Goal: Information Seeking & Learning: Check status

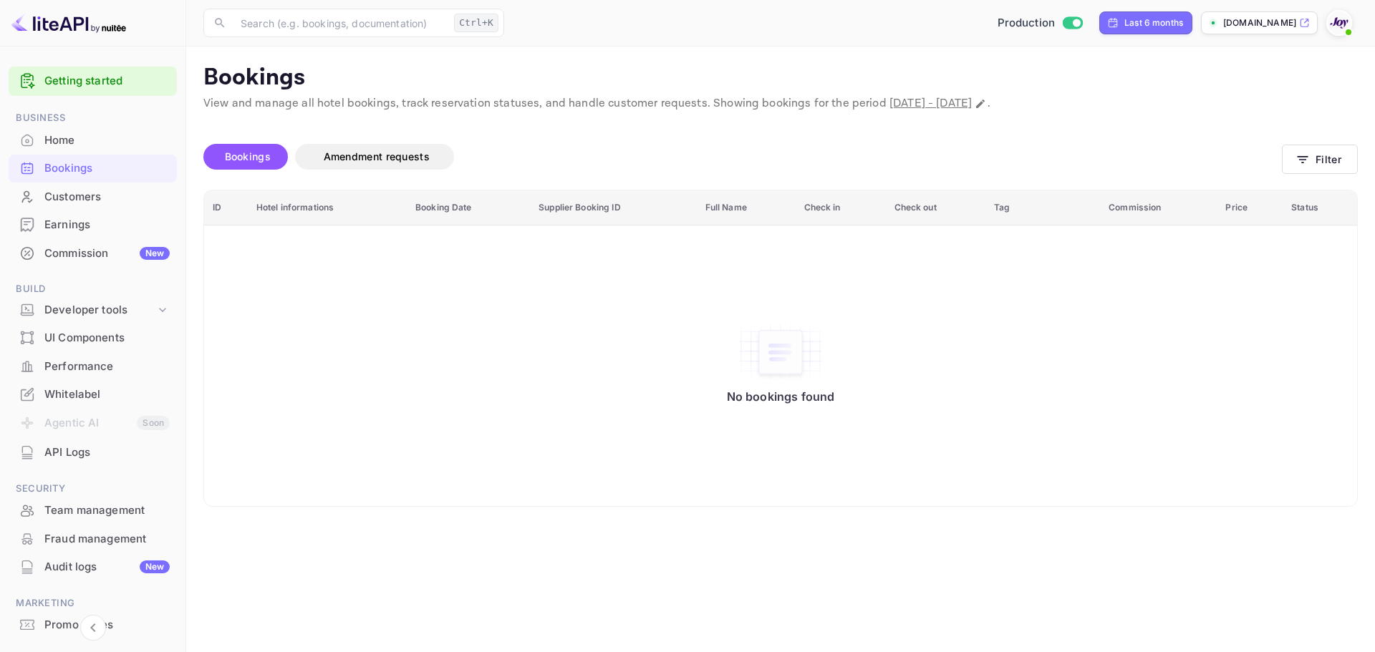
click at [930, 102] on span "March 23rd, 2025 - September 23rd, 2025" at bounding box center [931, 103] width 82 height 15
click at [972, 105] on span "March 23rd, 2025 - September 23rd, 2025" at bounding box center [931, 103] width 82 height 15
click at [988, 103] on button "Change date range" at bounding box center [980, 104] width 14 height 14
select select "2"
select select "2025"
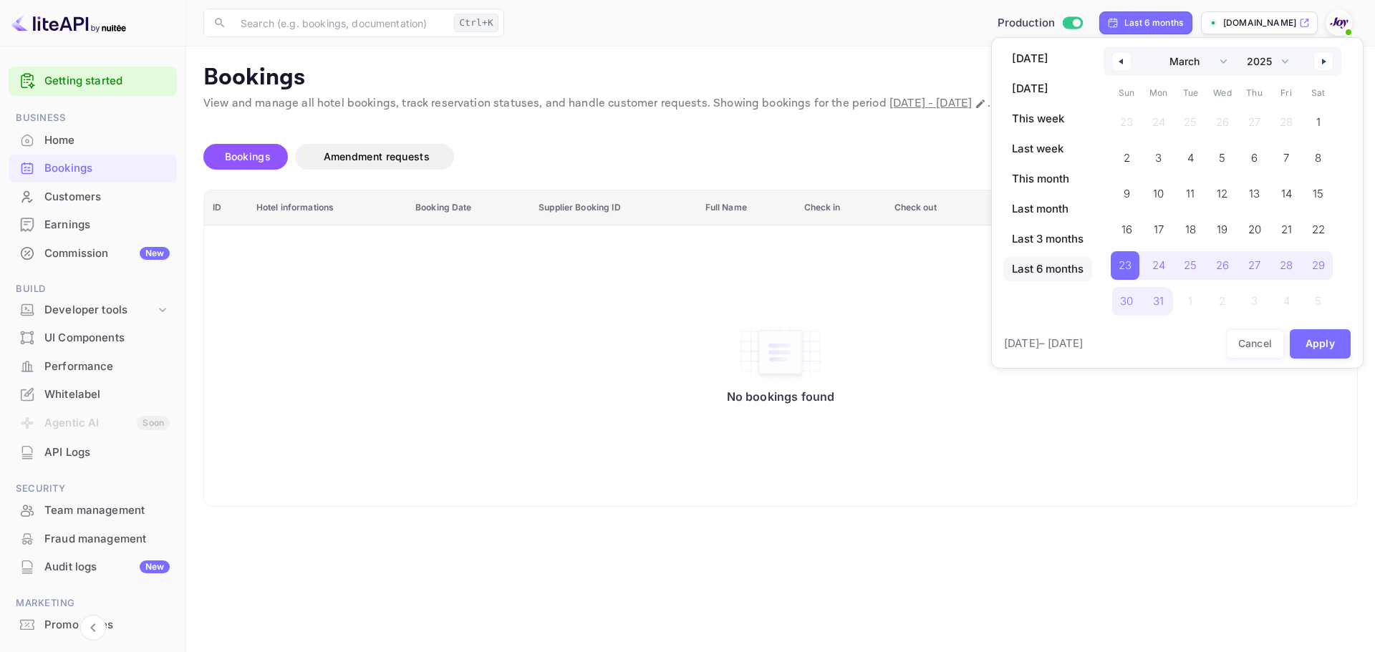
click at [1125, 62] on button "button" at bounding box center [1121, 61] width 17 height 17
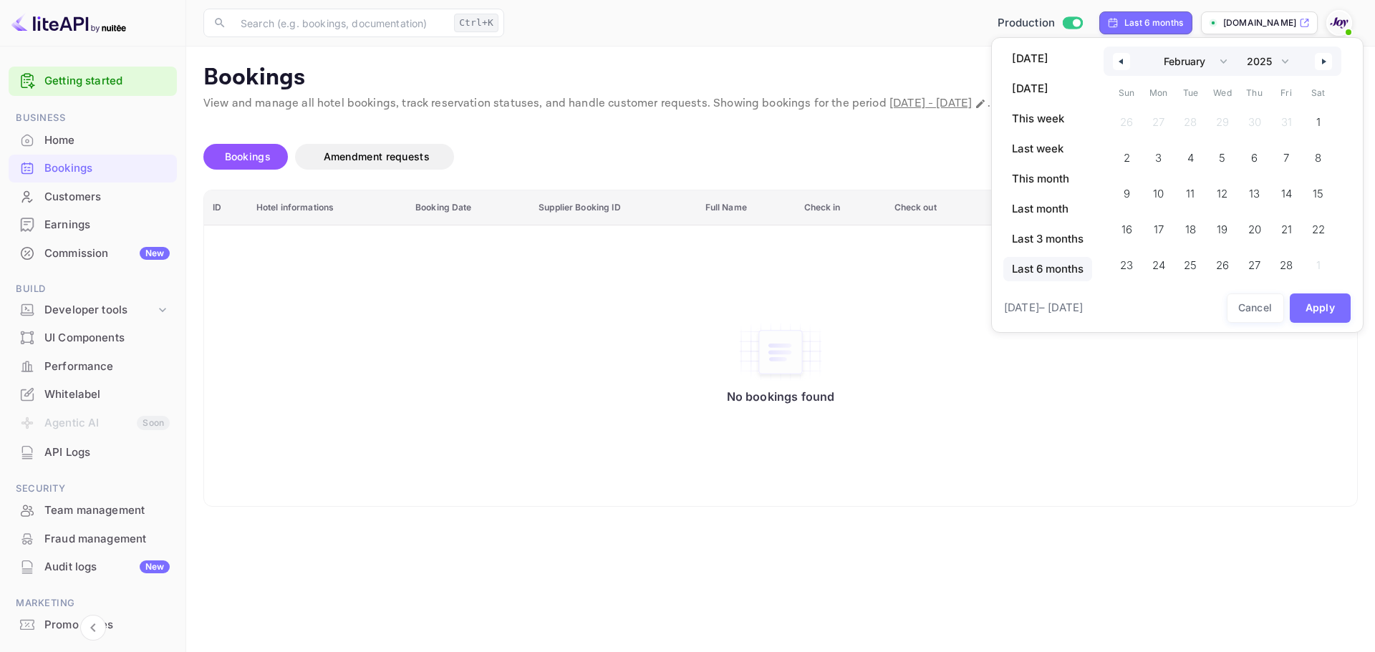
click at [1125, 62] on button "button" at bounding box center [1121, 61] width 17 height 17
select select "11"
select select "2024"
click at [1125, 62] on button "button" at bounding box center [1121, 61] width 17 height 17
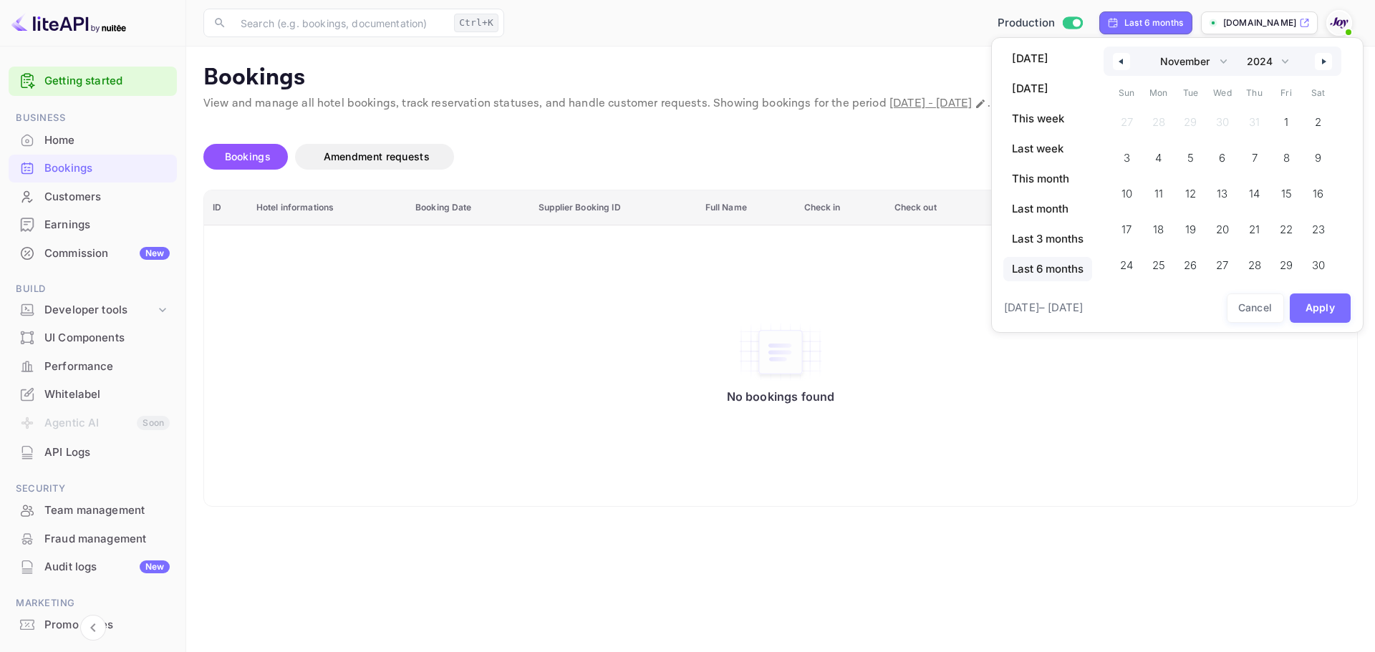
click at [1125, 62] on button "button" at bounding box center [1121, 61] width 17 height 17
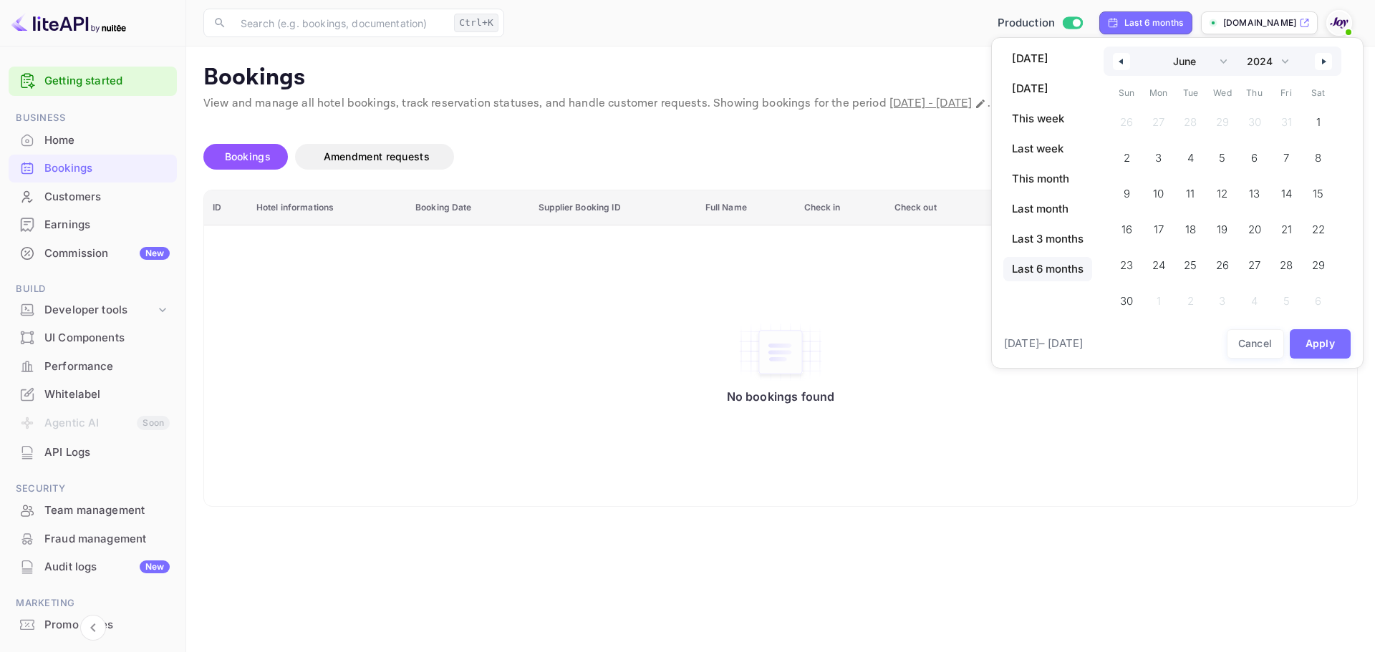
click at [1125, 62] on button "button" at bounding box center [1121, 61] width 17 height 17
click at [1324, 61] on icon "button" at bounding box center [1325, 62] width 7 height 6
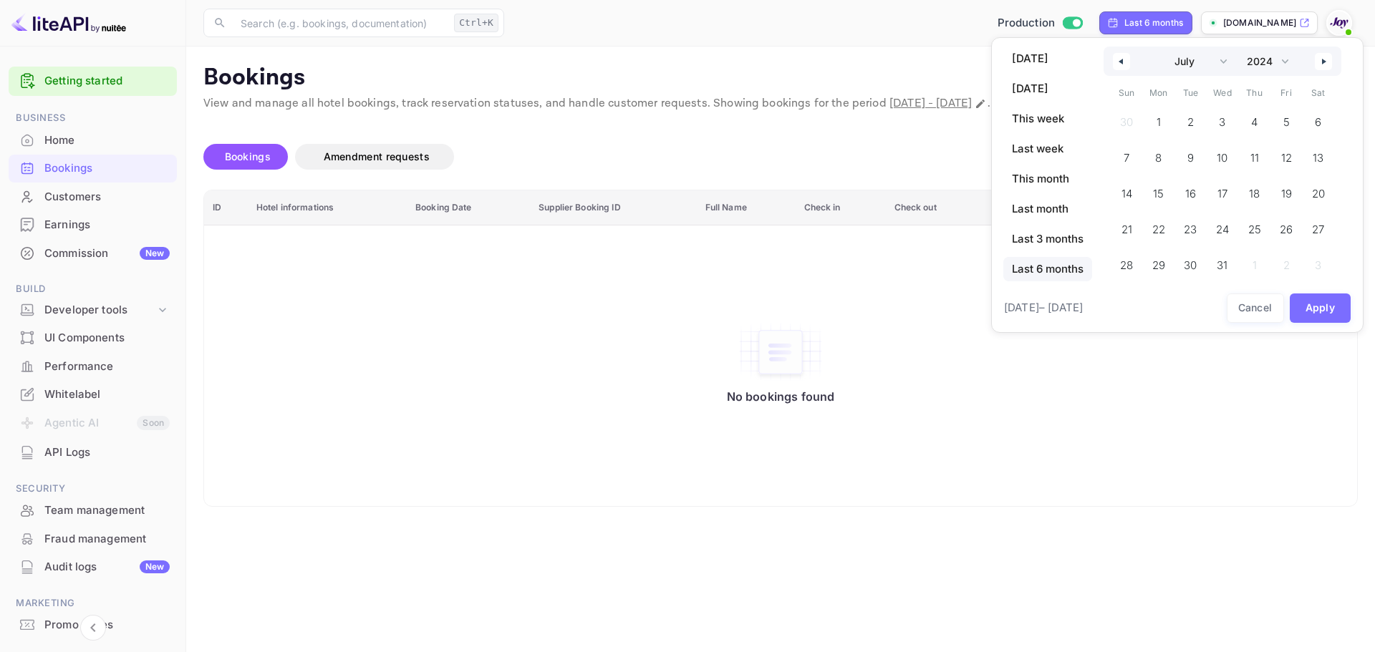
click at [1324, 61] on icon "button" at bounding box center [1325, 62] width 7 height 6
click at [1123, 63] on icon "button" at bounding box center [1119, 62] width 7 height 6
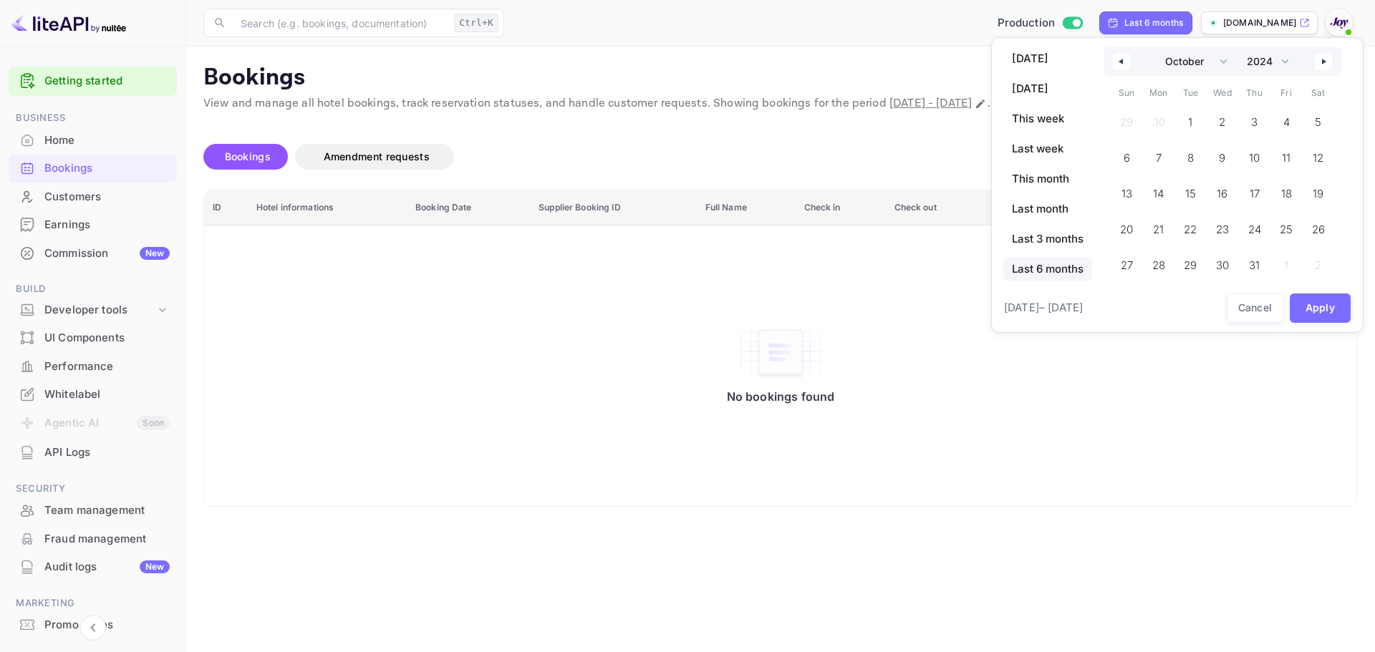
click at [1123, 63] on icon "button" at bounding box center [1119, 62] width 7 height 6
click at [1127, 122] on span "1" at bounding box center [1125, 123] width 4 height 26
click at [1323, 60] on icon "button" at bounding box center [1325, 62] width 7 height 6
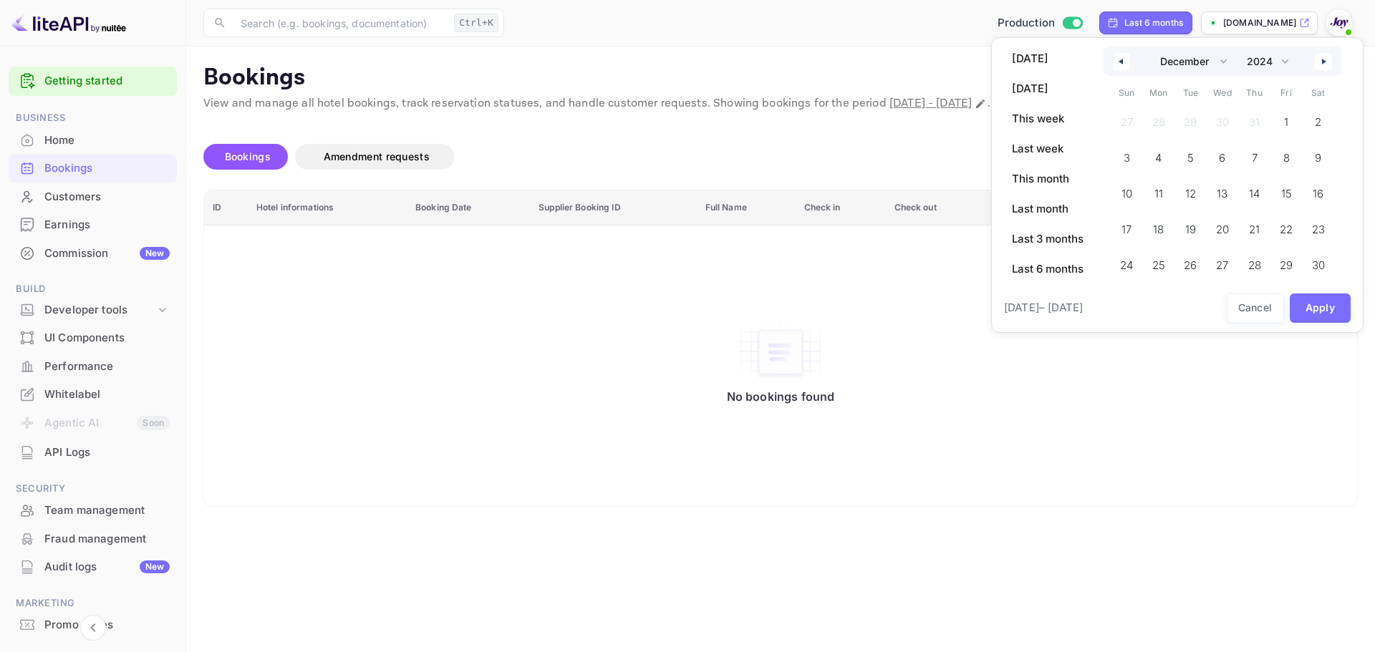
click at [1323, 60] on icon "button" at bounding box center [1325, 62] width 7 height 6
select select "0"
select select "2025"
click at [1323, 60] on icon "button" at bounding box center [1325, 62] width 7 height 6
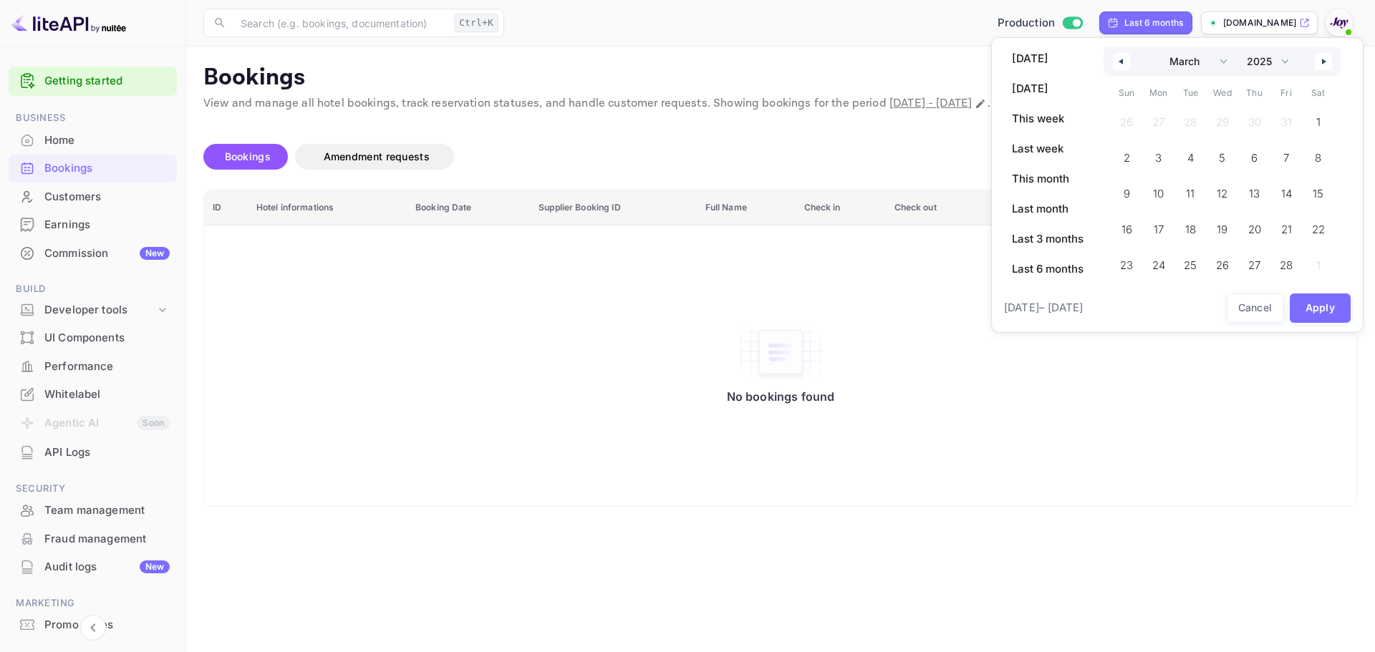
click at [1323, 60] on icon "button" at bounding box center [1325, 62] width 7 height 6
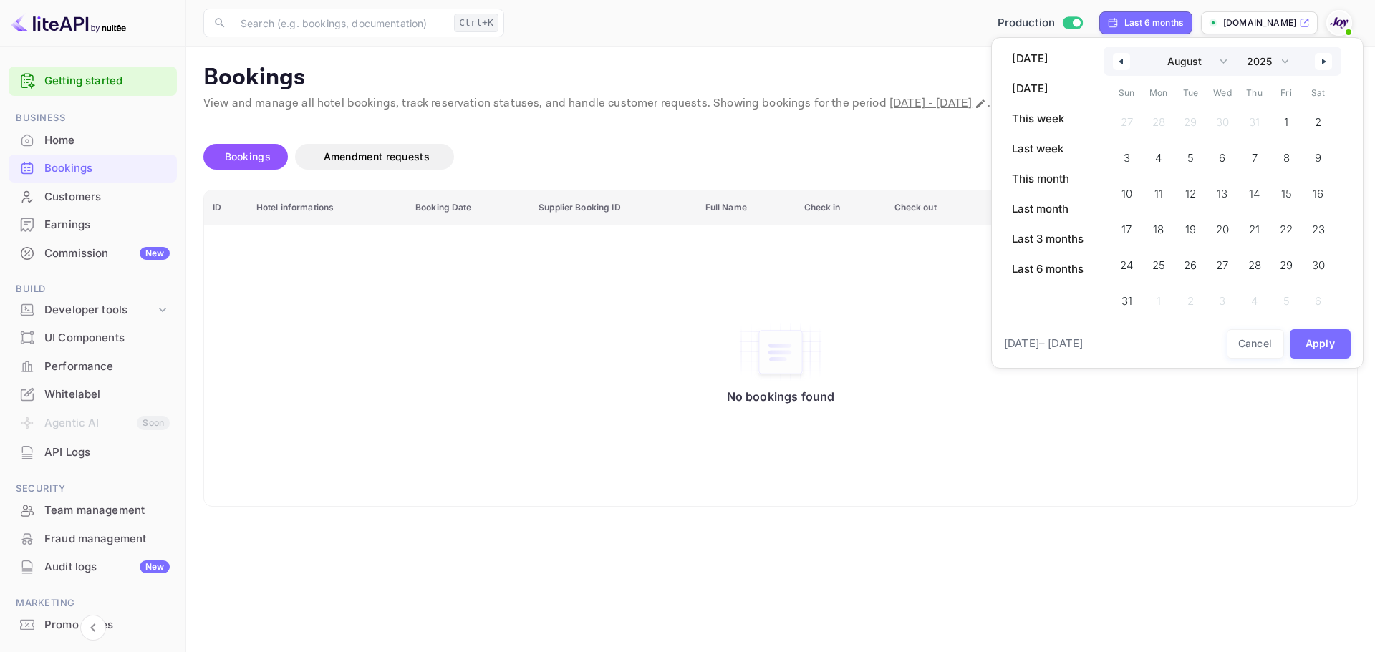
click at [1323, 60] on icon "button" at bounding box center [1325, 62] width 7 height 6
click at [1124, 64] on button "button" at bounding box center [1121, 61] width 17 height 17
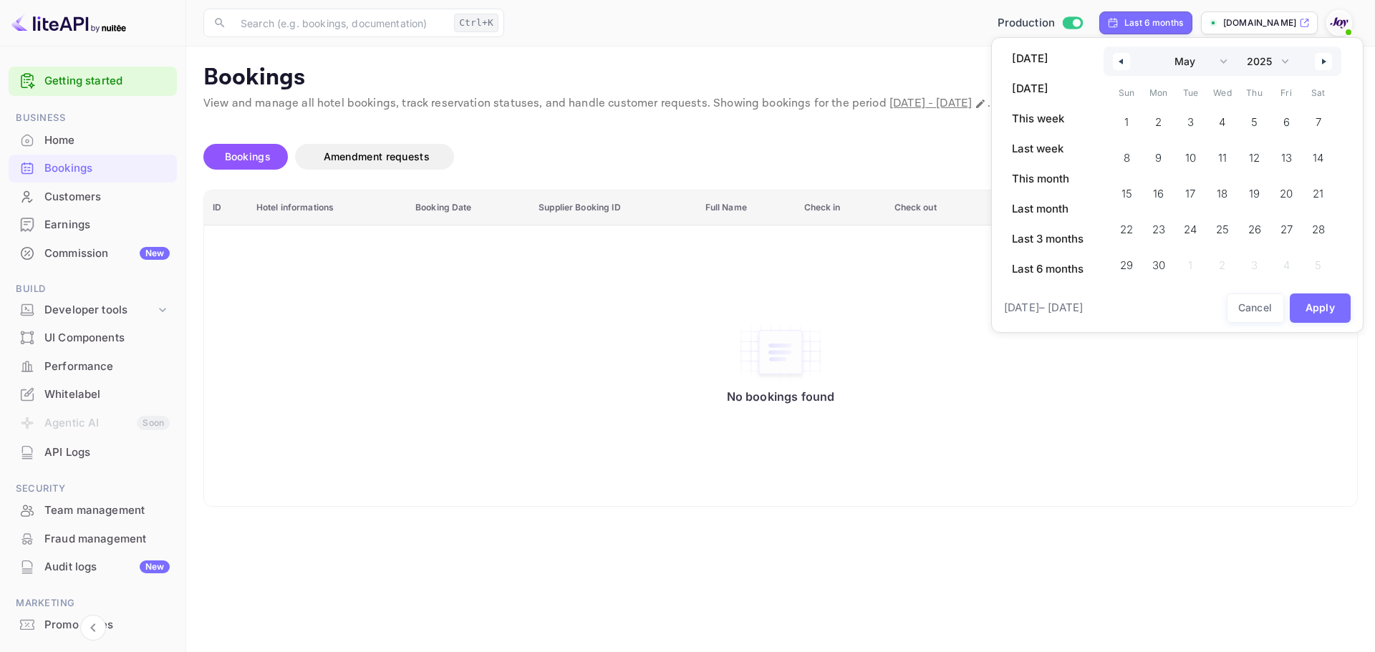
click at [1124, 64] on button "button" at bounding box center [1121, 61] width 17 height 17
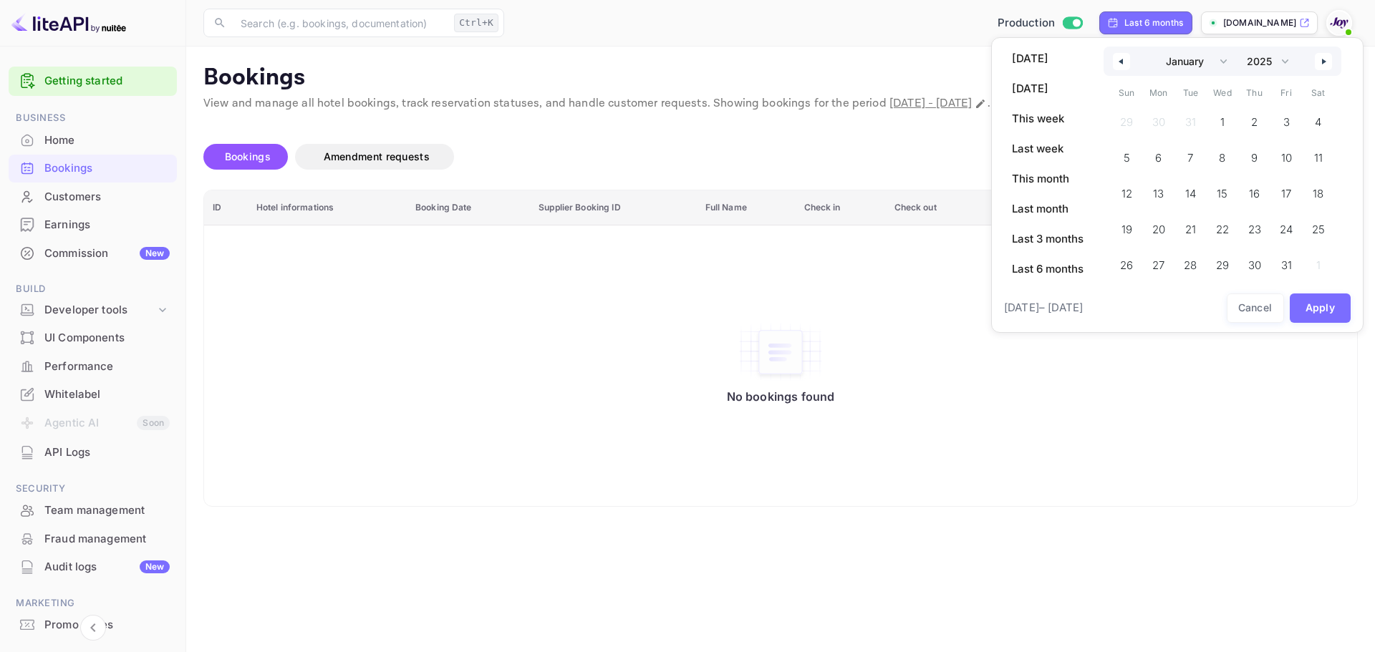
select select "11"
select select "2024"
click at [1124, 64] on button "button" at bounding box center [1121, 61] width 17 height 17
click at [1316, 59] on button "button" at bounding box center [1323, 61] width 17 height 17
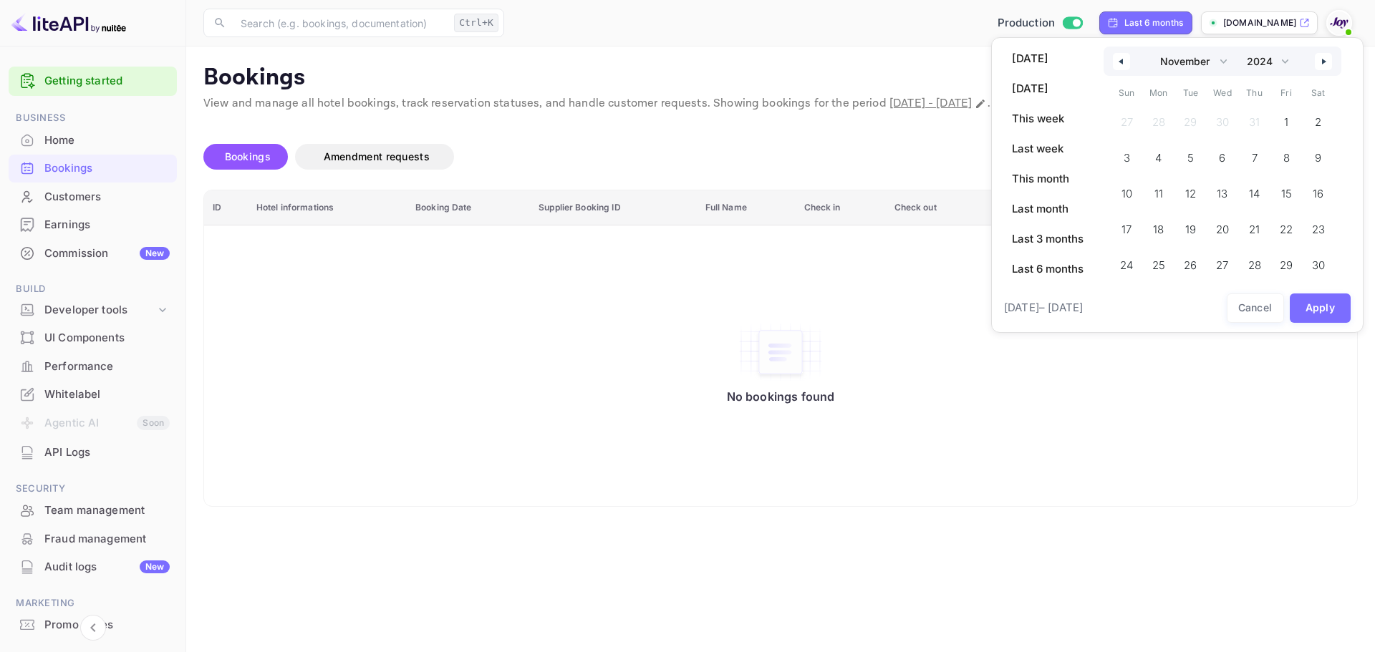
click at [1316, 59] on button "button" at bounding box center [1323, 61] width 17 height 17
select select "0"
select select "2025"
click at [1316, 59] on button "button" at bounding box center [1323, 61] width 17 height 17
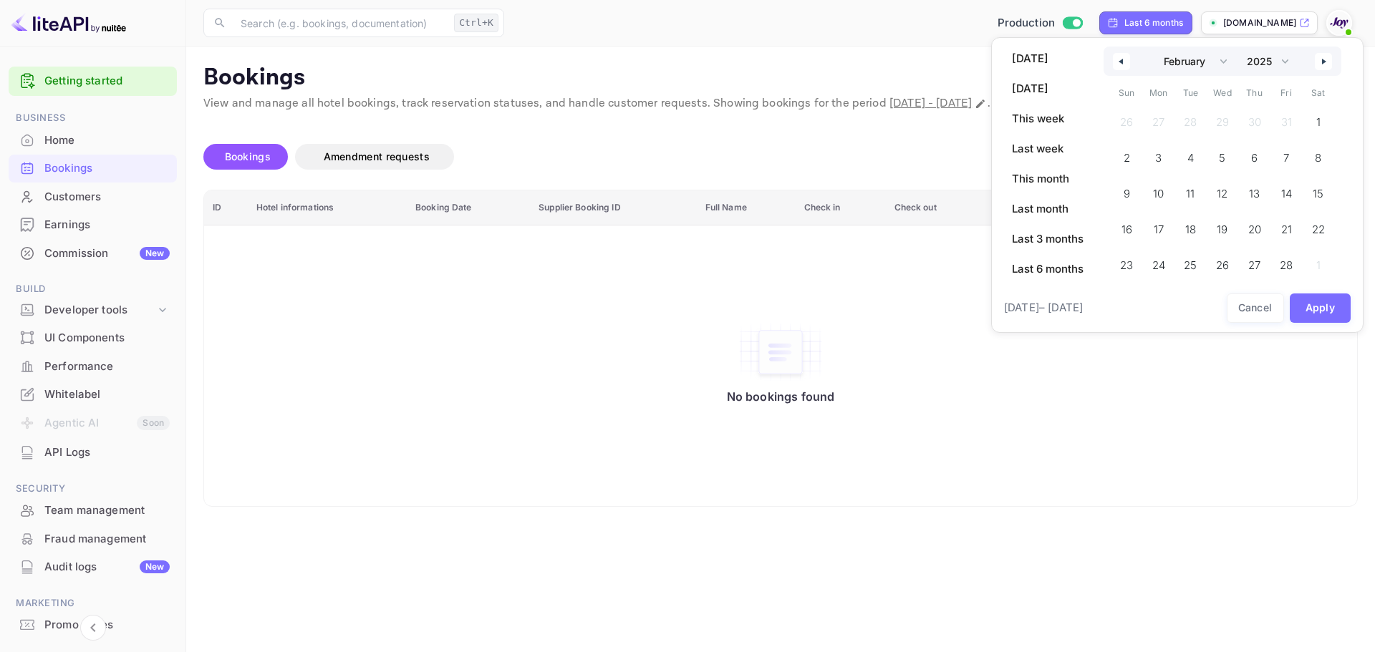
click at [1316, 59] on button "button" at bounding box center [1323, 61] width 17 height 17
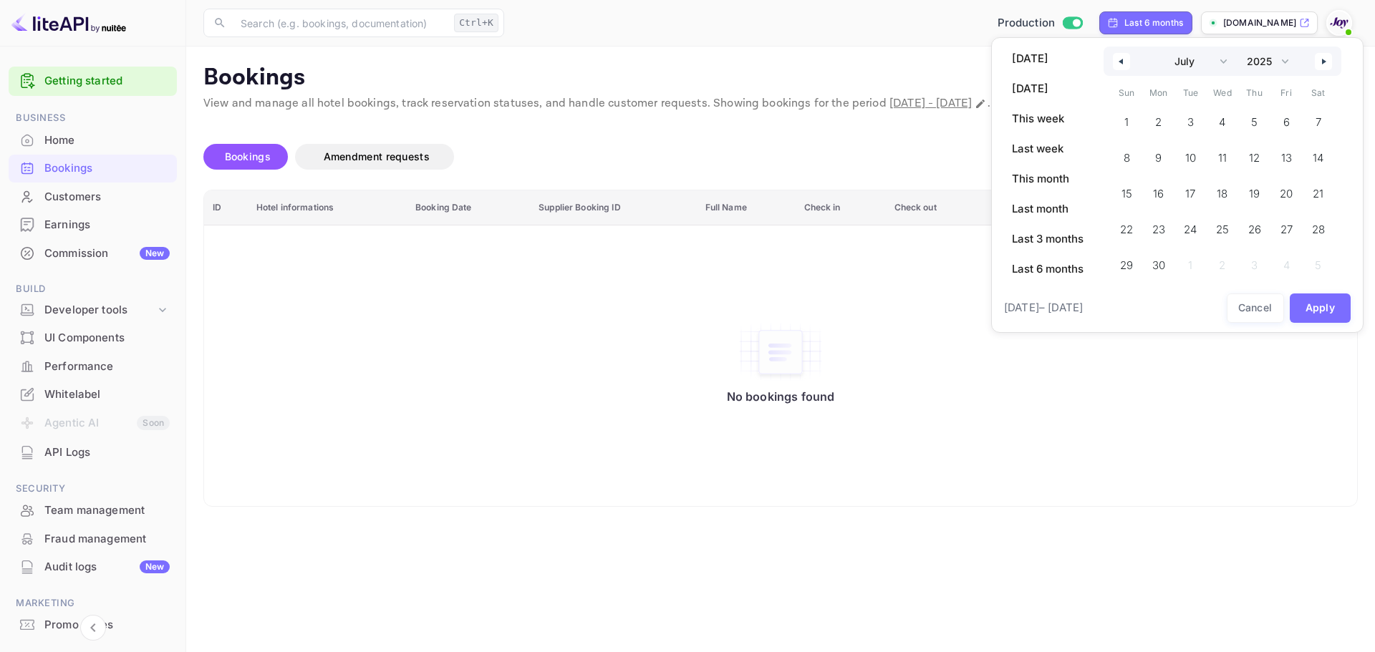
click at [1316, 59] on button "button" at bounding box center [1323, 61] width 17 height 17
select select "8"
click at [1161, 120] on span "1" at bounding box center [1157, 122] width 29 height 29
select select "2024"
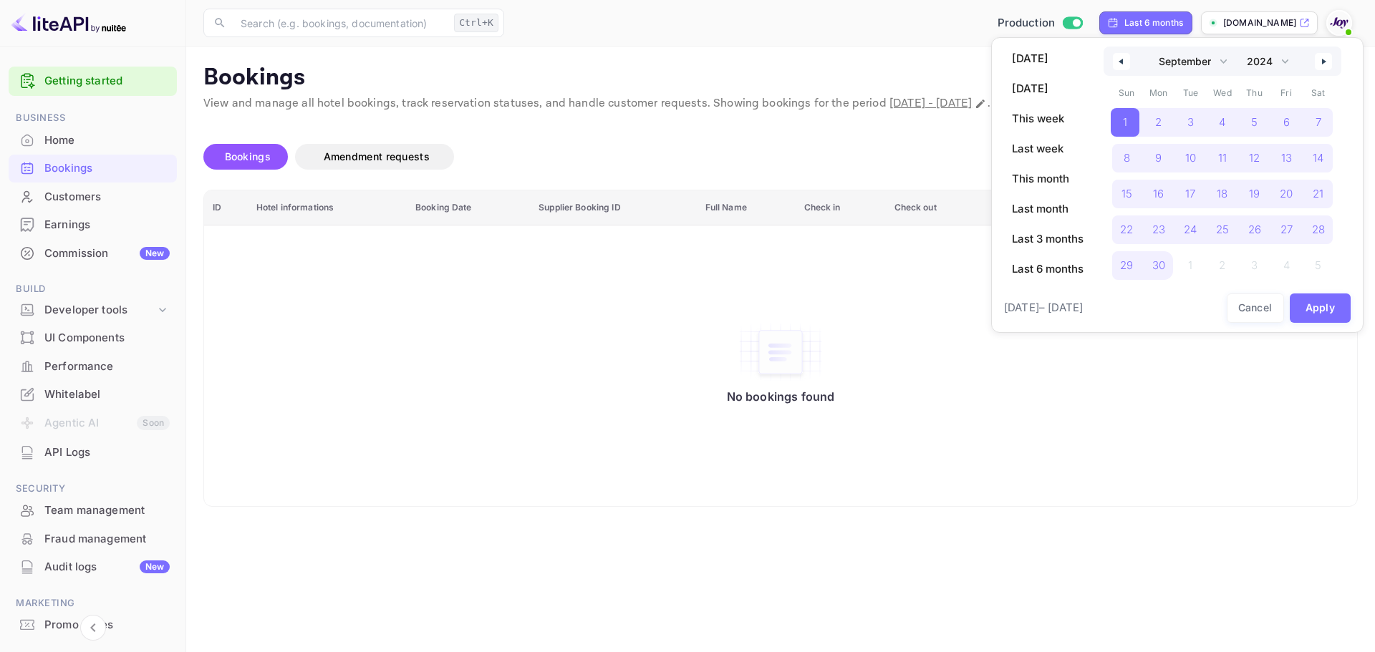
click at [1329, 64] on icon "button" at bounding box center [1325, 62] width 7 height 6
select select "0"
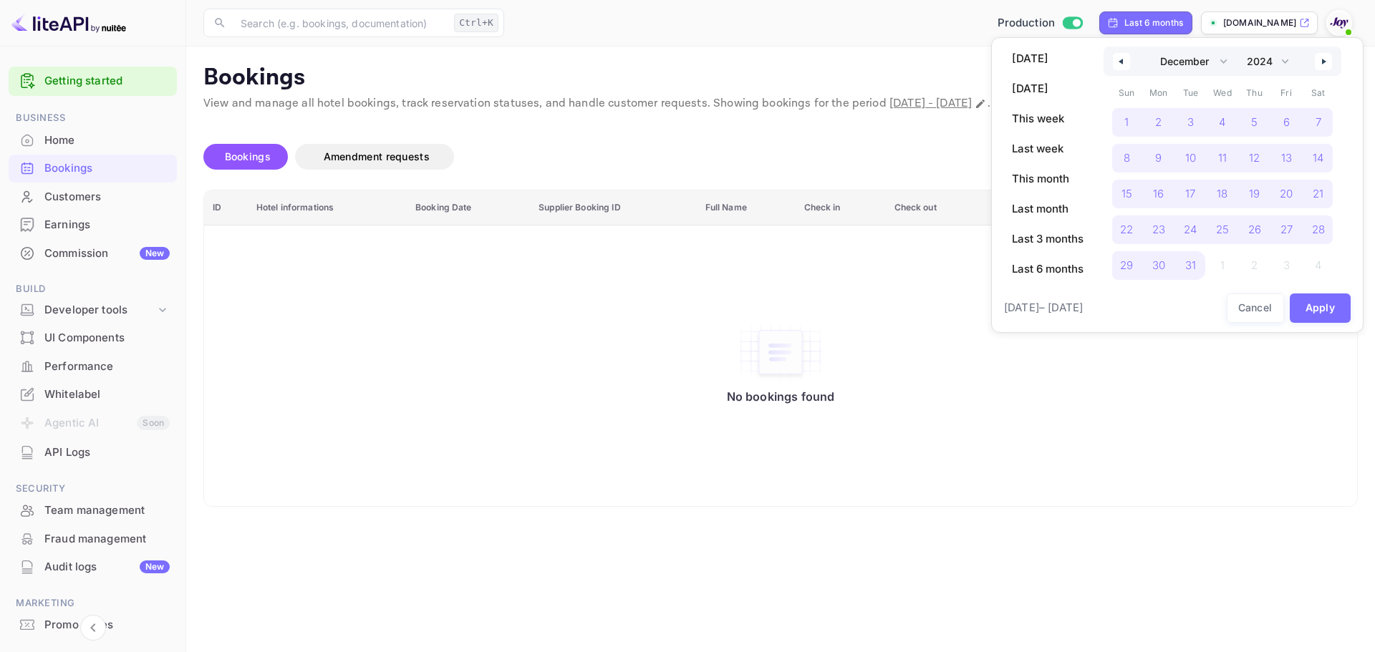
select select "2025"
click at [1329, 64] on icon "button" at bounding box center [1325, 62] width 7 height 6
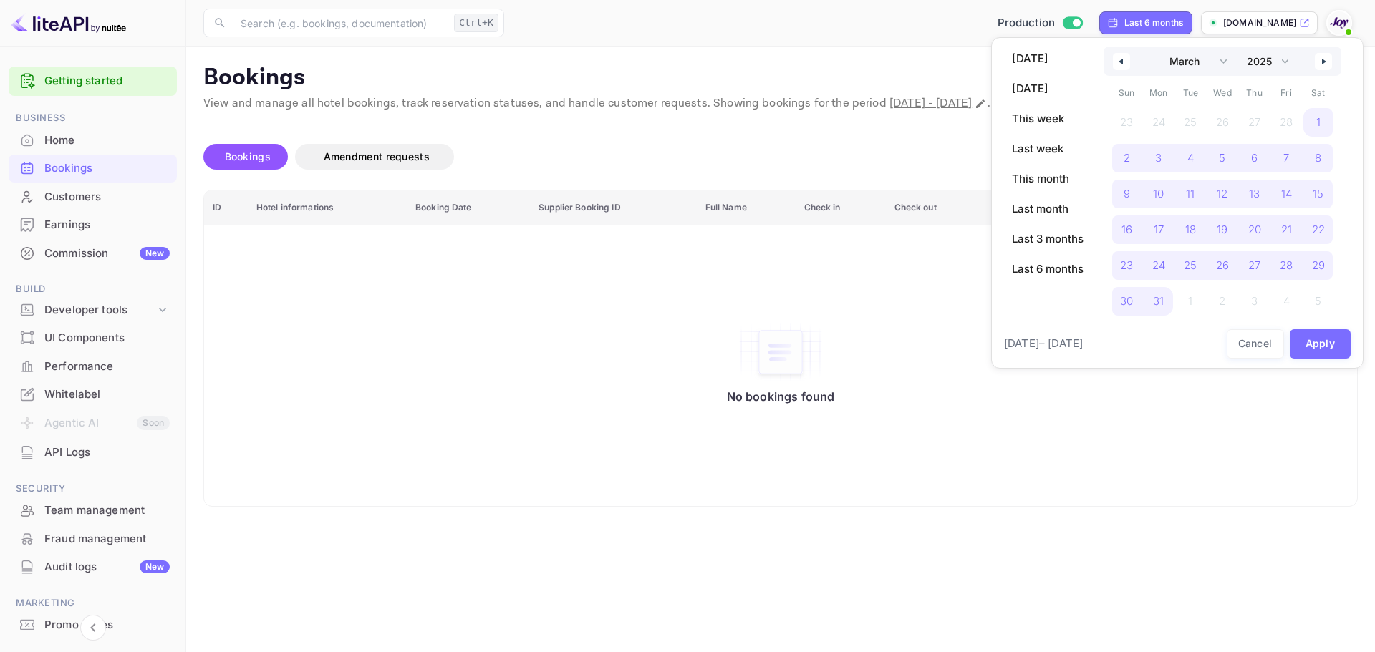
click at [1329, 64] on icon "button" at bounding box center [1325, 62] width 7 height 6
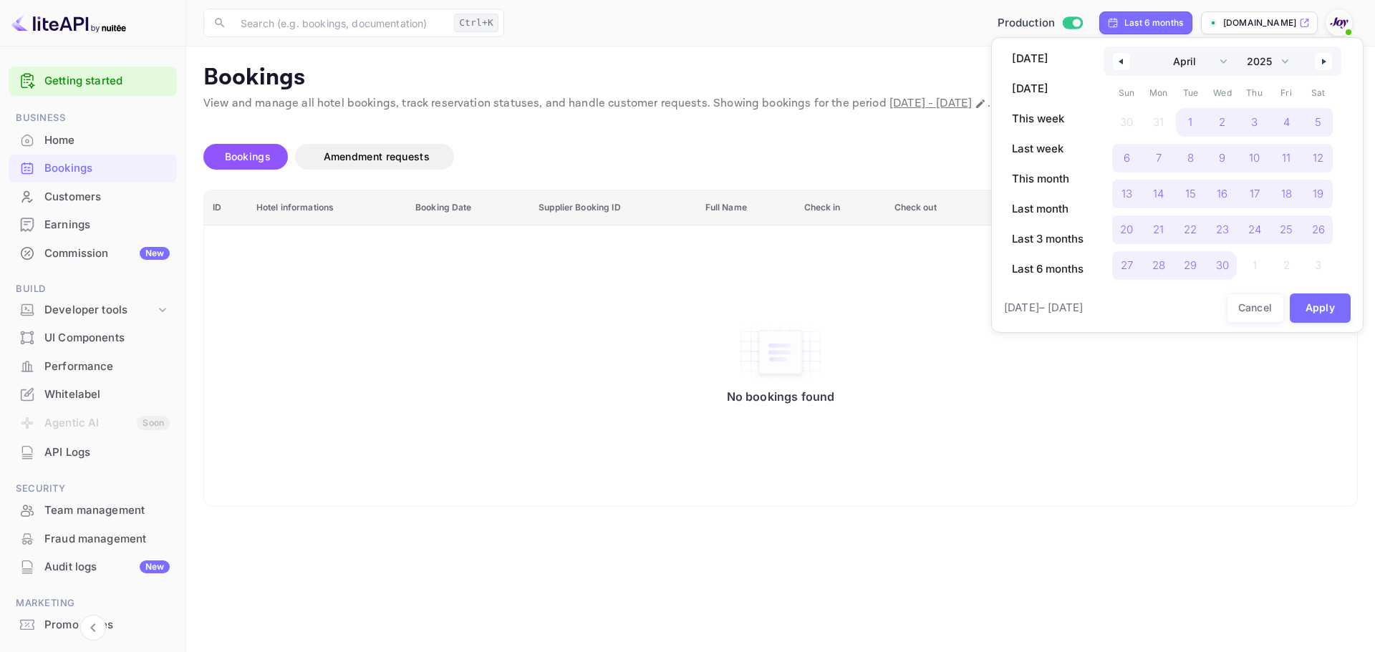
click at [1329, 64] on icon "button" at bounding box center [1325, 62] width 7 height 6
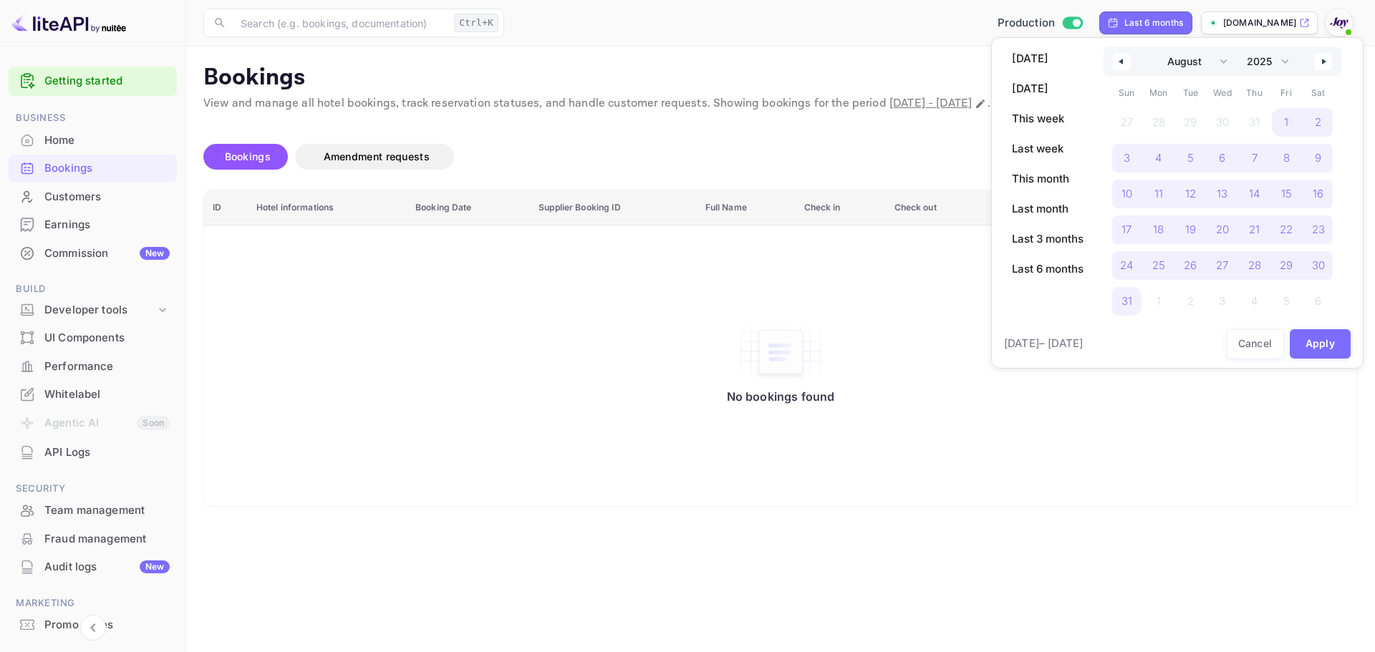
click at [1329, 64] on icon "button" at bounding box center [1325, 62] width 7 height 6
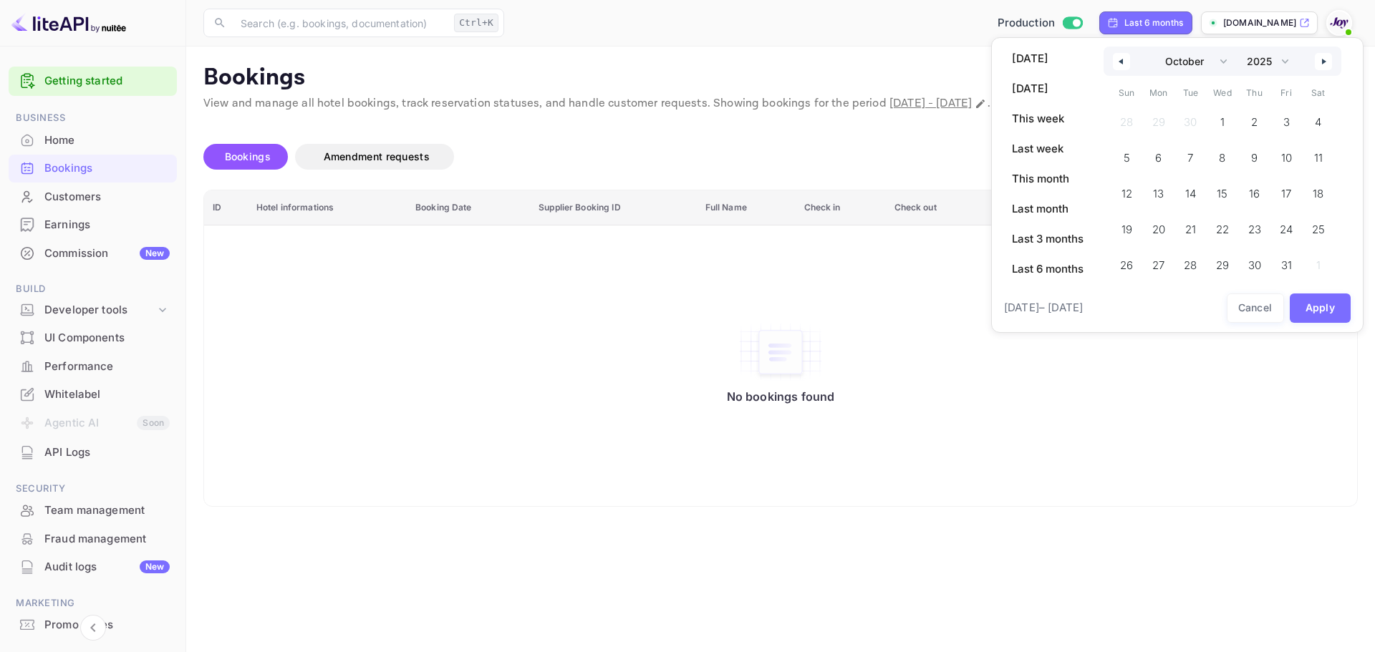
click at [1329, 64] on icon "button" at bounding box center [1325, 62] width 7 height 6
select select "0"
select select "2026"
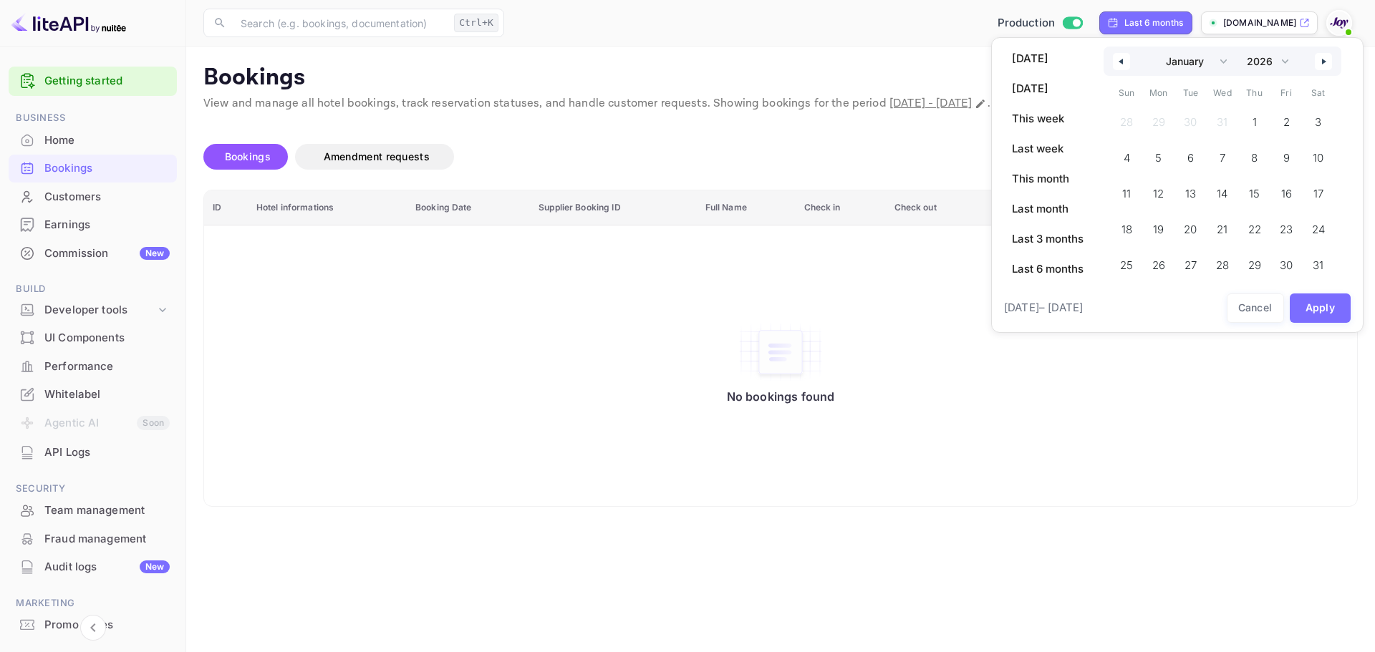
click at [1329, 64] on icon "button" at bounding box center [1325, 62] width 7 height 6
click at [1329, 64] on div "January February March April May June July August September October November [D…" at bounding box center [1223, 61] width 238 height 29
click at [1329, 64] on div "January February March April May June July August September October November [D…" at bounding box center [1223, 75] width 238 height 56
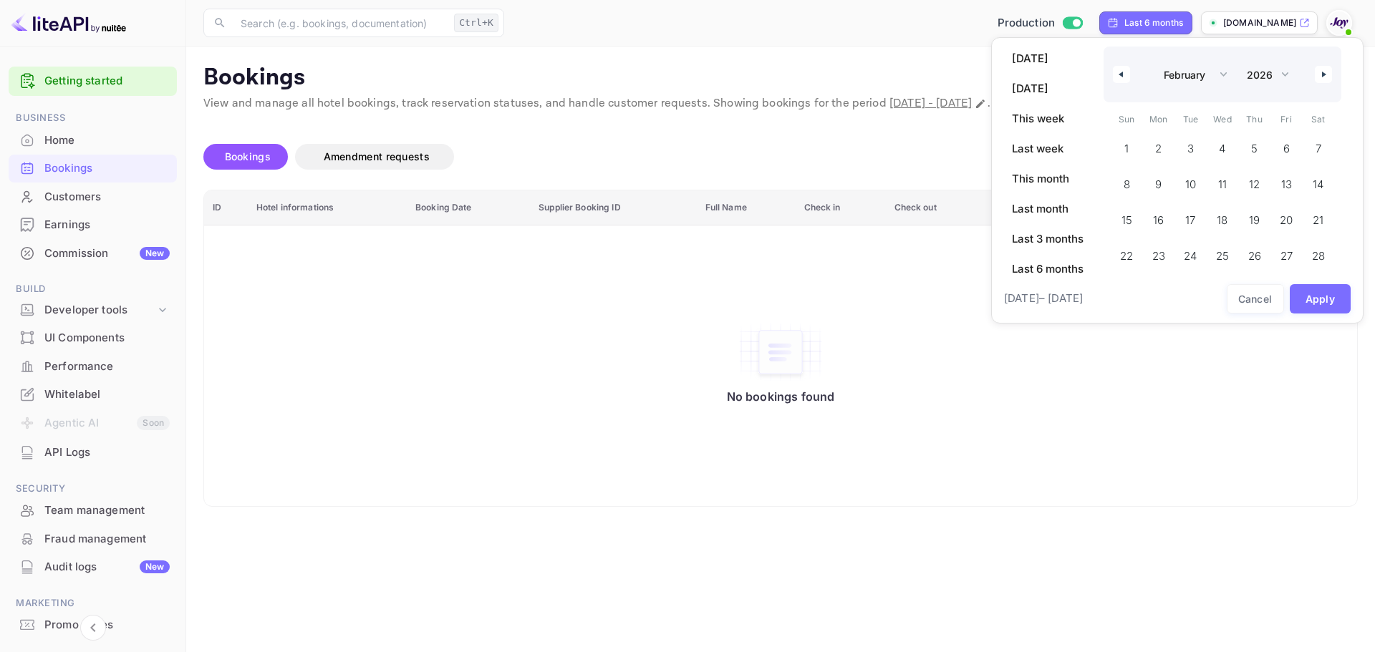
click at [1321, 75] on button "button" at bounding box center [1323, 74] width 17 height 17
click at [1321, 75] on div "January February March April May June July August September October November [D…" at bounding box center [1223, 75] width 238 height 56
click at [1321, 75] on div "January February March April May June July August September October November [D…" at bounding box center [1223, 61] width 238 height 29
click at [1321, 69] on button "button" at bounding box center [1323, 61] width 17 height 17
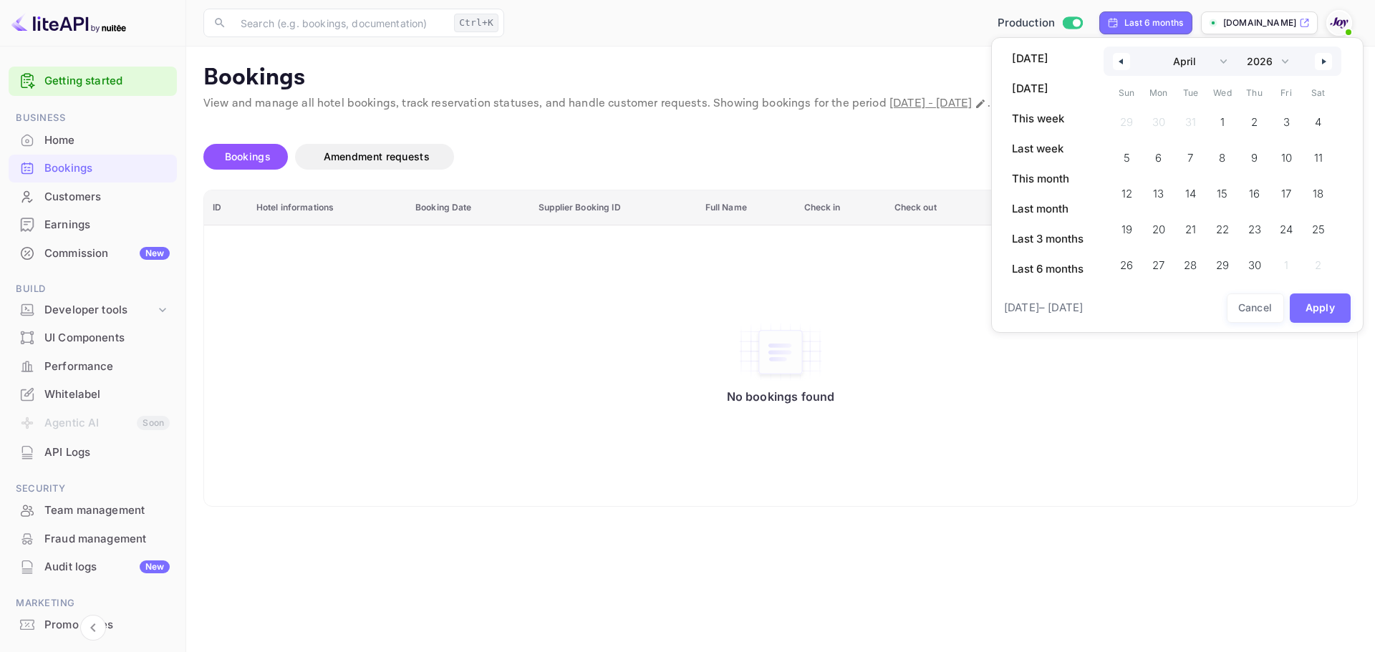
click at [1323, 61] on icon "button" at bounding box center [1325, 62] width 7 height 6
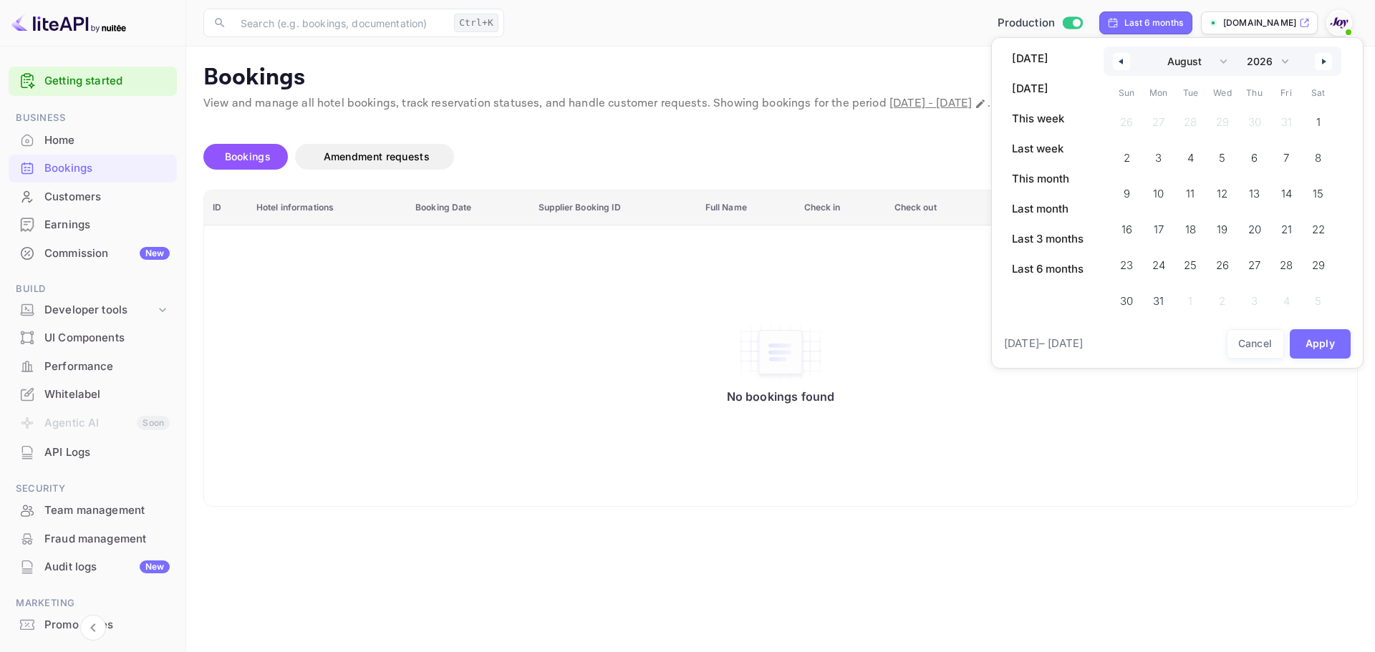
select select "8"
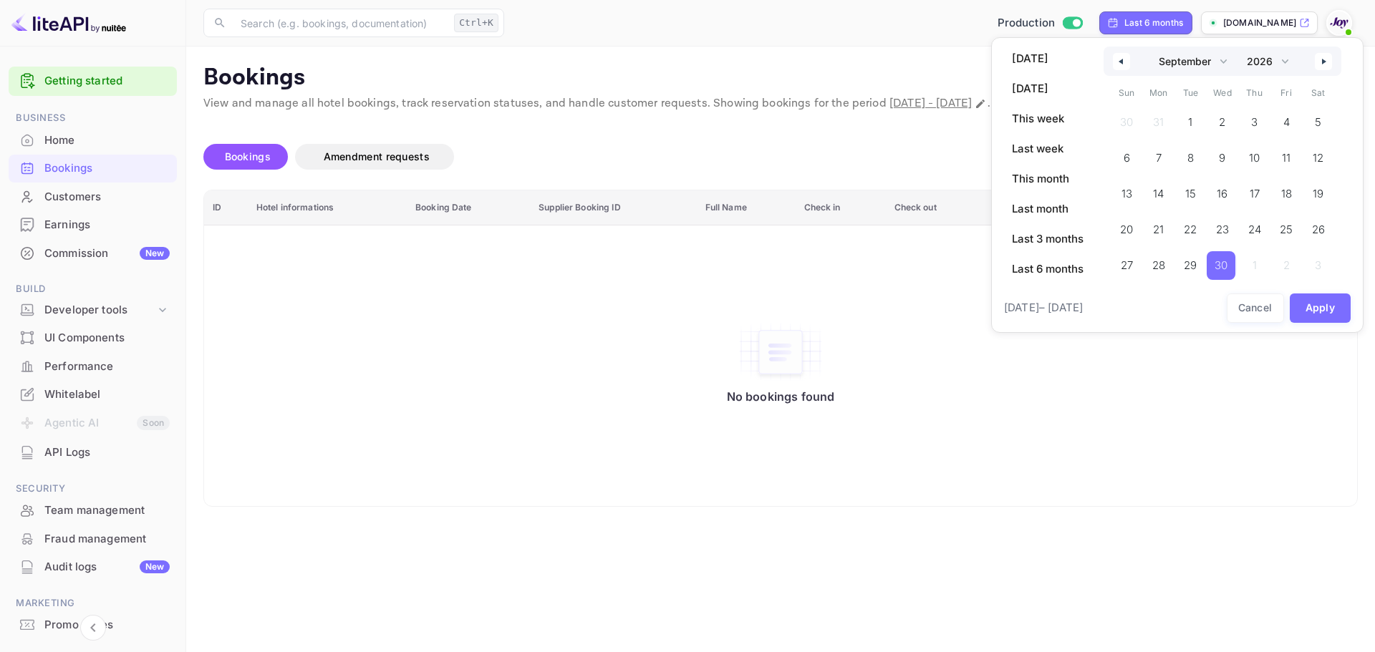
click at [1227, 259] on span "30" at bounding box center [1221, 266] width 13 height 26
click at [1318, 301] on button "Apply" at bounding box center [1321, 308] width 62 height 29
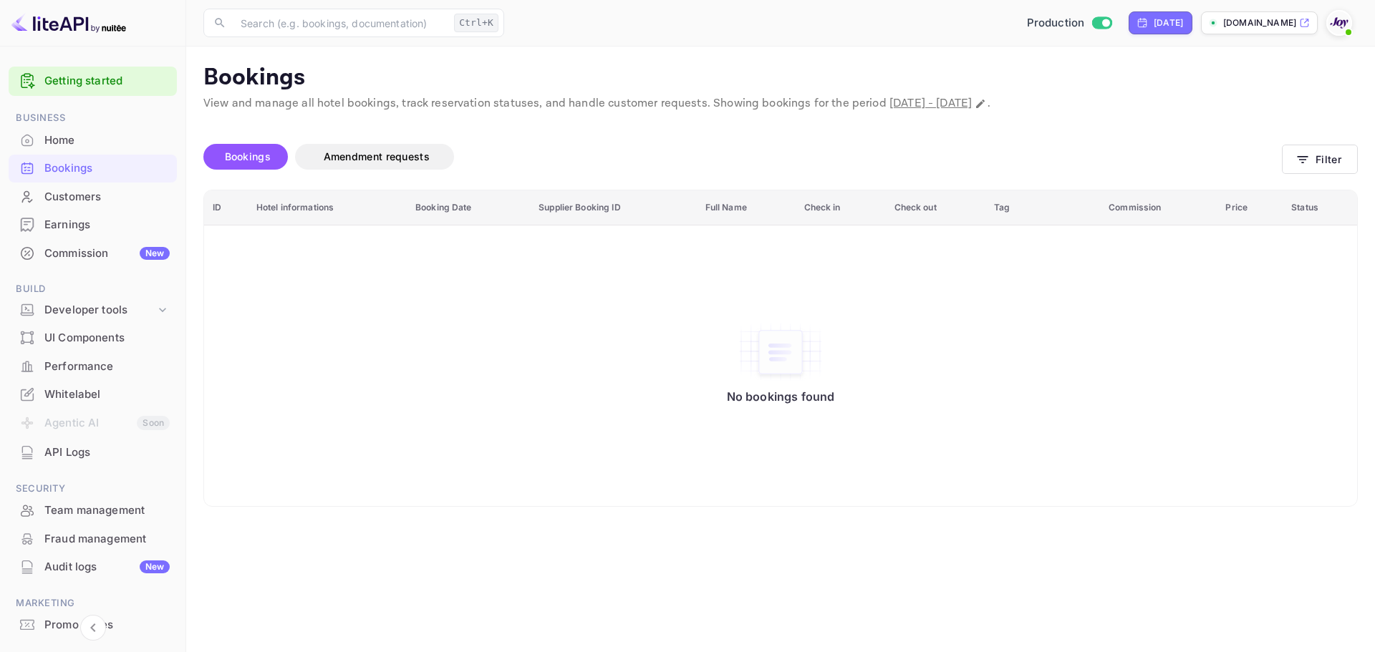
click at [907, 106] on span "September 30th, 2026 - September 30th, 2026" at bounding box center [931, 103] width 82 height 15
click at [972, 102] on span "September 30th, 2026 - September 30th, 2026" at bounding box center [931, 103] width 82 height 15
click at [986, 106] on icon "Change date range" at bounding box center [980, 103] width 11 height 11
select select "8"
select select "2026"
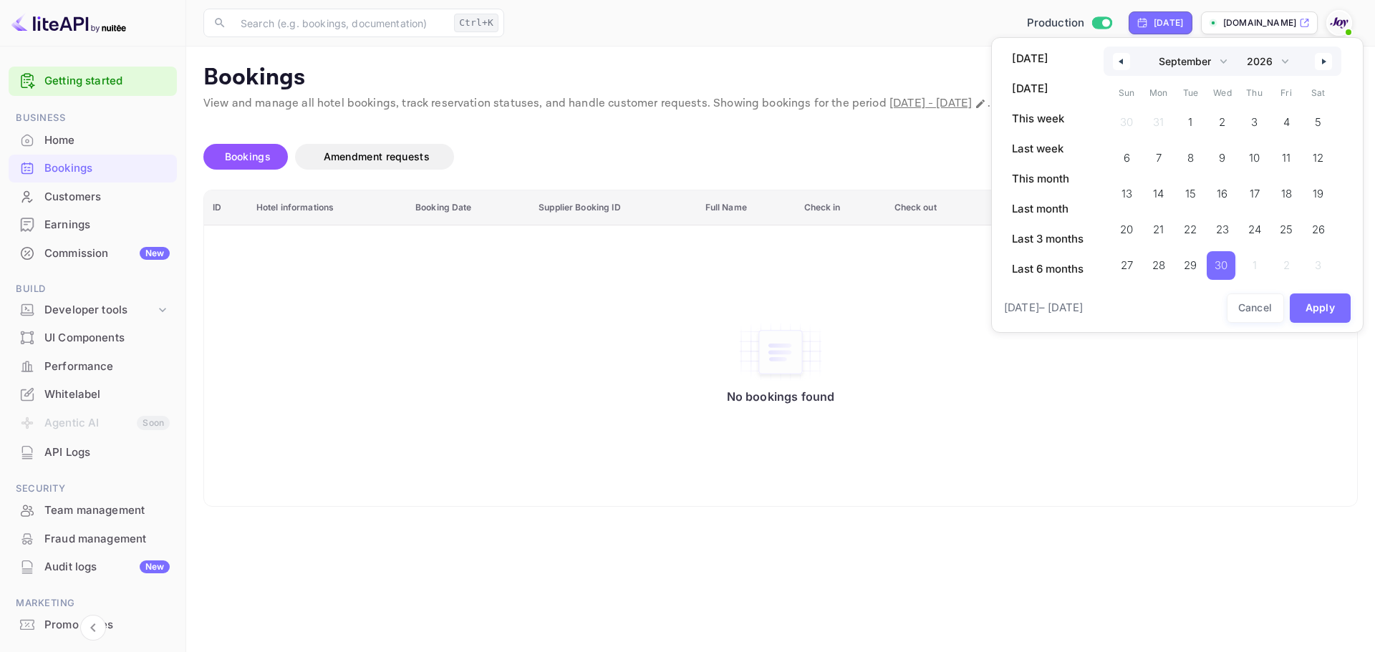
click at [1122, 62] on icon "button" at bounding box center [1119, 62] width 7 height 6
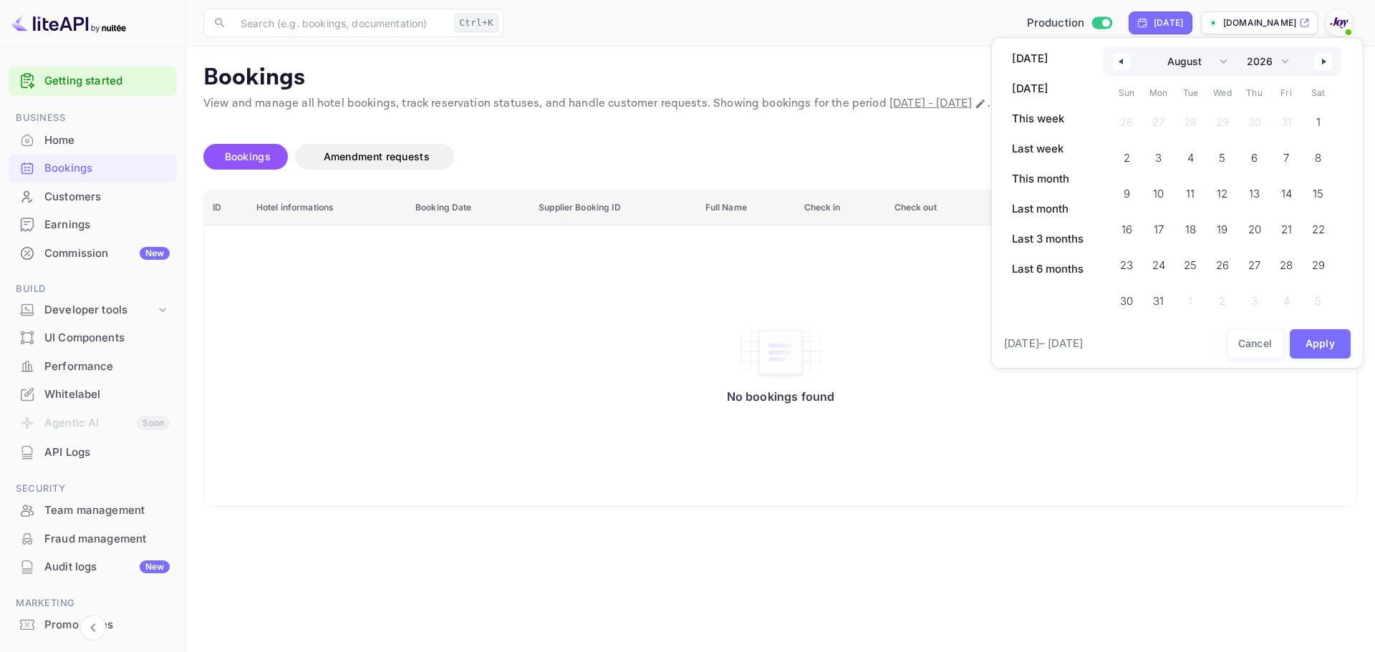
click at [1122, 62] on icon "button" at bounding box center [1119, 62] width 7 height 6
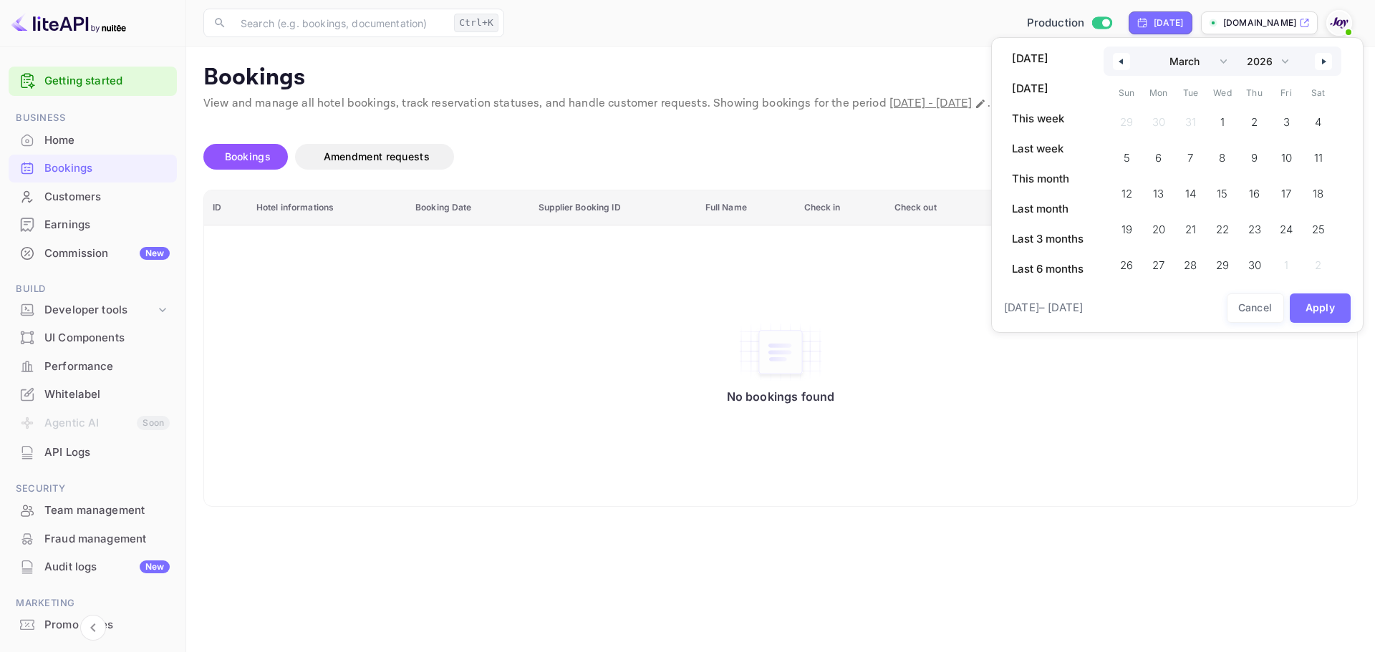
click at [1122, 62] on icon "button" at bounding box center [1119, 62] width 7 height 6
click at [1122, 62] on div "January February March April May June July August September October November [D…" at bounding box center [1223, 75] width 238 height 56
click at [1122, 66] on button "button" at bounding box center [1121, 74] width 17 height 17
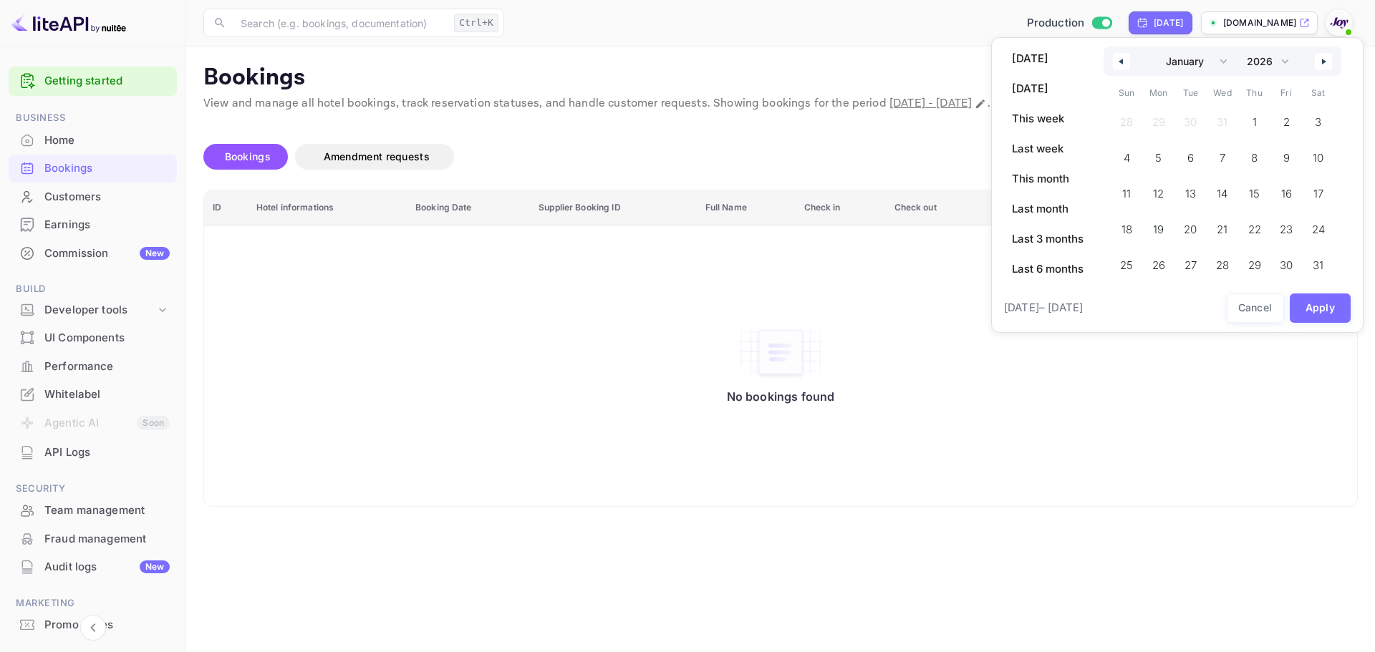
click at [1125, 71] on div "January February March April May June July August September October November [D…" at bounding box center [1223, 61] width 238 height 29
click at [1125, 64] on button "button" at bounding box center [1121, 61] width 17 height 17
select select "11"
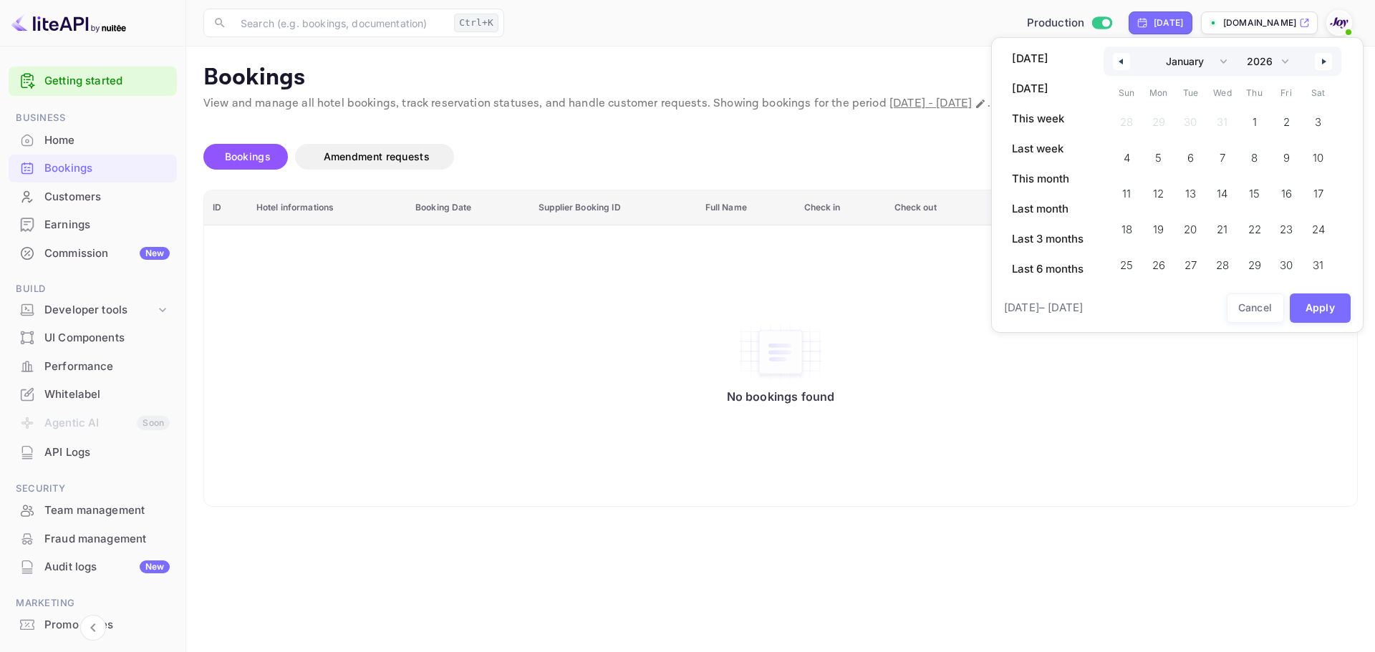
select select "2025"
click at [1125, 64] on button "button" at bounding box center [1121, 61] width 17 height 17
select select "8"
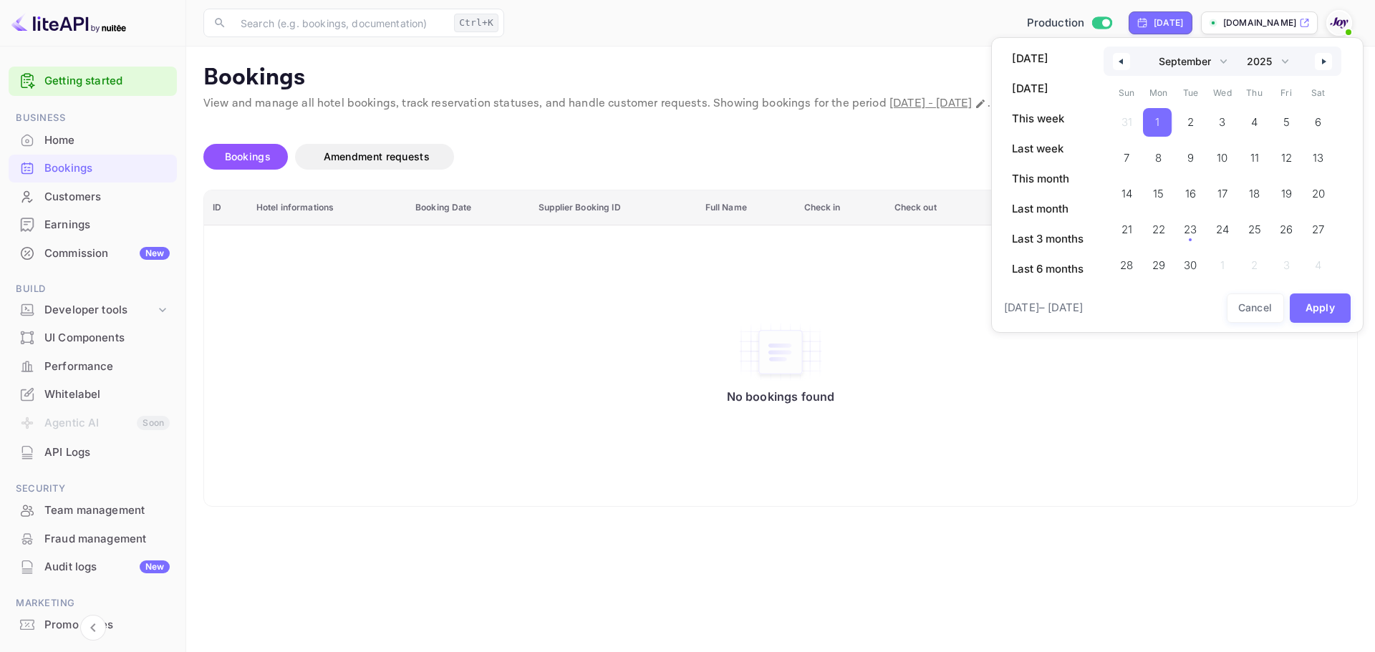
click at [1157, 118] on span "1" at bounding box center [1157, 123] width 4 height 26
click at [1342, 314] on button "Apply" at bounding box center [1321, 308] width 62 height 29
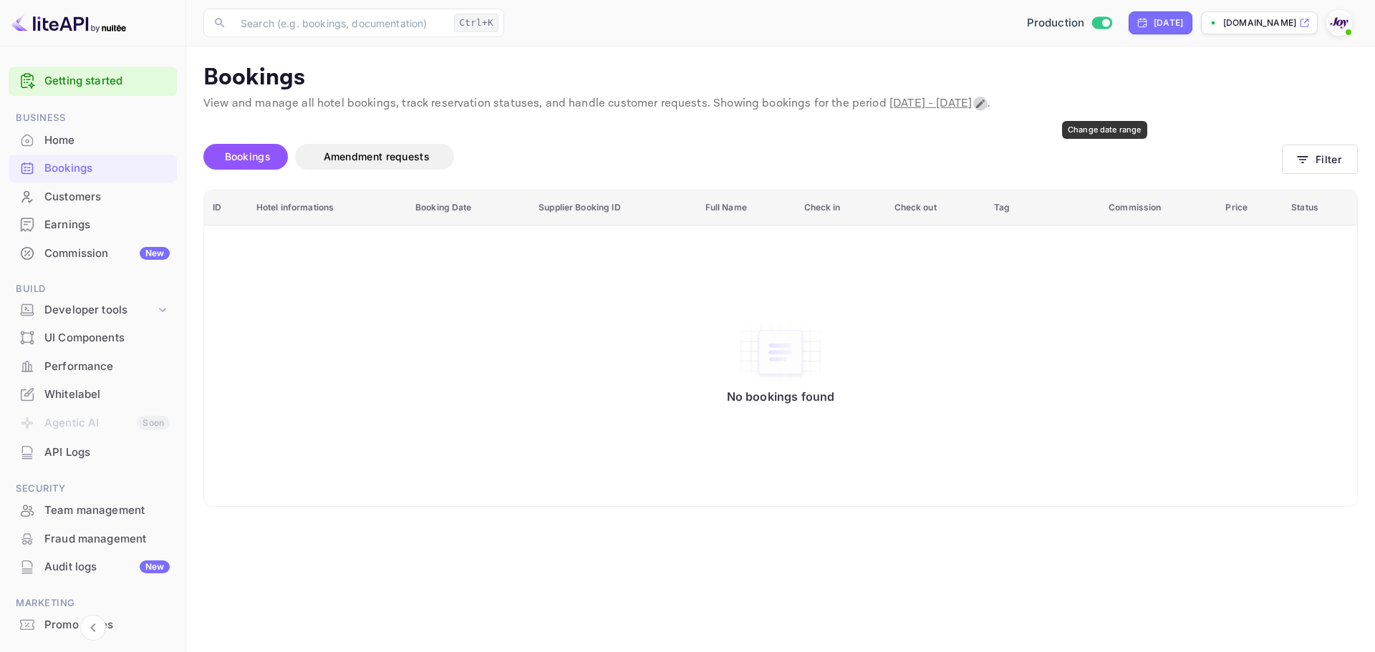
click at [985, 105] on icon "Change date range" at bounding box center [980, 104] width 9 height 9
select select "8"
select select "2025"
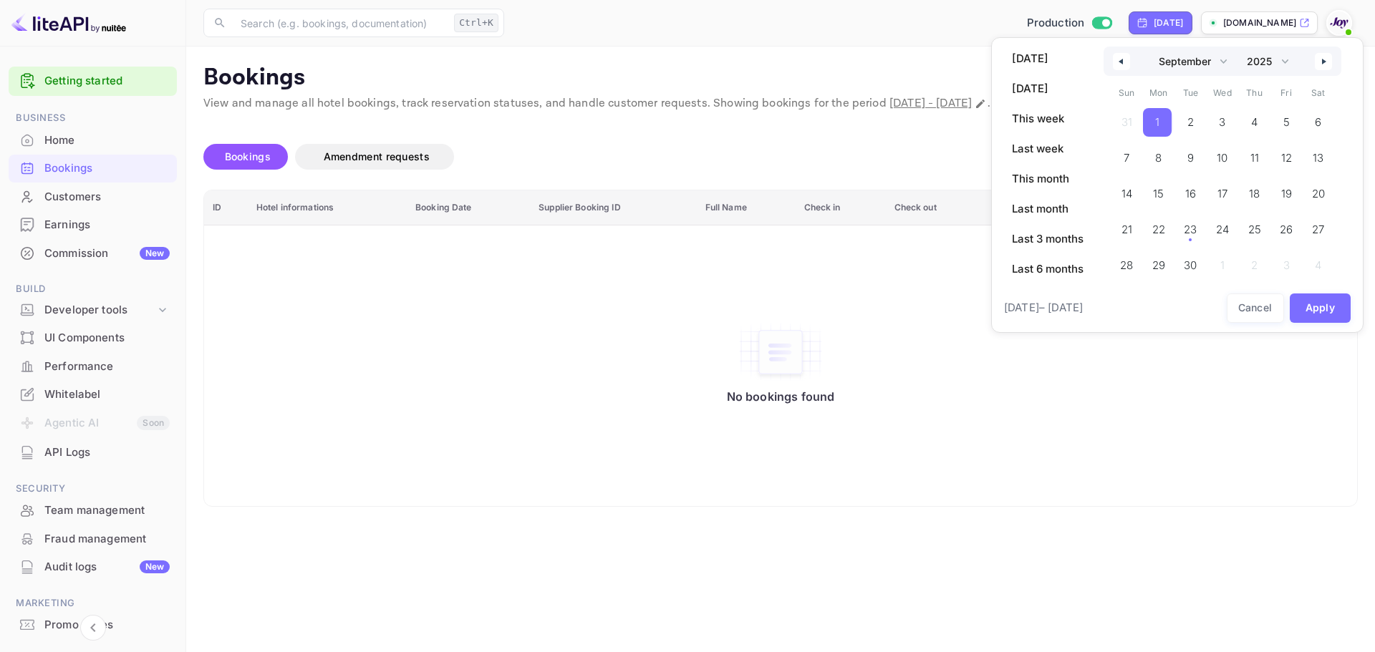
click at [1158, 126] on span "1" at bounding box center [1157, 123] width 4 height 26
click at [1329, 64] on button "button" at bounding box center [1323, 61] width 17 height 17
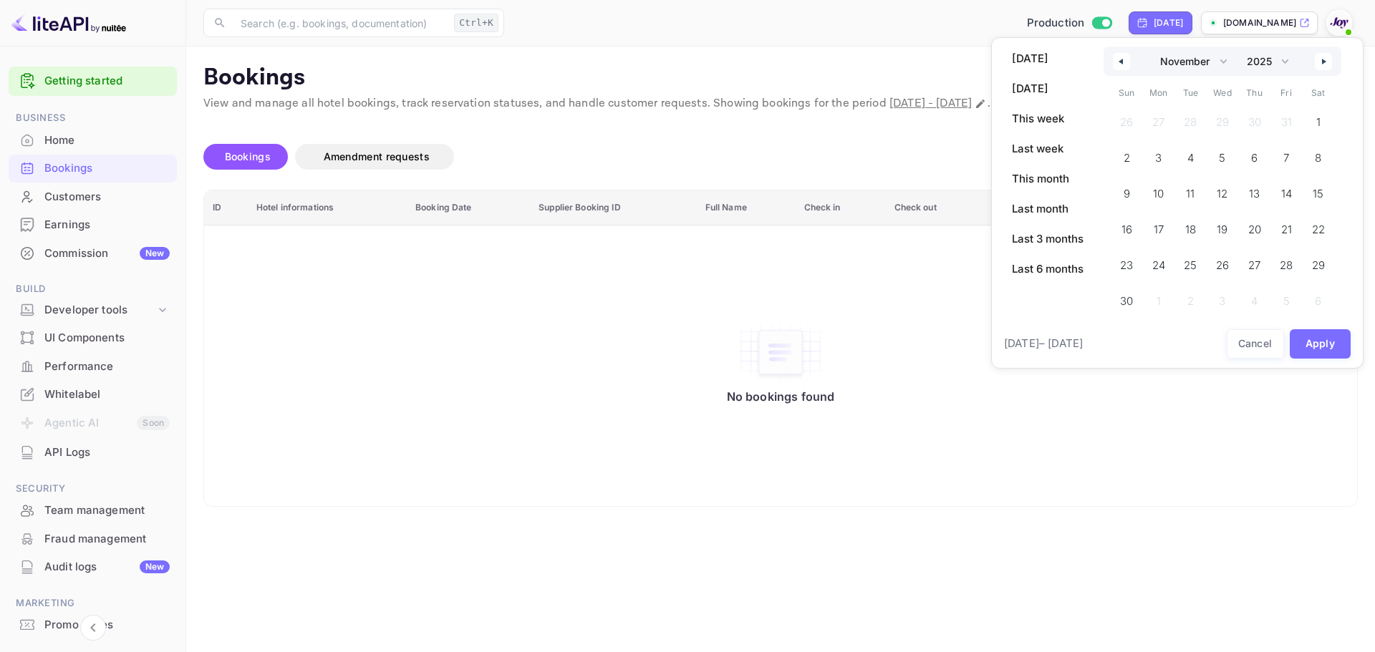
click at [1329, 64] on button "button" at bounding box center [1323, 61] width 17 height 17
select select "0"
select select "2026"
click at [1329, 64] on button "button" at bounding box center [1323, 61] width 17 height 17
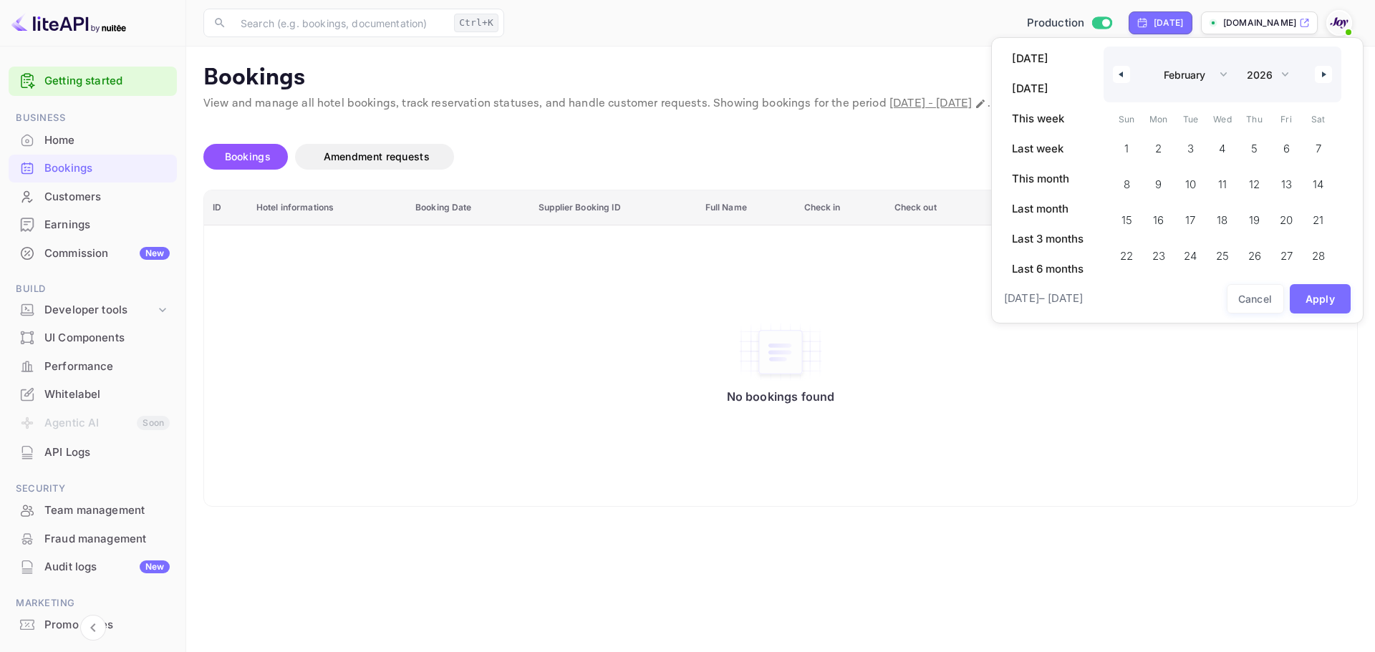
click at [1329, 64] on div "January February March April May June July August September October November [D…" at bounding box center [1223, 75] width 238 height 56
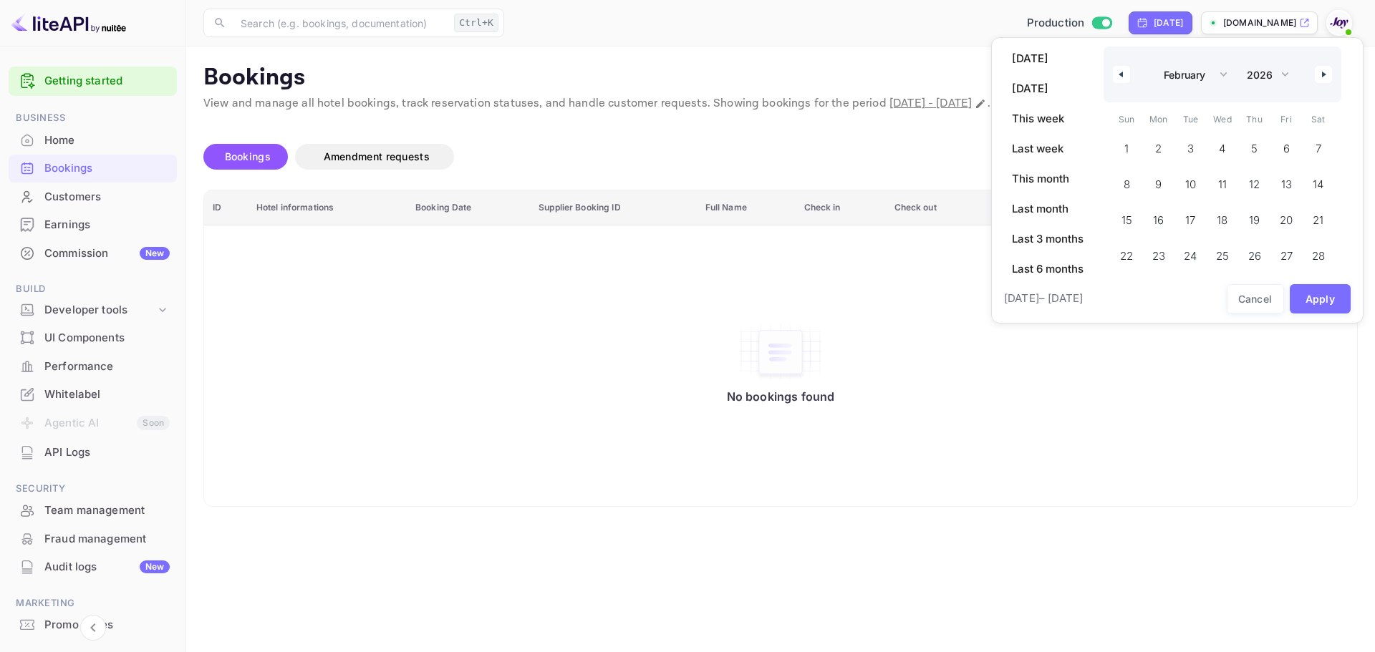
click at [1329, 64] on div "January February March April May June July August September October November [D…" at bounding box center [1223, 75] width 238 height 56
click at [1326, 80] on button "button" at bounding box center [1323, 74] width 17 height 17
click at [1326, 80] on div "January February March April May June July August September October November De…" at bounding box center [1223, 169] width 238 height 244
click at [1324, 62] on icon "button" at bounding box center [1325, 62] width 7 height 6
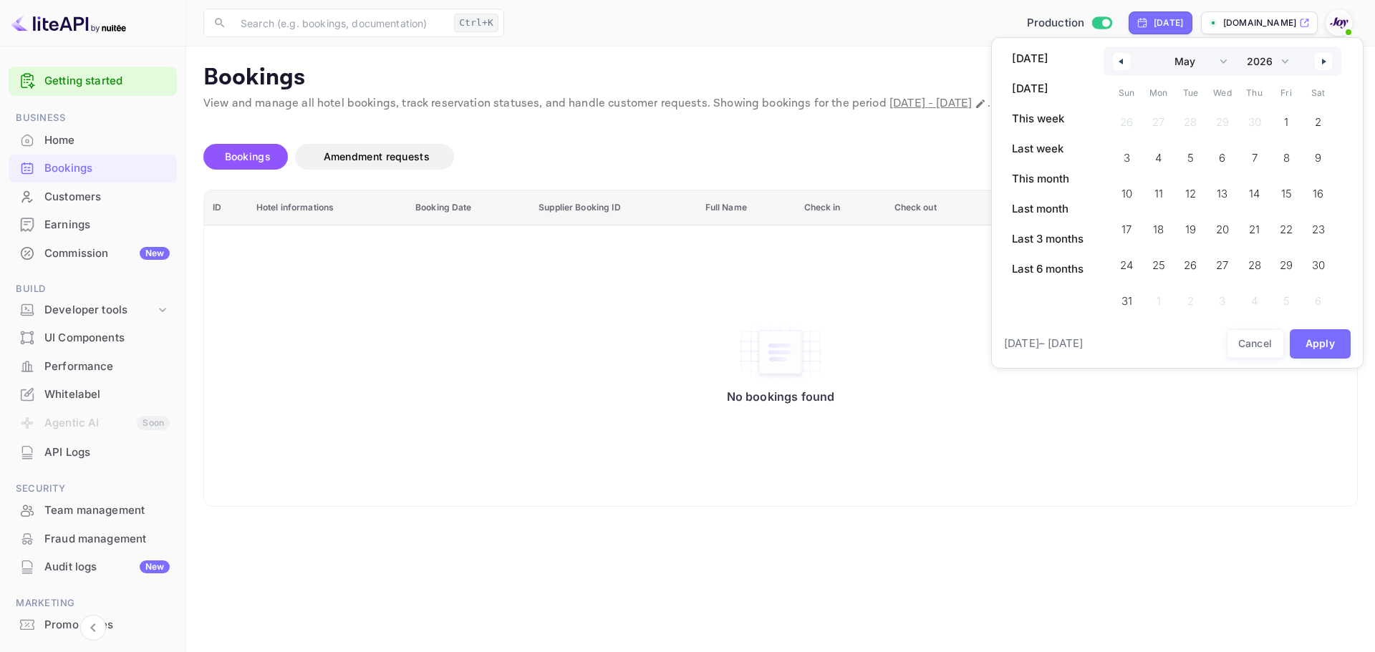
click at [1324, 62] on icon "button" at bounding box center [1325, 62] width 7 height 6
select select "8"
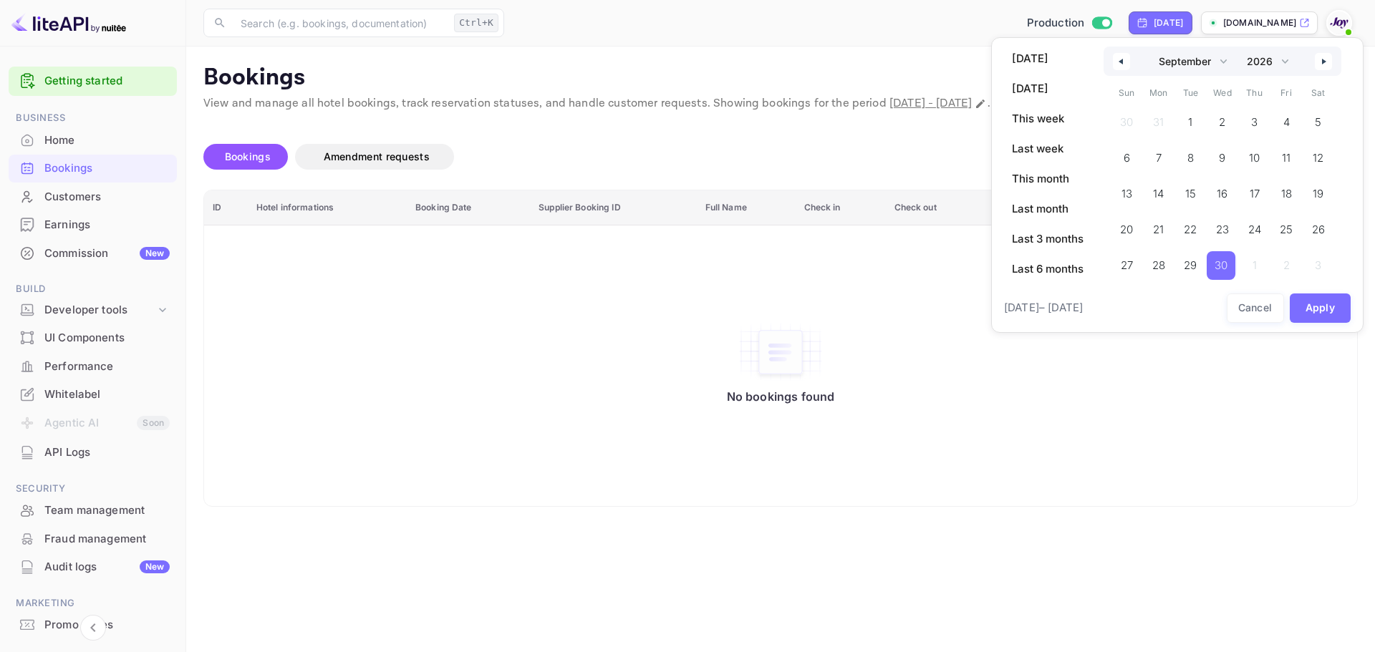
click at [1237, 271] on button "30" at bounding box center [1223, 262] width 32 height 29
select select "2025"
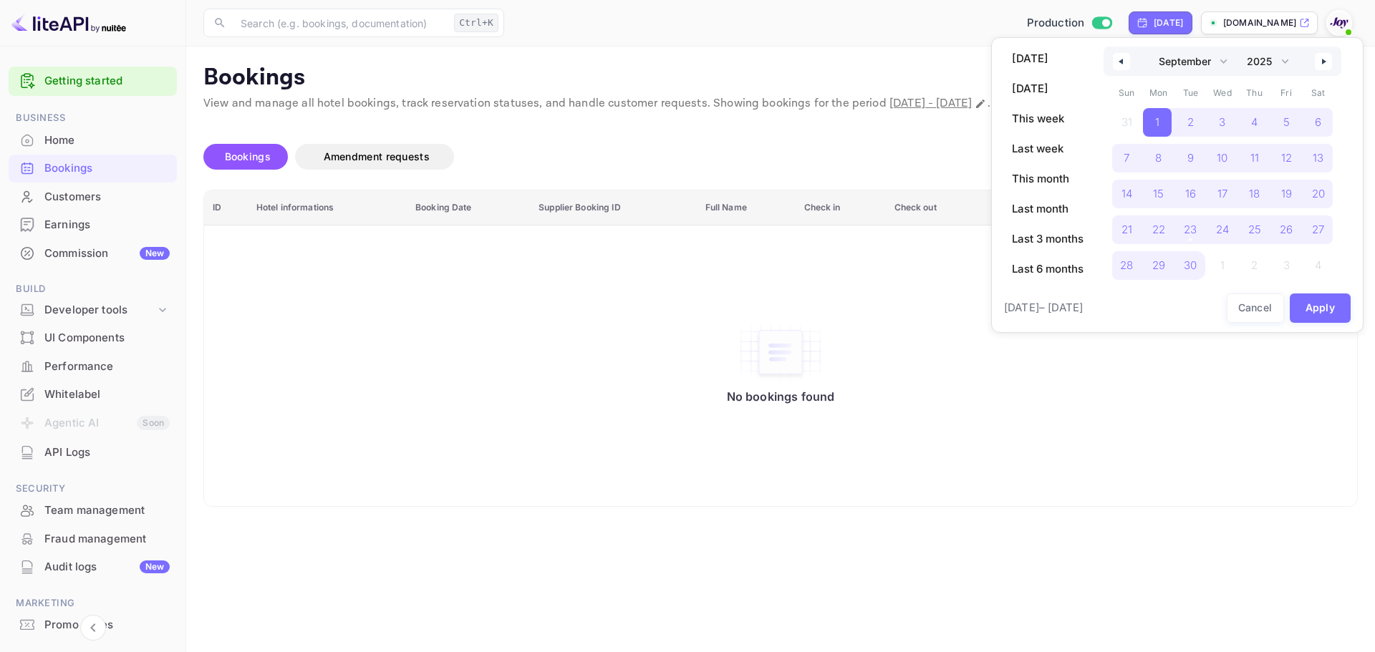
drag, startPoint x: 931, startPoint y: 175, endPoint x: 927, endPoint y: 166, distance: 9.6
click at [930, 173] on div at bounding box center [687, 326] width 1375 height 652
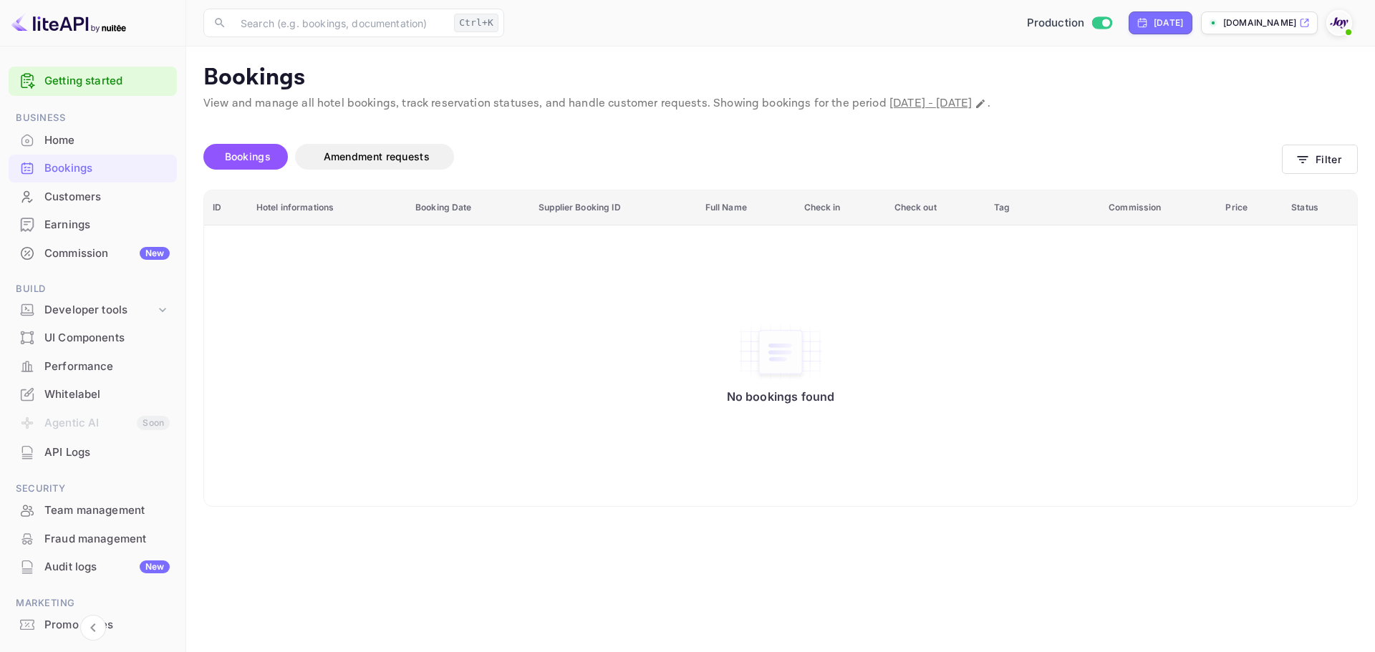
click at [945, 105] on span "September 1st, 2025 - September 1st, 2025" at bounding box center [931, 103] width 82 height 15
click at [986, 100] on icon "Change date range" at bounding box center [980, 103] width 11 height 11
select select "8"
select select "2025"
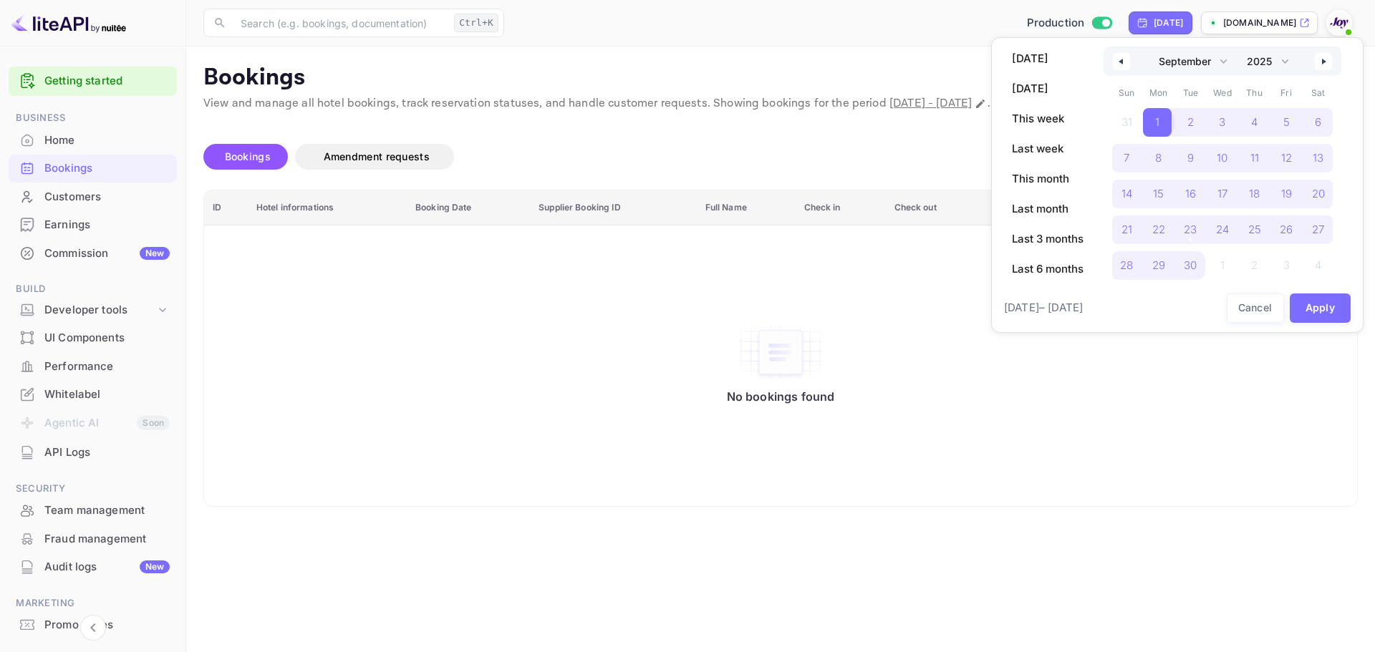
click at [1165, 124] on span "1" at bounding box center [1157, 122] width 29 height 29
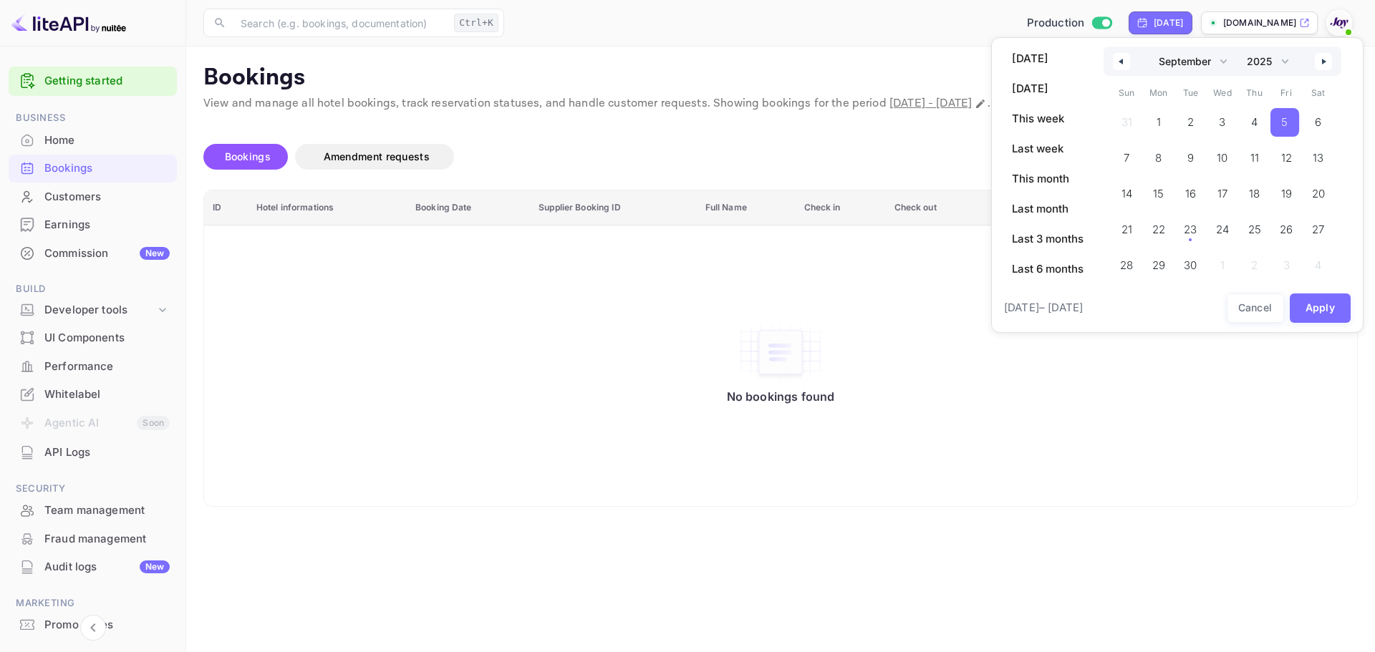
click at [1301, 119] on button "5" at bounding box center [1287, 119] width 32 height 29
click at [1159, 124] on span "1" at bounding box center [1157, 123] width 4 height 26
click at [1326, 65] on button "button" at bounding box center [1323, 61] width 17 height 17
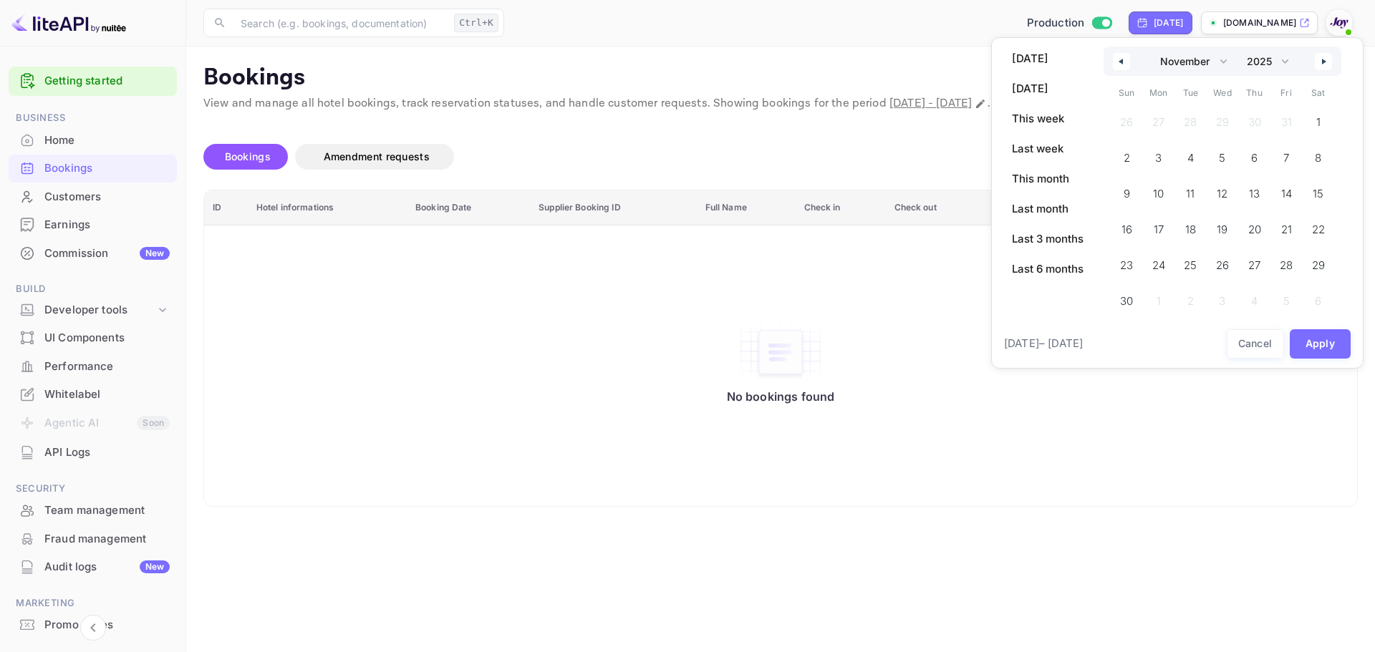
click at [1326, 65] on button "button" at bounding box center [1323, 61] width 17 height 17
select select "0"
select select "2026"
click at [1326, 65] on button "button" at bounding box center [1323, 61] width 17 height 17
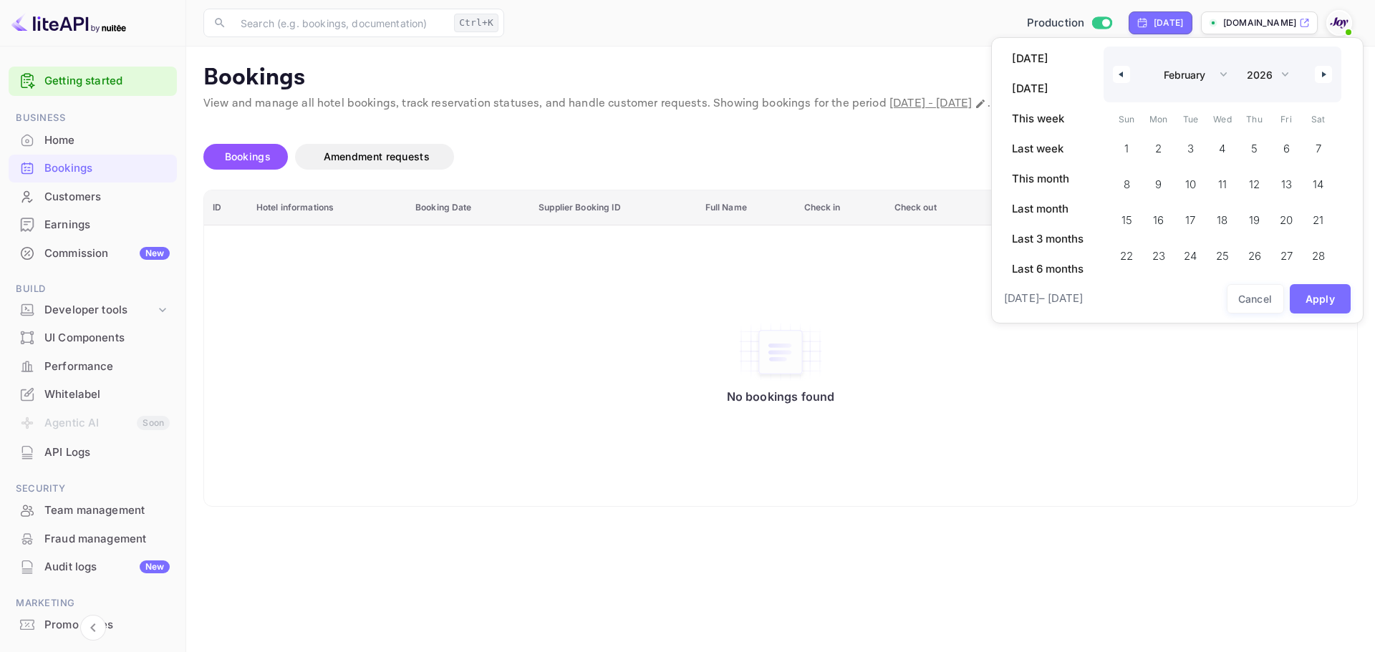
click at [1326, 65] on div "January February March April May June July August September October November [D…" at bounding box center [1223, 75] width 238 height 56
click at [1326, 78] on button "button" at bounding box center [1323, 74] width 17 height 17
click at [1326, 78] on div "January February March April May June July August September October November De…" at bounding box center [1223, 169] width 238 height 244
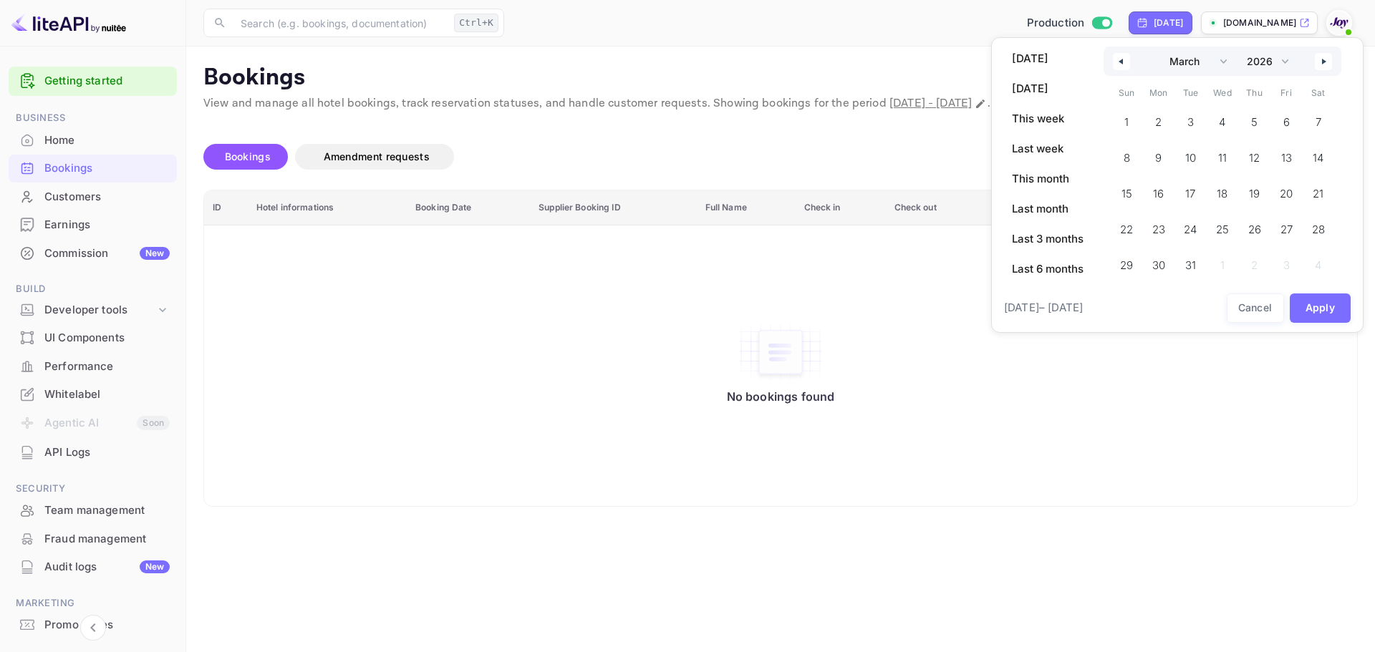
click at [1319, 66] on button "button" at bounding box center [1323, 61] width 17 height 17
click at [1320, 65] on button "button" at bounding box center [1323, 61] width 17 height 17
click at [1321, 65] on button "button" at bounding box center [1323, 61] width 17 height 17
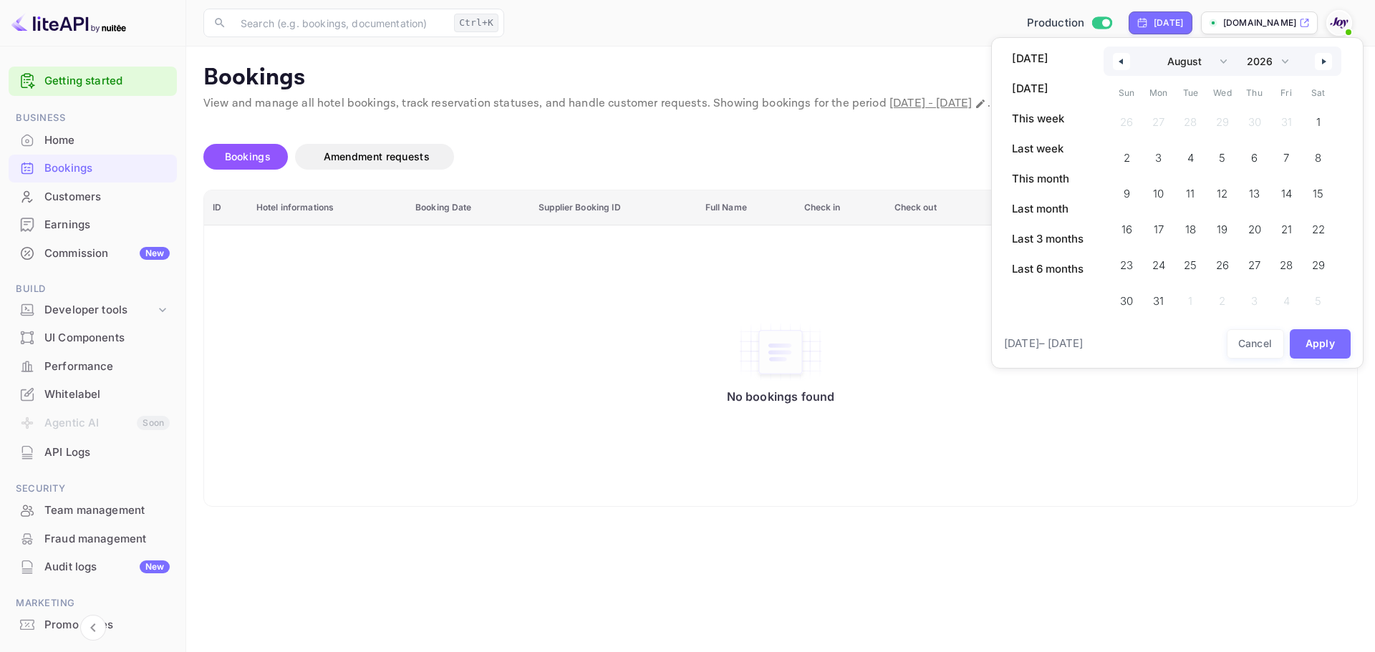
click at [1321, 65] on button "button" at bounding box center [1323, 61] width 17 height 17
select select "8"
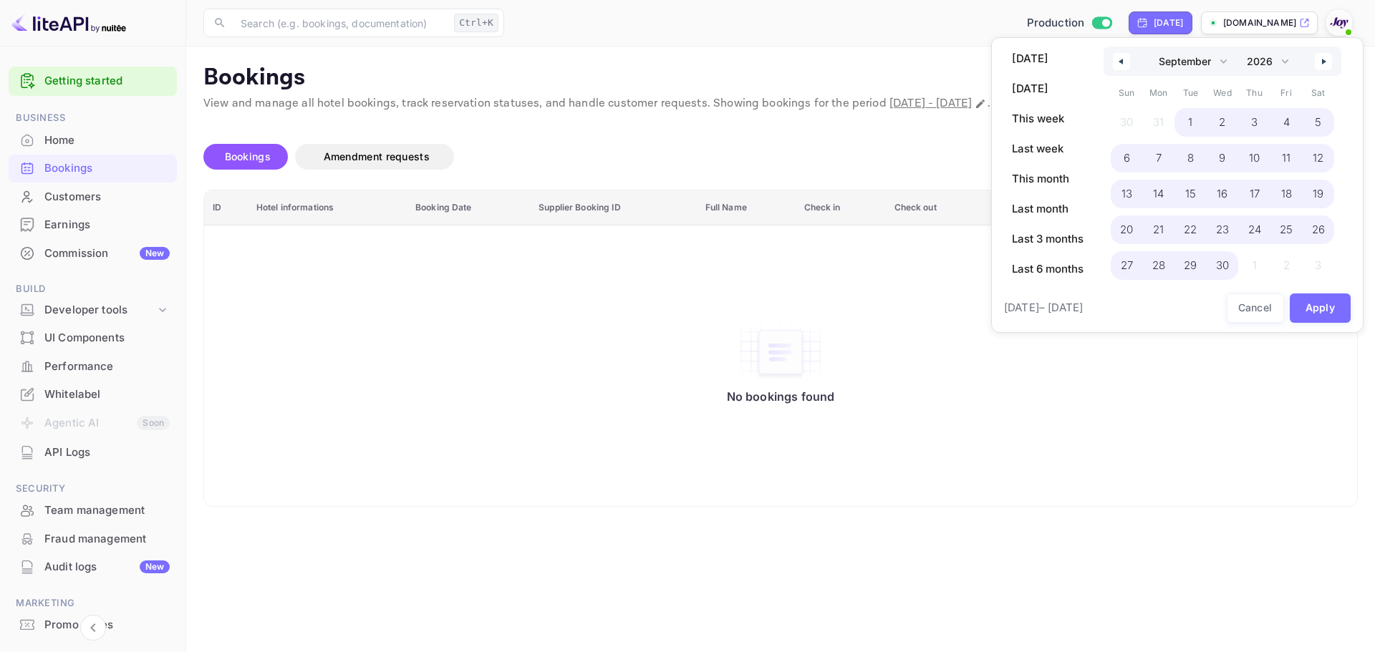
click at [1225, 266] on span "30" at bounding box center [1222, 266] width 13 height 26
select select "2025"
click at [1324, 304] on button "Apply" at bounding box center [1321, 308] width 62 height 29
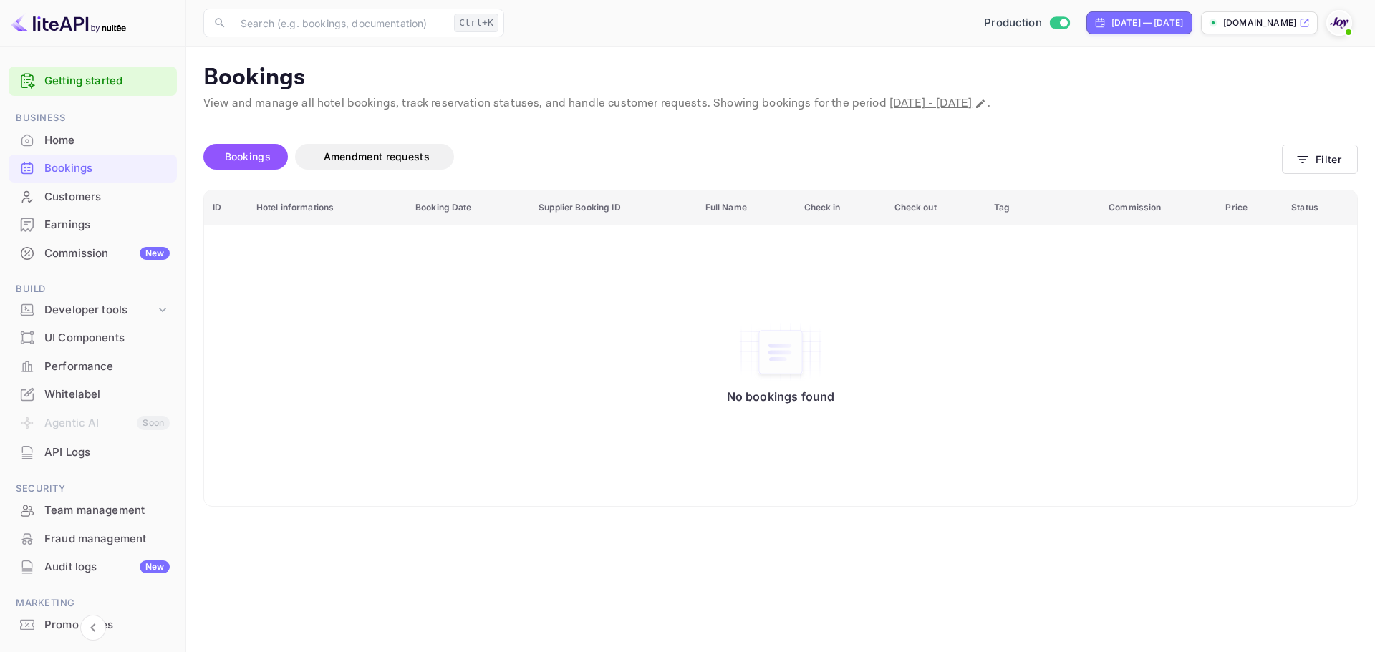
drag, startPoint x: 72, startPoint y: 170, endPoint x: 713, endPoint y: 204, distance: 642.0
click at [72, 170] on div "Bookings" at bounding box center [106, 168] width 125 height 16
click at [1326, 163] on button "Filter" at bounding box center [1320, 159] width 76 height 29
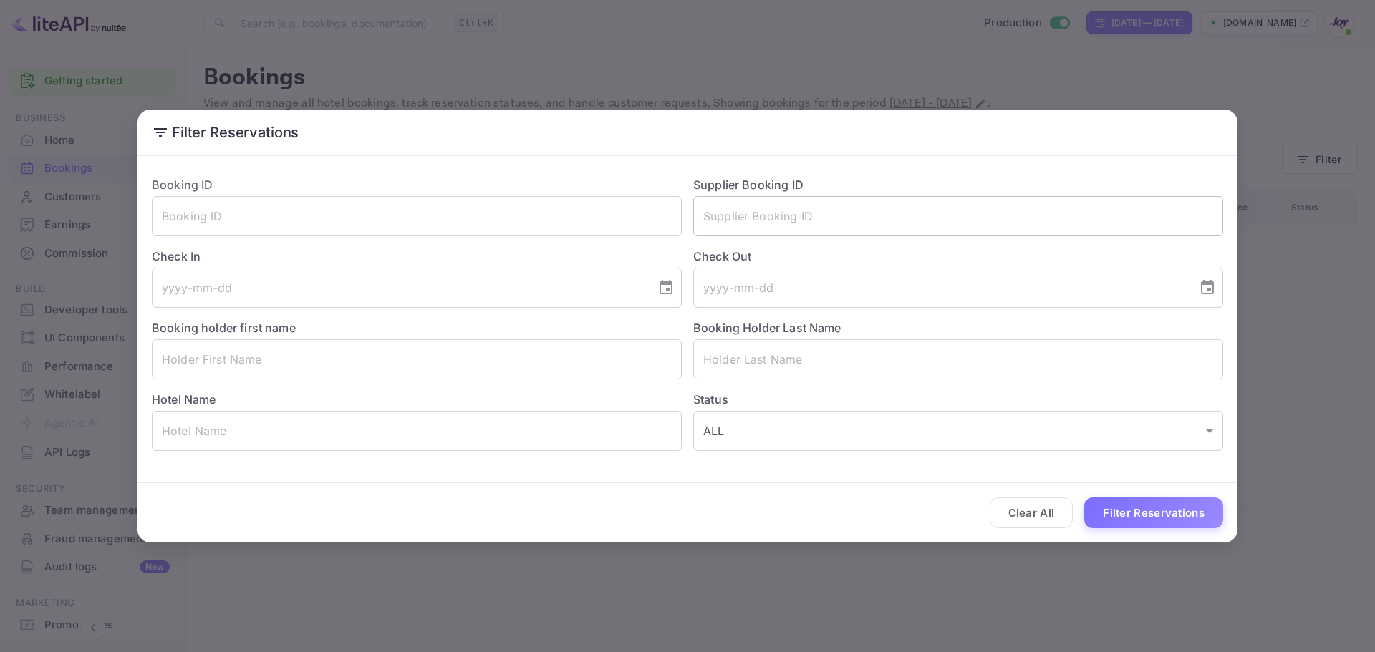
click at [748, 212] on input "text" at bounding box center [958, 216] width 530 height 40
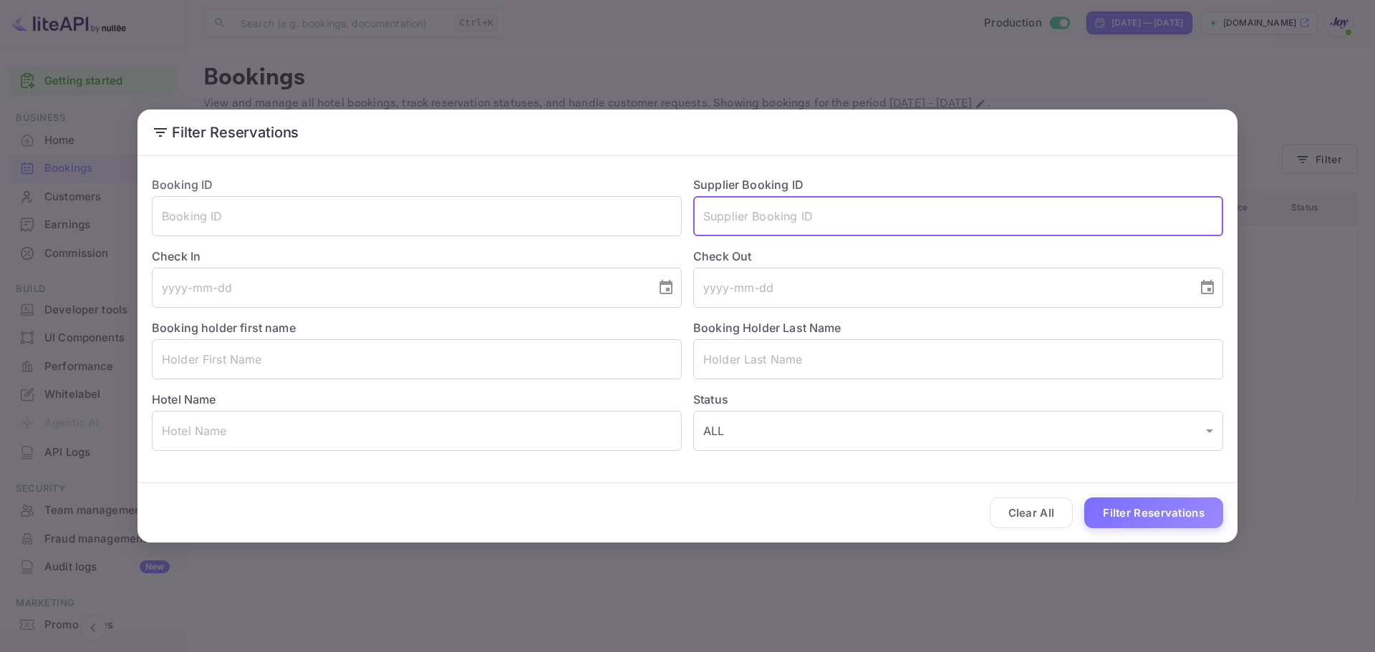
paste input "[PERSON_NAME]"
type input "Curti"
drag, startPoint x: 746, startPoint y: 217, endPoint x: 574, endPoint y: 238, distance: 173.9
click at [564, 220] on div "Booking ID ​ Supplier Booking ID Curti ​ Check In ​ Check Out ​ Booking holder …" at bounding box center [681, 308] width 1083 height 286
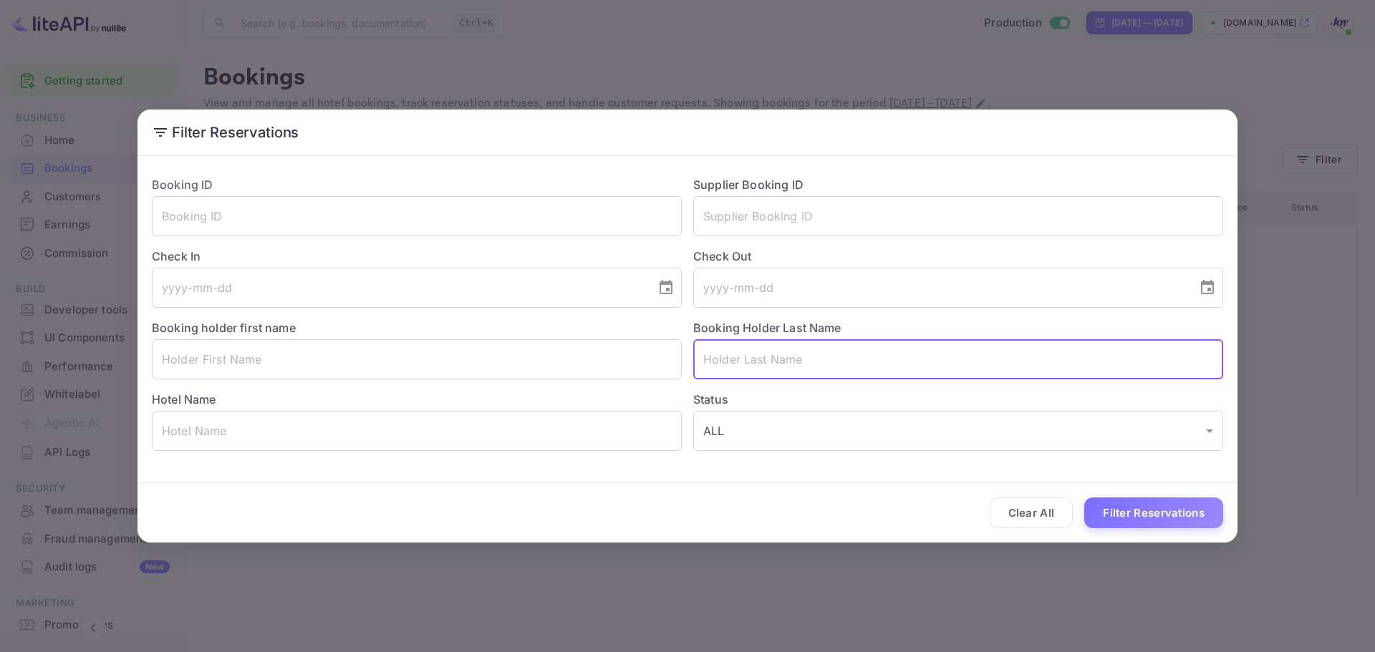
click at [738, 360] on input "text" at bounding box center [958, 359] width 530 height 40
paste input "[PERSON_NAME]"
type input "[PERSON_NAME]"
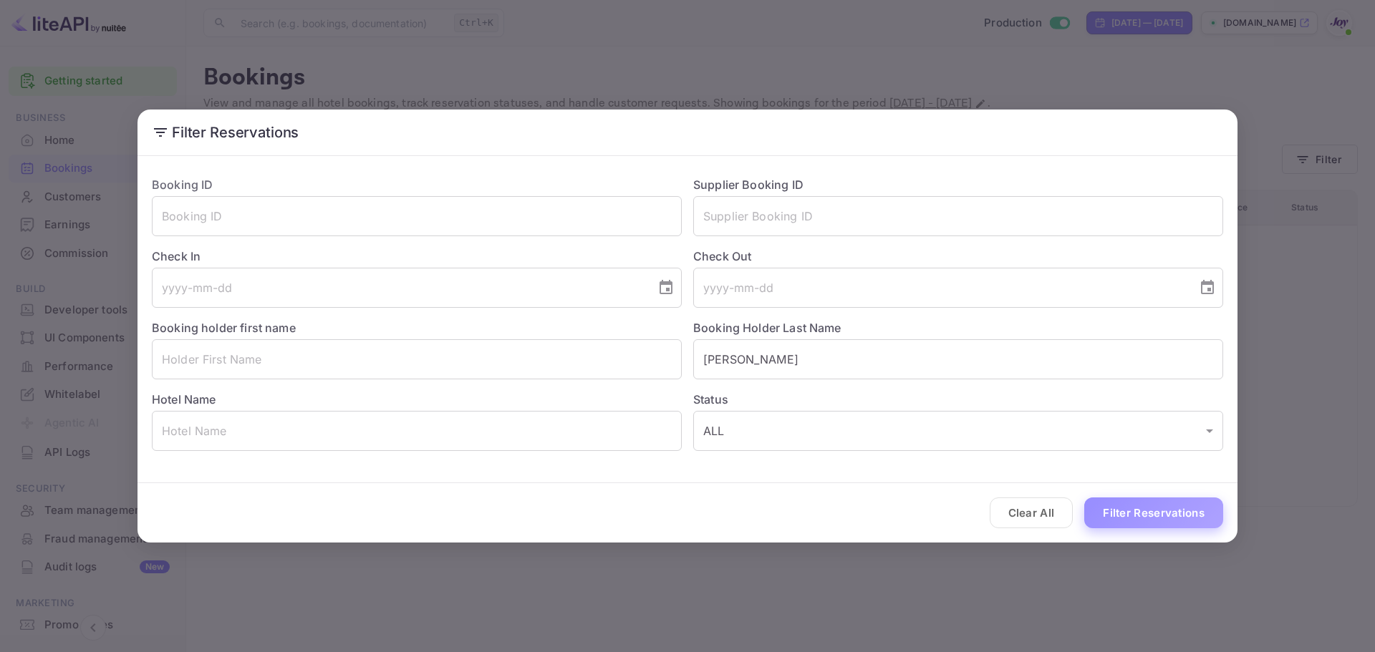
click at [1137, 511] on button "Filter Reservations" at bounding box center [1153, 513] width 139 height 31
click at [1121, 511] on button "Filter Reservations" at bounding box center [1153, 513] width 139 height 31
click at [1023, 52] on div "Filter Reservations Booking ID ​ Supplier Booking ID ​ Check In ​ Check Out ​ B…" at bounding box center [687, 326] width 1375 height 652
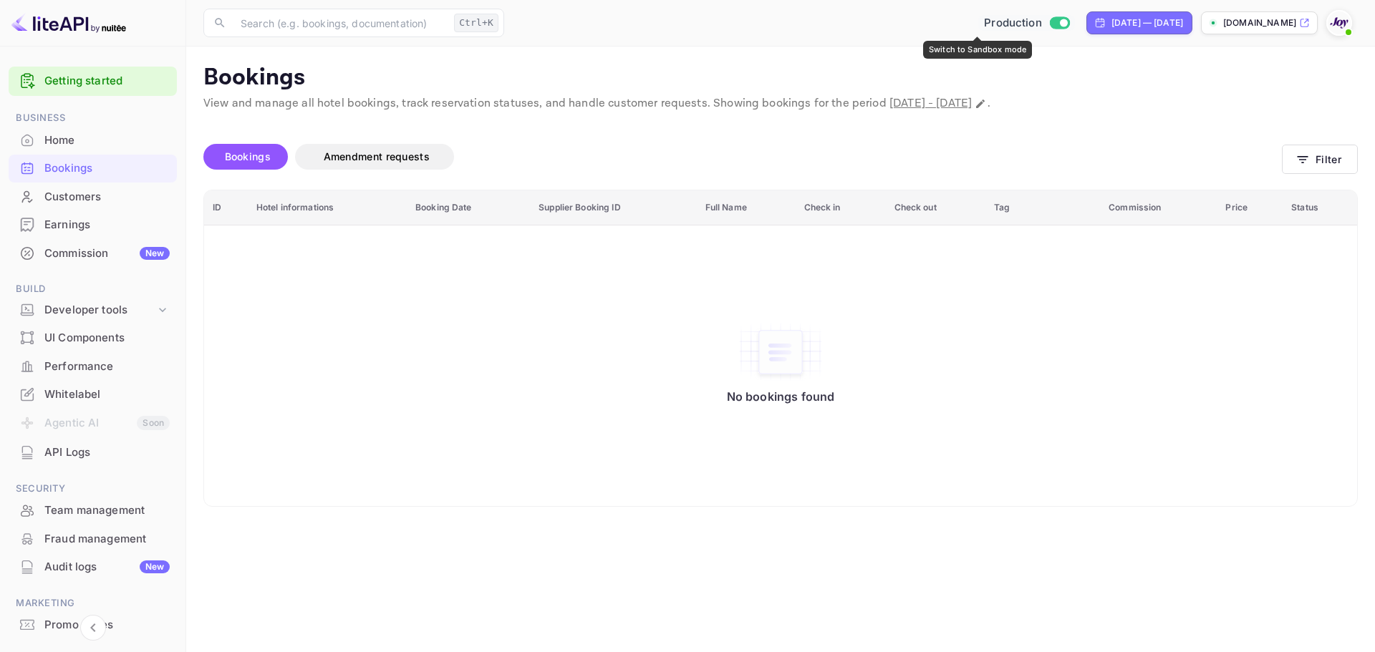
click at [1049, 28] on span "Switch to Sandbox mode" at bounding box center [1059, 22] width 21 height 13
click at [1049, 21] on input "Switch to Sandbox mode" at bounding box center [1063, 22] width 29 height 9
click at [879, 55] on main "Bookings View and manage all hotel bookings, track reservation statuses, and ha…" at bounding box center [780, 350] width 1189 height 606
click at [75, 198] on div "Customers" at bounding box center [106, 197] width 125 height 16
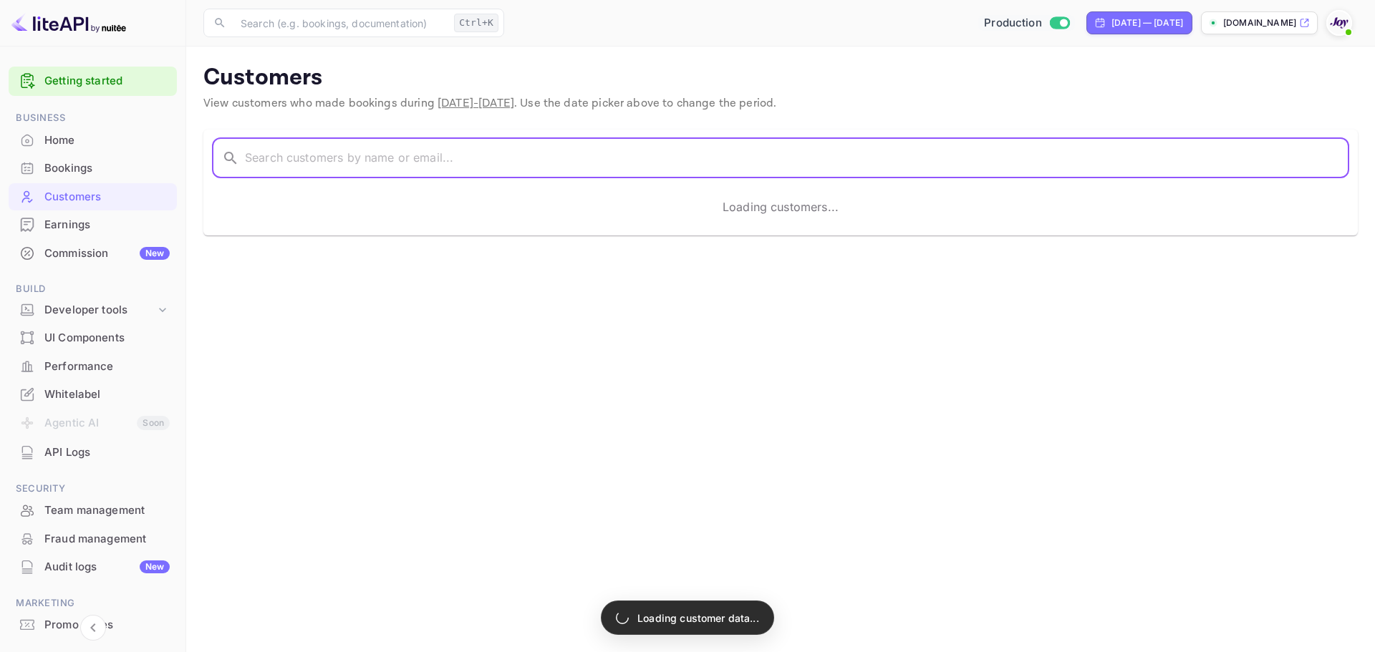
click at [272, 159] on input "text" at bounding box center [797, 158] width 1104 height 40
paste input "Curtis Coombs."
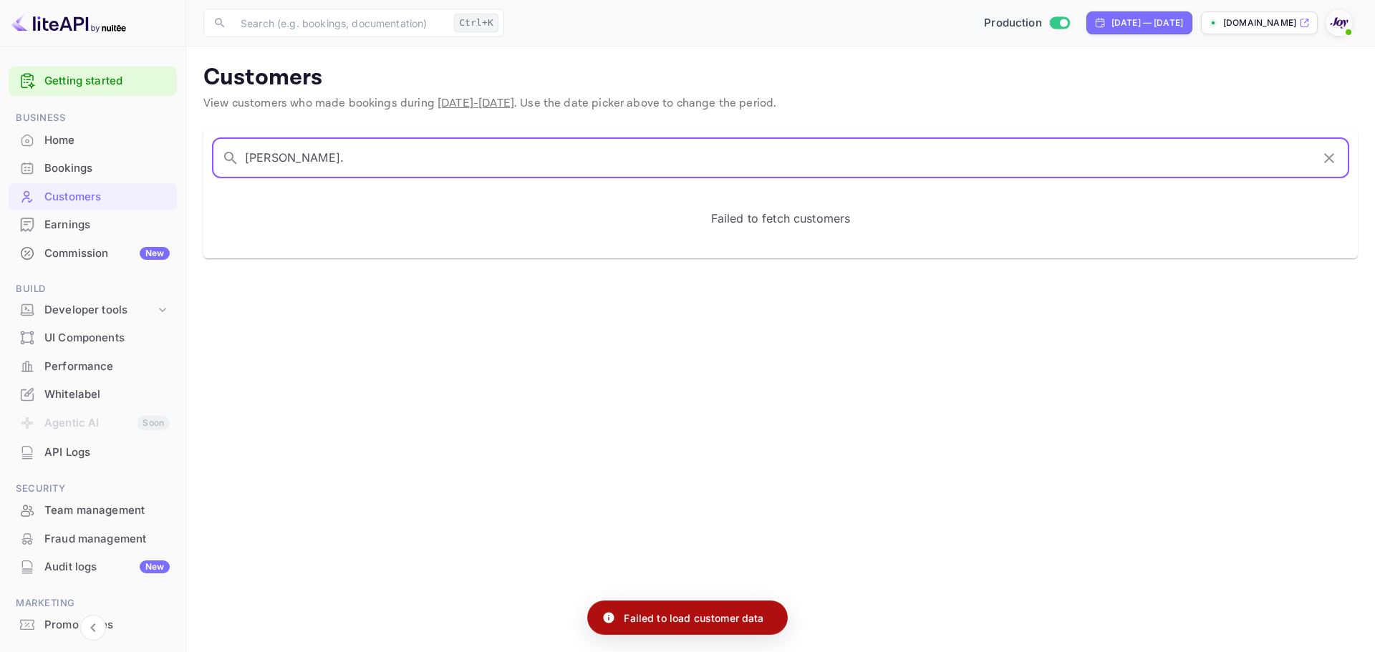
type input "[PERSON_NAME]"
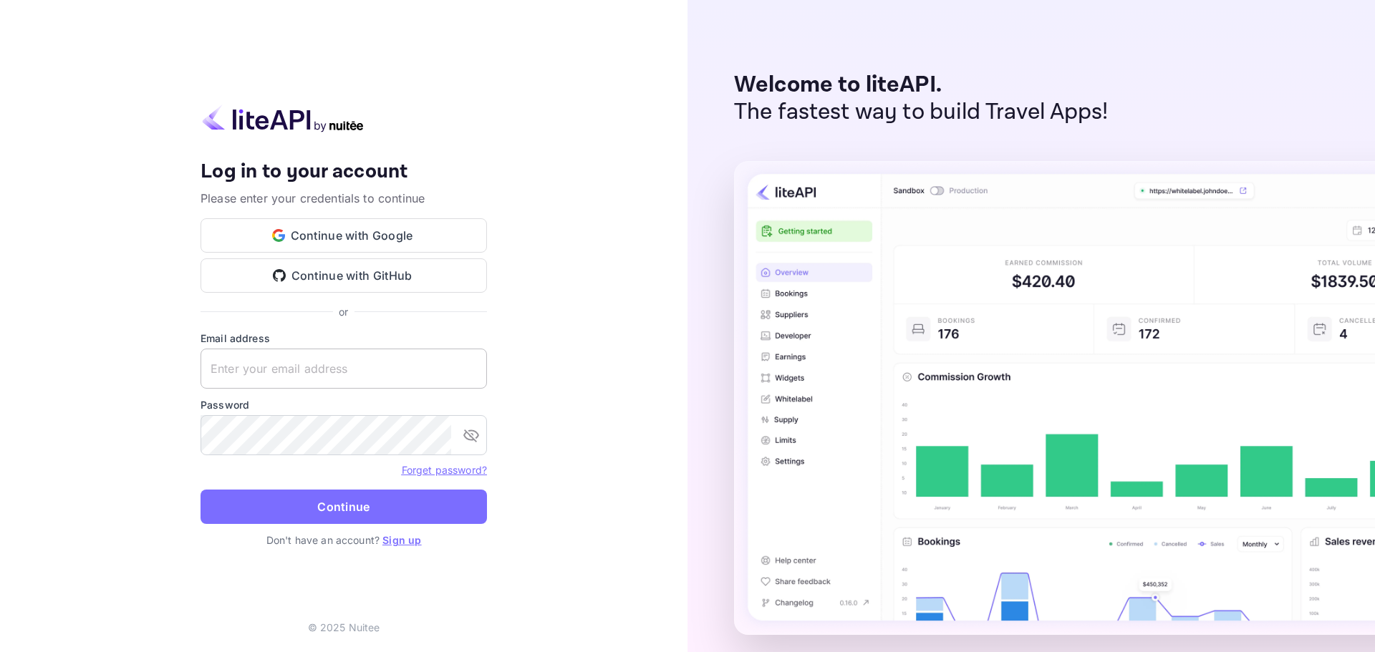
click at [317, 366] on input "text" at bounding box center [344, 369] width 286 height 40
paste input "[PERSON_NAME][EMAIL_ADDRESS][PERSON_NAME][DOMAIN_NAME]"
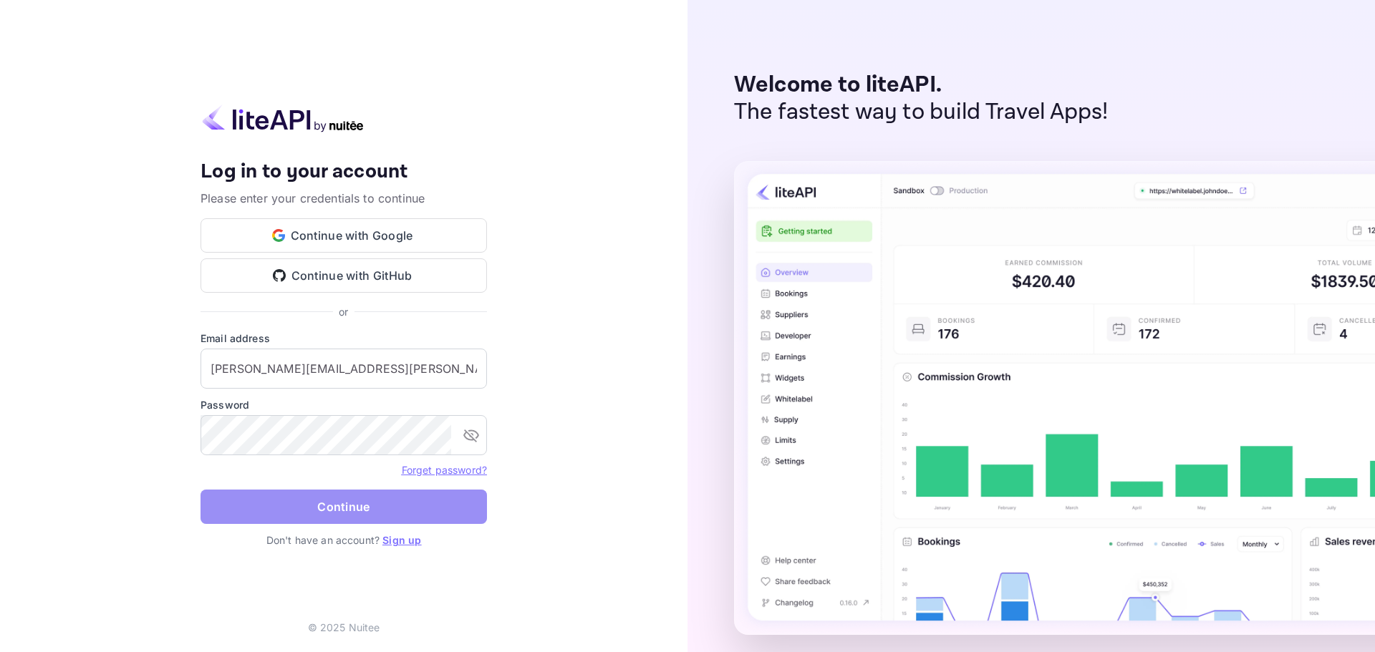
click at [316, 496] on button "Continue" at bounding box center [344, 507] width 286 height 34
click at [356, 505] on button "Continue" at bounding box center [344, 507] width 286 height 34
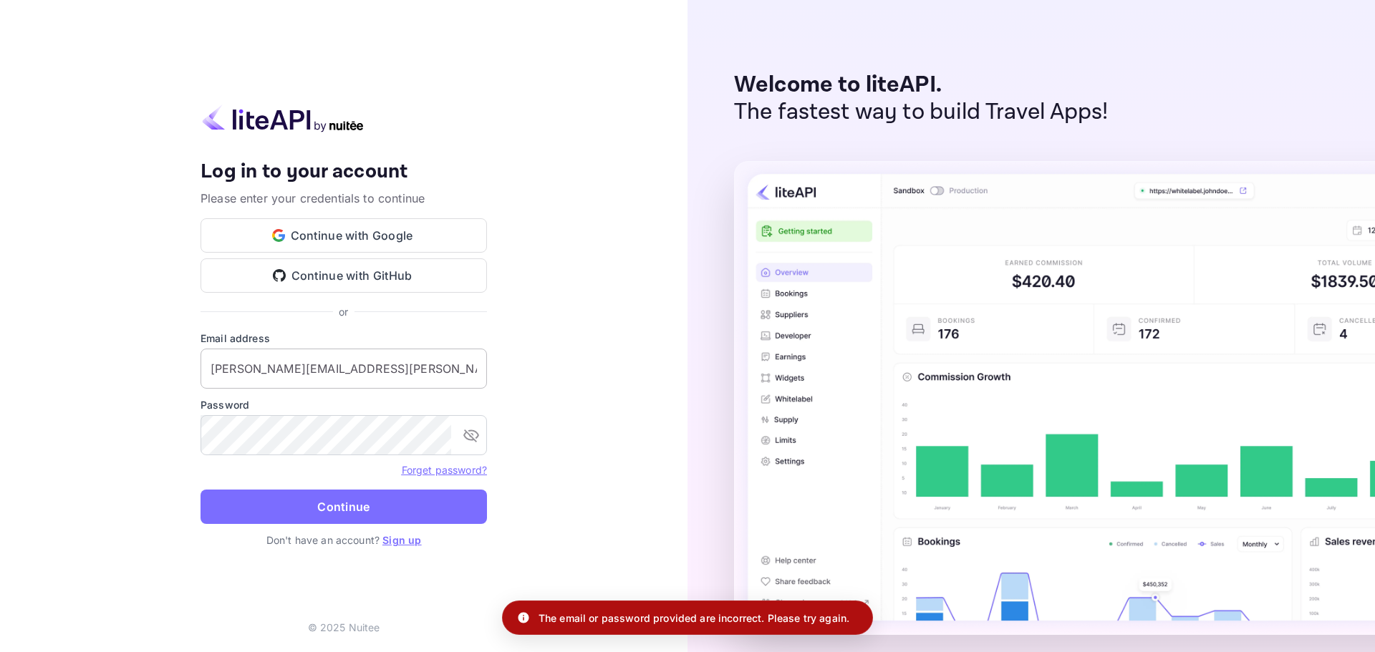
click at [382, 369] on input "[PERSON_NAME][EMAIL_ADDRESS][PERSON_NAME][DOMAIN_NAME]" at bounding box center [344, 369] width 286 height 40
click at [469, 437] on icon "toggle password visibility" at bounding box center [471, 435] width 17 height 17
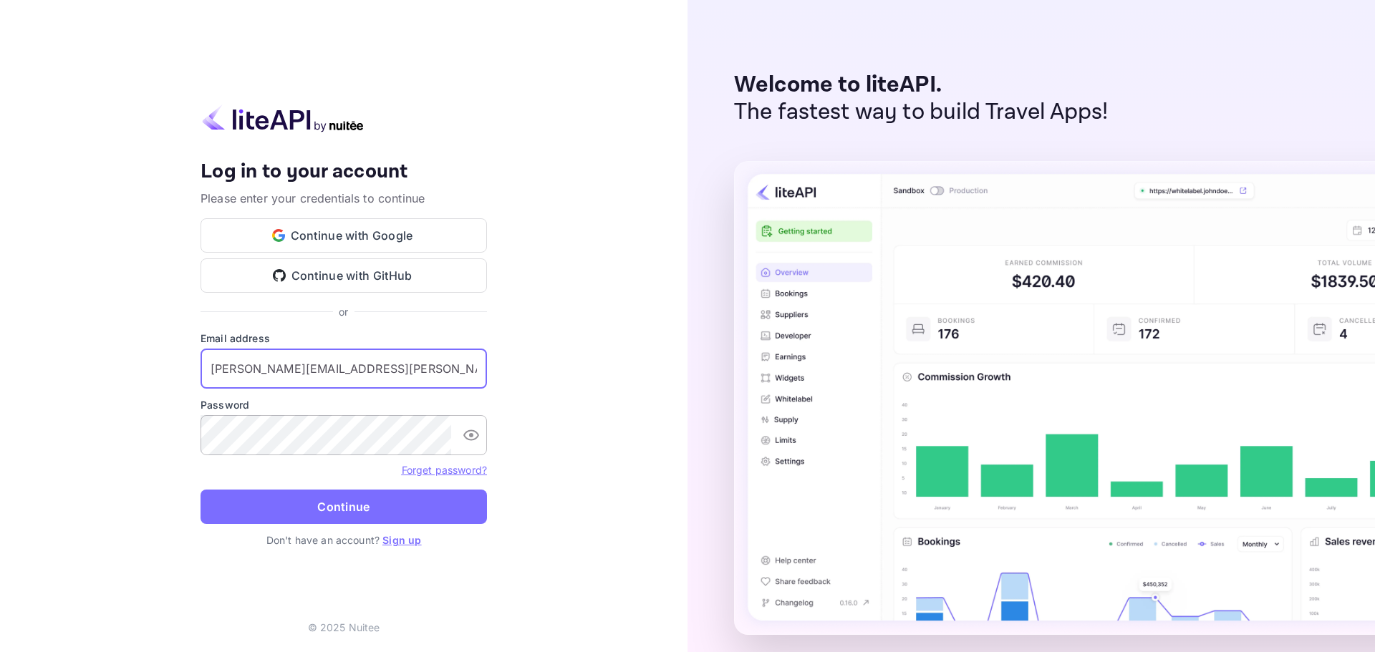
drag, startPoint x: 377, startPoint y: 379, endPoint x: 173, endPoint y: 379, distance: 204.1
click at [173, 379] on div "Your account has been created successfully, a confirmation link has been sent t…" at bounding box center [344, 326] width 688 height 652
paste input "Nuitée Dashboard"
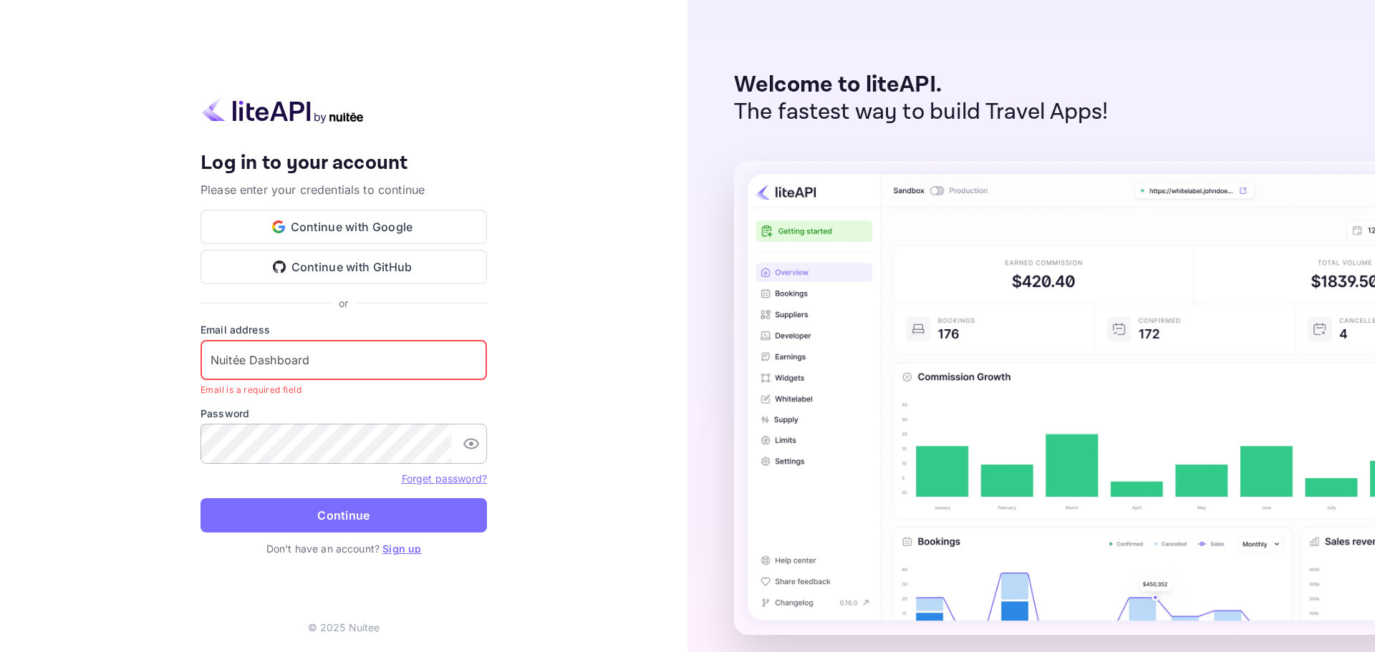
click at [352, 357] on input "Nuitée Dashboard" at bounding box center [344, 360] width 286 height 40
paste input "[EMAIL_ADDRESS][DOMAIN_NAME]"
drag, startPoint x: 433, startPoint y: 362, endPoint x: 11, endPoint y: 358, distance: 422.6
click at [11, 358] on div "Your account has been created successfully, a confirmation link has been sent t…" at bounding box center [344, 326] width 688 height 652
paste input "text"
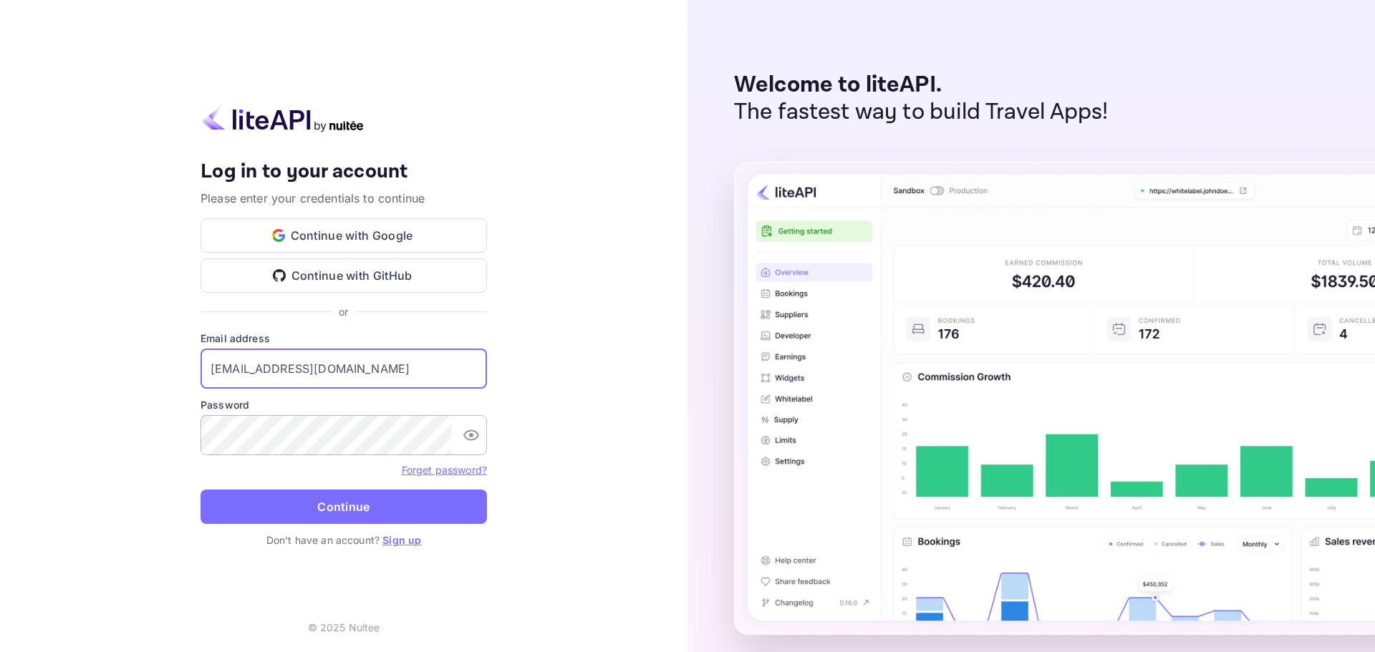
type input "[EMAIL_ADDRESS][DOMAIN_NAME]"
click at [0, 390] on div "Your account has been created successfully, a confirmation link has been sent t…" at bounding box center [344, 326] width 688 height 652
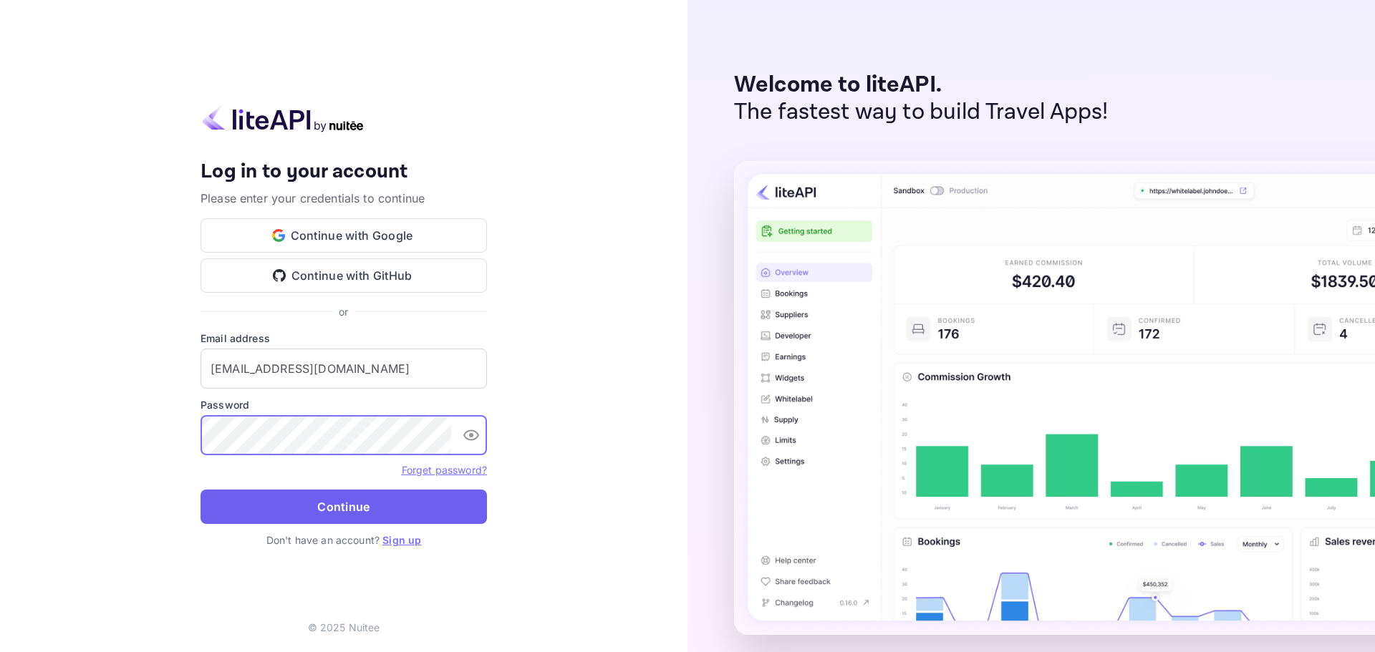
click at [388, 504] on button "Continue" at bounding box center [344, 507] width 286 height 34
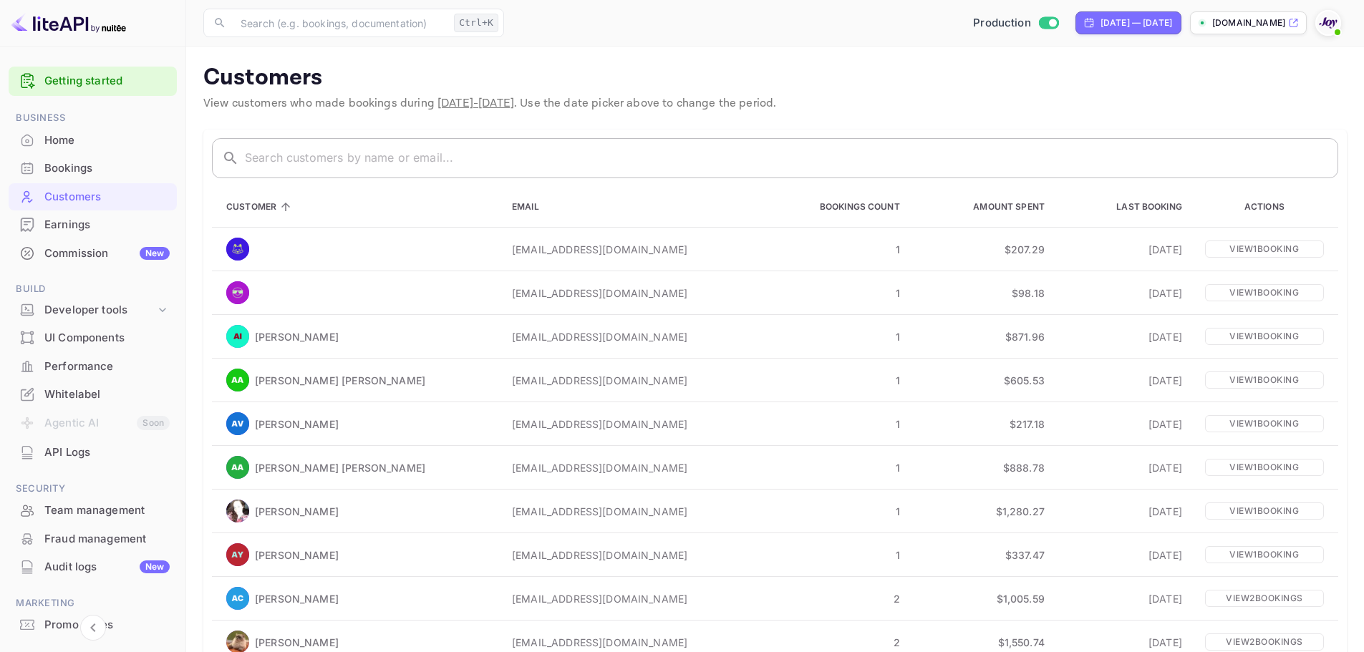
click at [265, 163] on input "text" at bounding box center [792, 158] width 1094 height 40
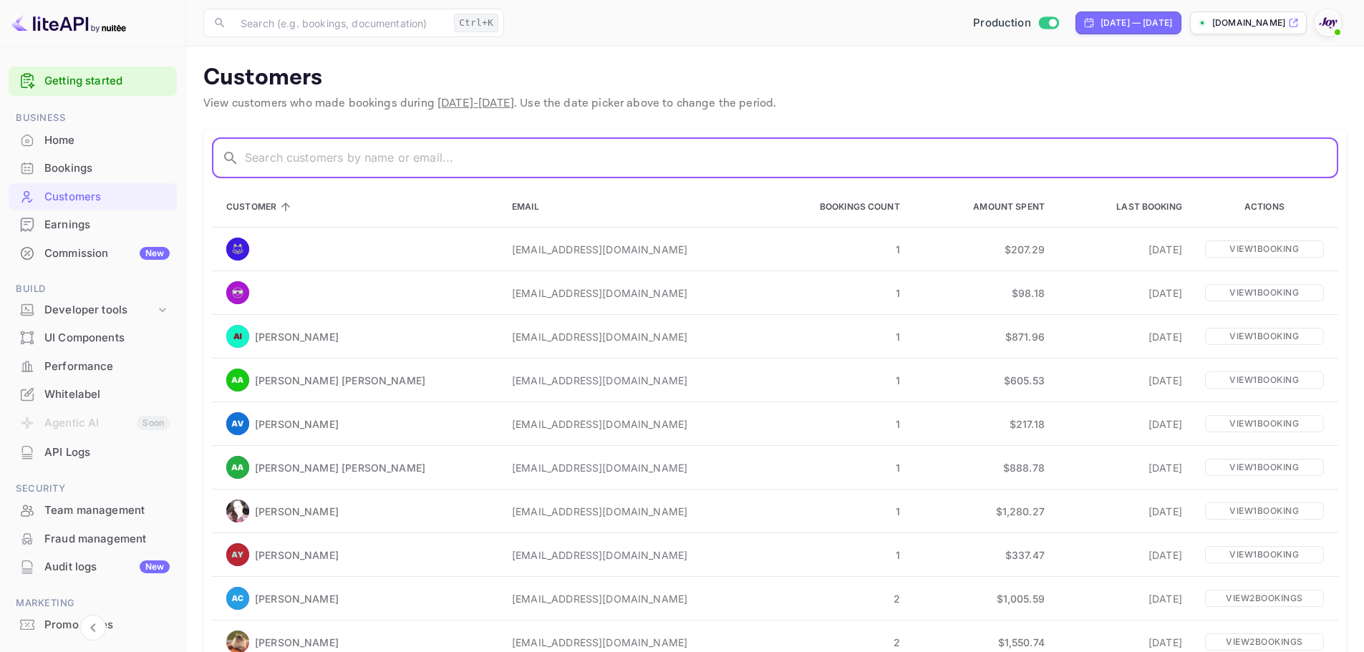
paste input "[PERSON_NAME]"
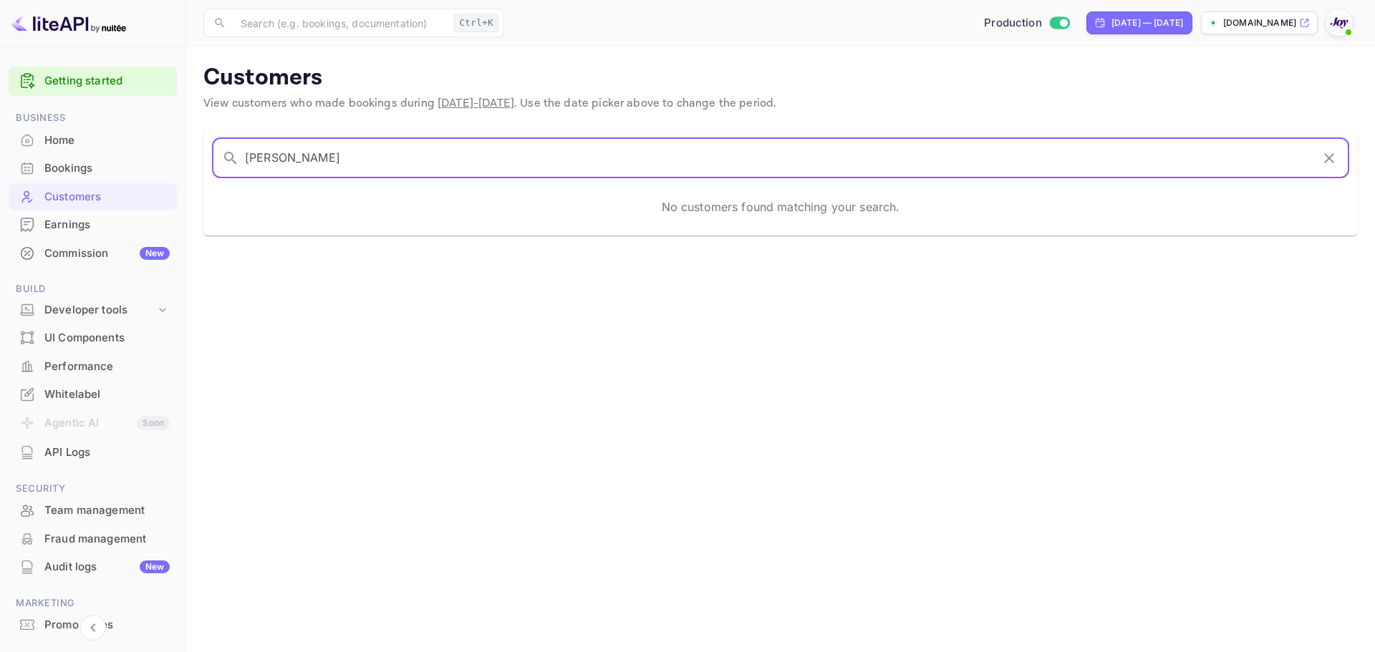
drag, startPoint x: 281, startPoint y: 161, endPoint x: 215, endPoint y: 168, distance: 66.9
click at [215, 168] on div "​ [PERSON_NAME] ​" at bounding box center [780, 158] width 1137 height 40
type input "[PERSON_NAME]"
click at [362, 162] on input "[PERSON_NAME]" at bounding box center [778, 158] width 1066 height 40
drag, startPoint x: 362, startPoint y: 157, endPoint x: 216, endPoint y: 144, distance: 146.0
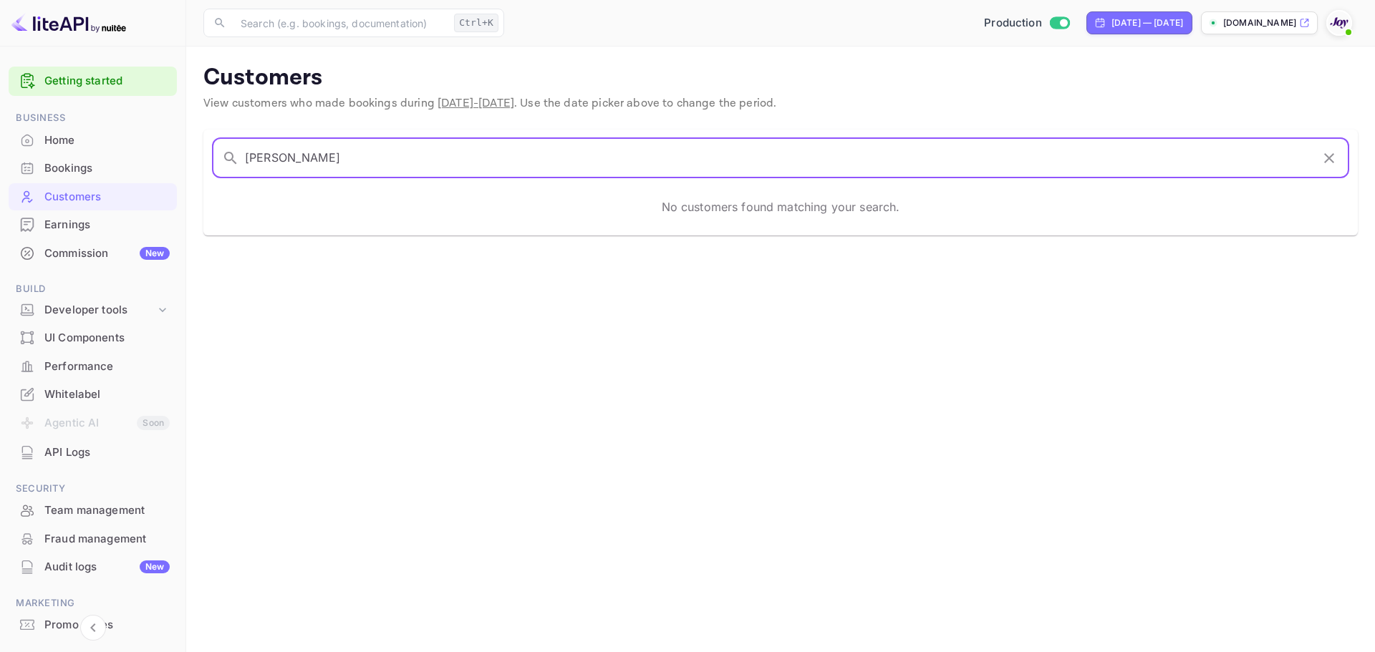
click at [216, 144] on div "​ [PERSON_NAME] ​" at bounding box center [780, 158] width 1137 height 40
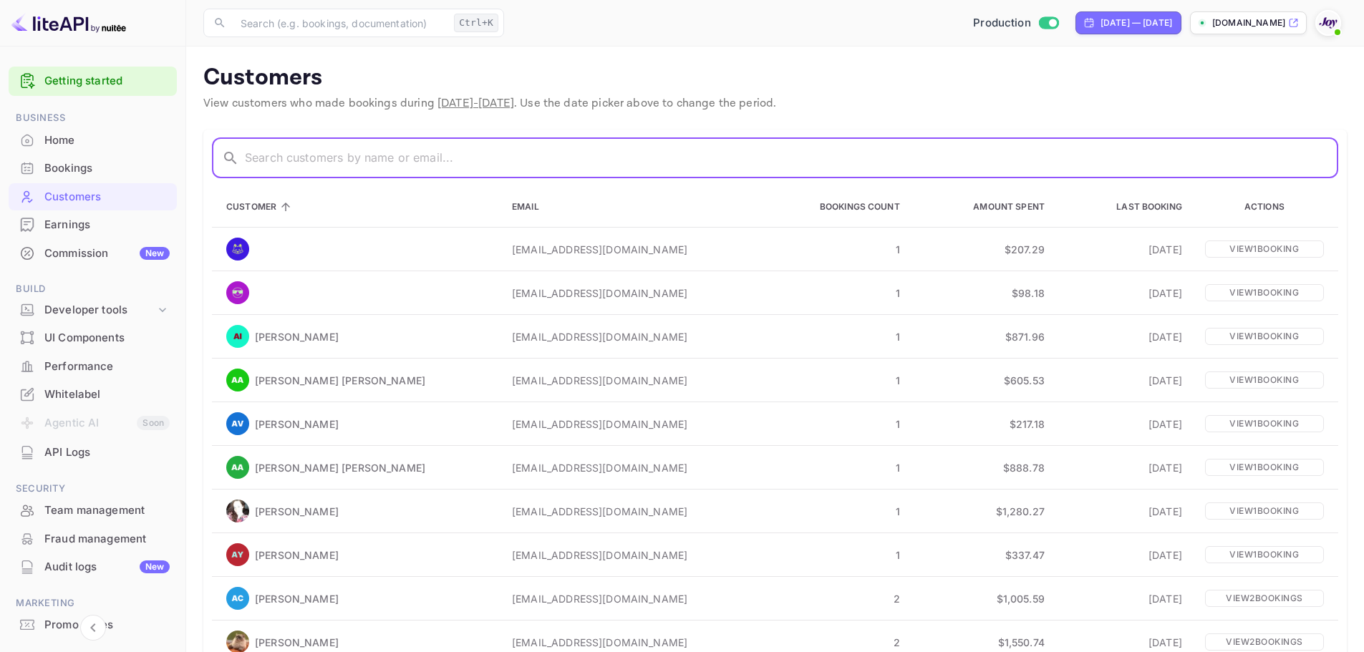
click at [104, 165] on div "Bookings" at bounding box center [106, 168] width 125 height 16
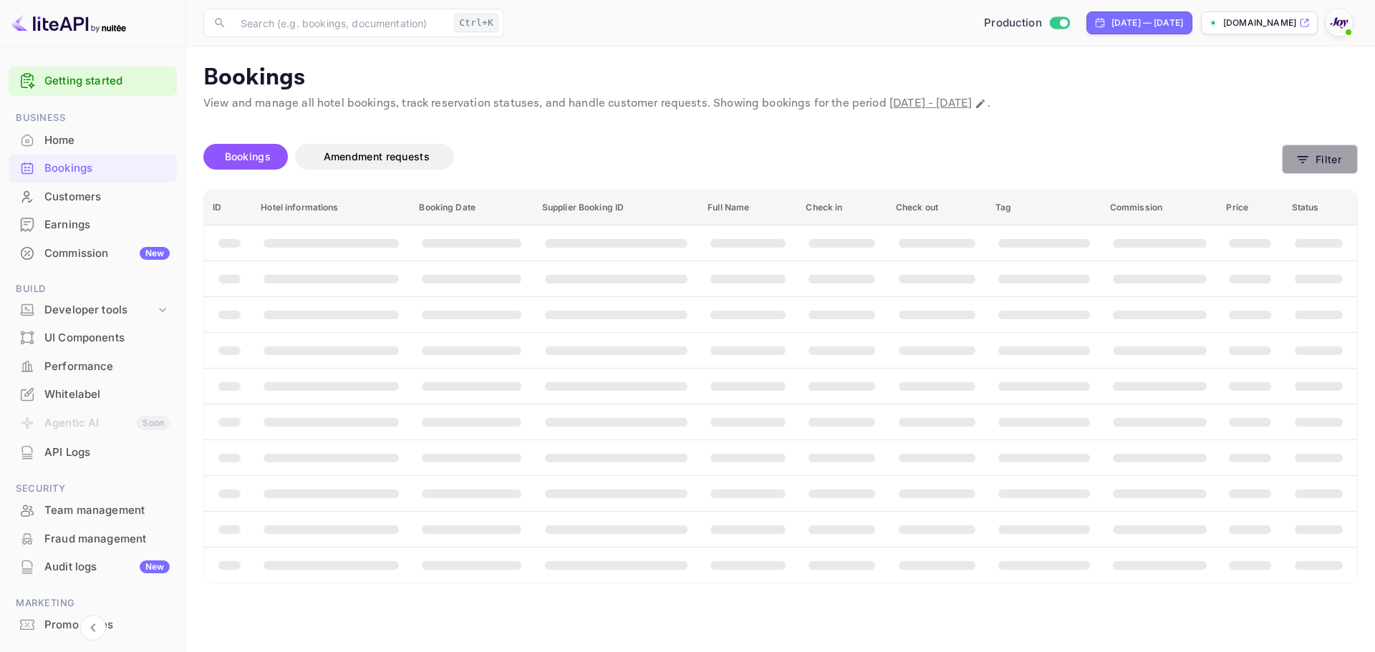
click at [1321, 159] on button "Filter" at bounding box center [1320, 159] width 76 height 29
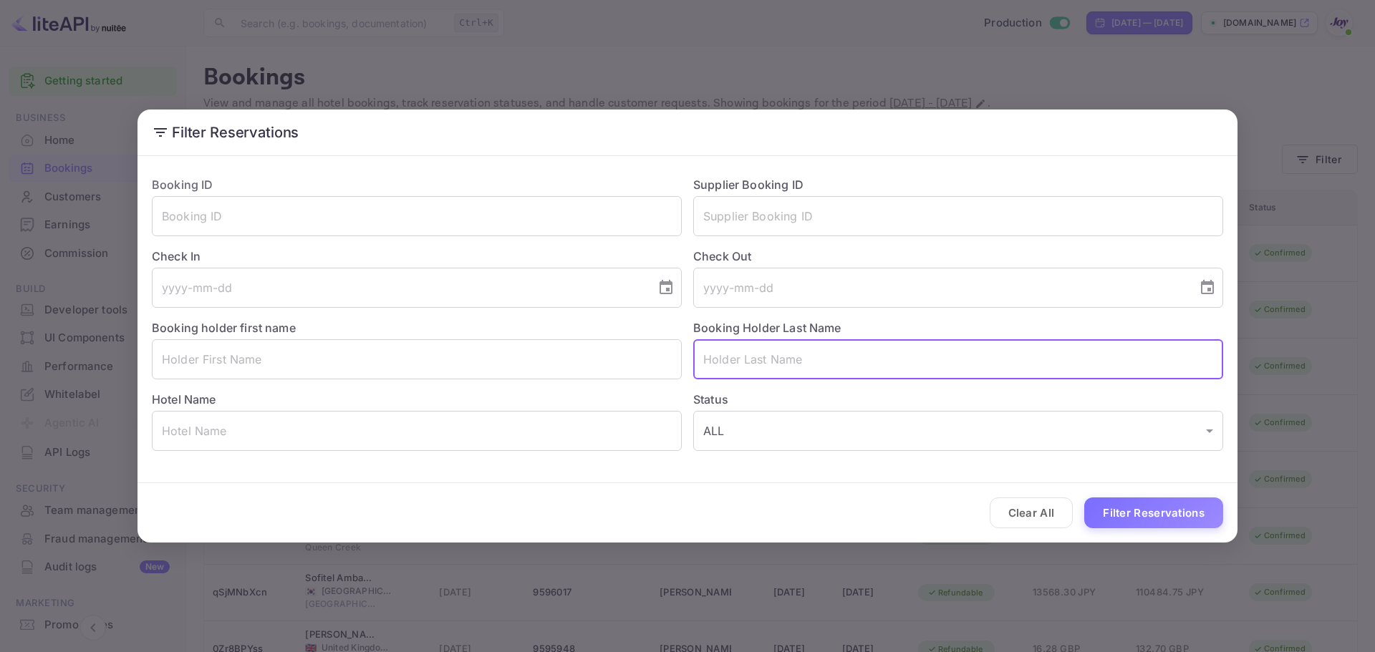
click at [760, 350] on input "text" at bounding box center [958, 359] width 530 height 40
paste input "[PERSON_NAME]"
drag, startPoint x: 743, startPoint y: 359, endPoint x: 669, endPoint y: 356, distance: 73.8
click at [669, 356] on div "Booking ID ​ Supplier Booking ID ​ Check In ​ Check Out ​ Booking holder first …" at bounding box center [681, 308] width 1083 height 286
type input "[PERSON_NAME]"
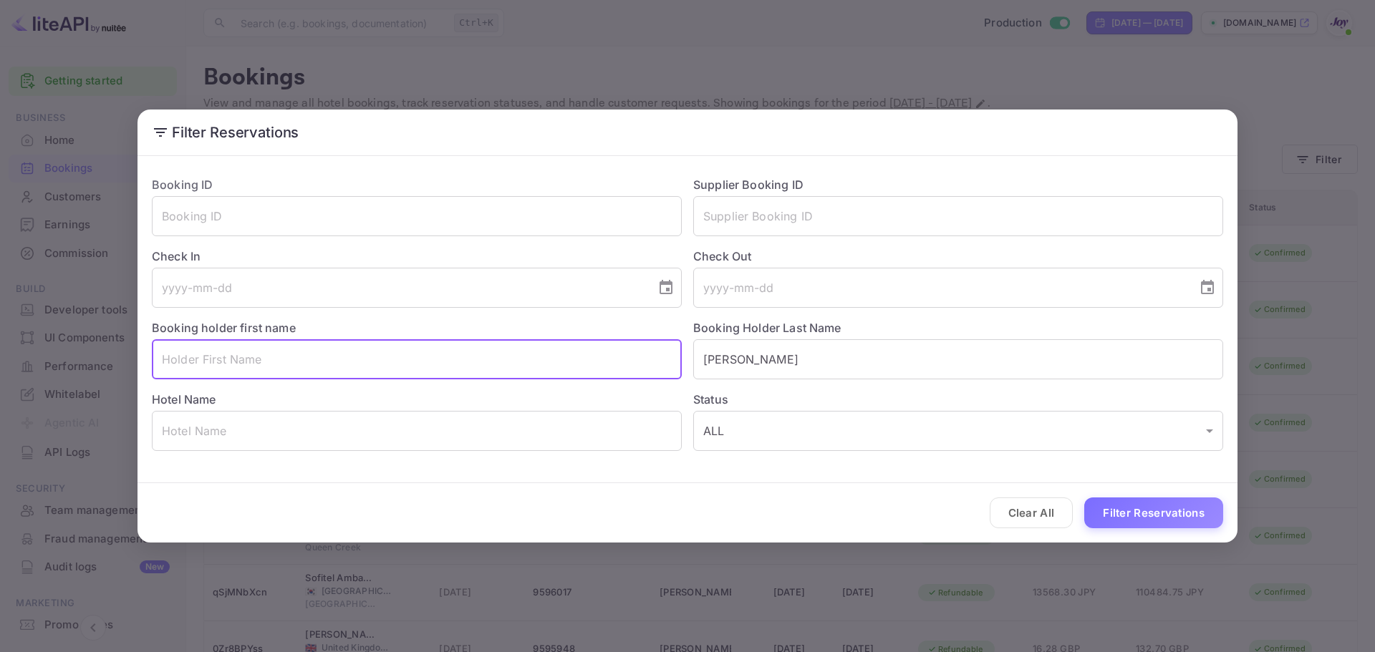
click at [293, 362] on input "text" at bounding box center [417, 359] width 530 height 40
paste input "[PERSON_NAME]"
type input "[PERSON_NAME]"
click at [777, 370] on input "[PERSON_NAME]" at bounding box center [958, 359] width 530 height 40
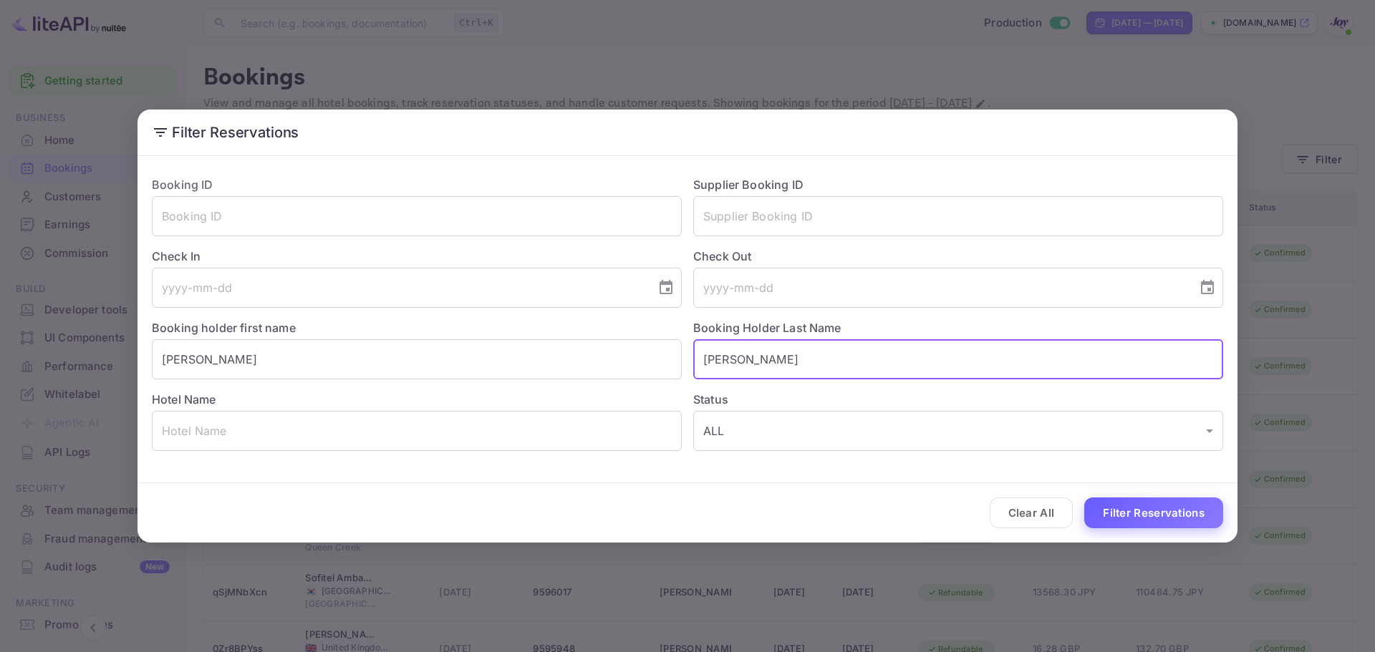
click at [1114, 511] on button "Filter Reservations" at bounding box center [1153, 513] width 139 height 31
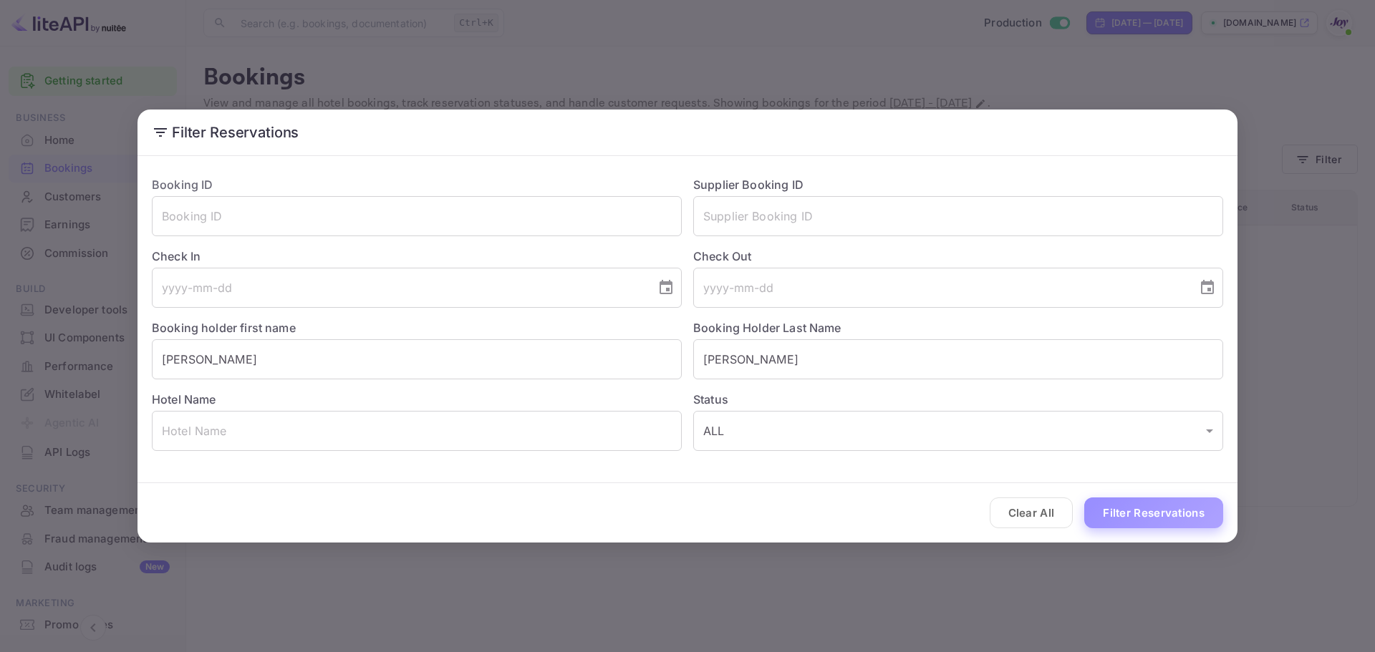
click at [1124, 513] on button "Filter Reservations" at bounding box center [1153, 513] width 139 height 31
click at [761, 65] on div "Filter Reservations Booking ID ​ Supplier Booking ID ​ Check In ​ Check Out ​ B…" at bounding box center [687, 326] width 1375 height 652
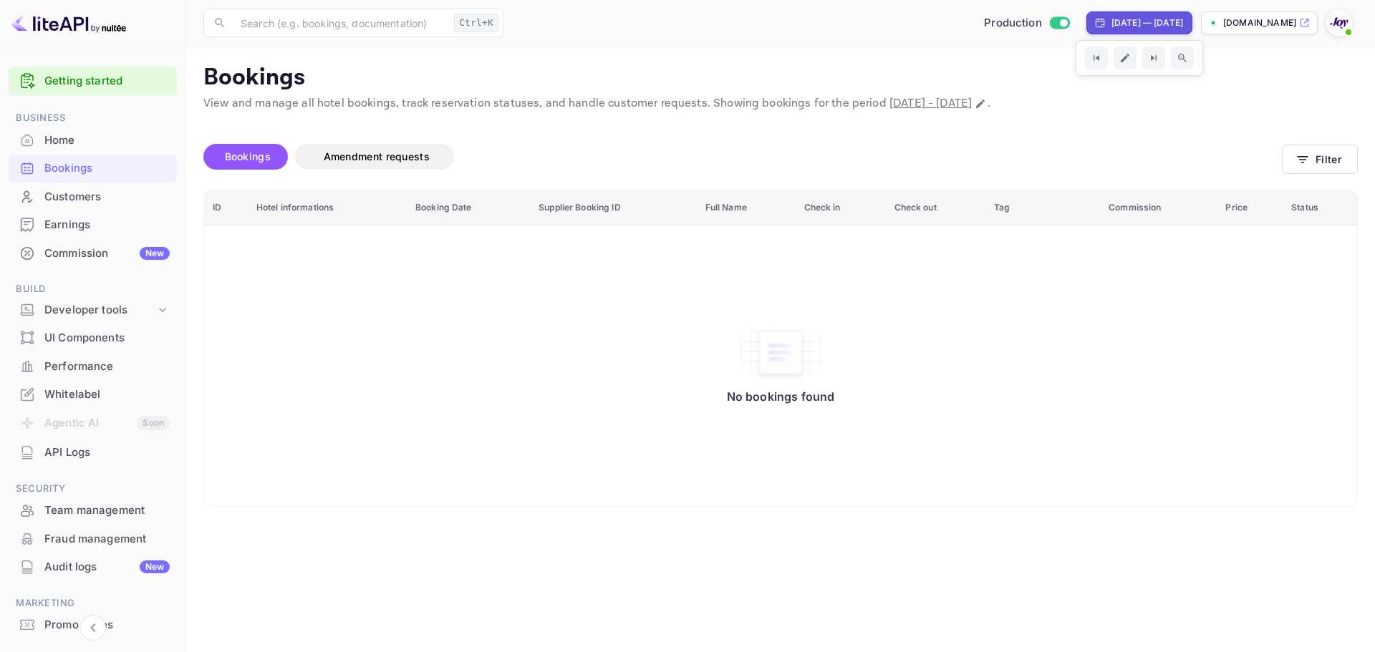
click at [1112, 29] on div "[DATE] — [DATE]" at bounding box center [1148, 22] width 72 height 13
select select "7"
select select "2025"
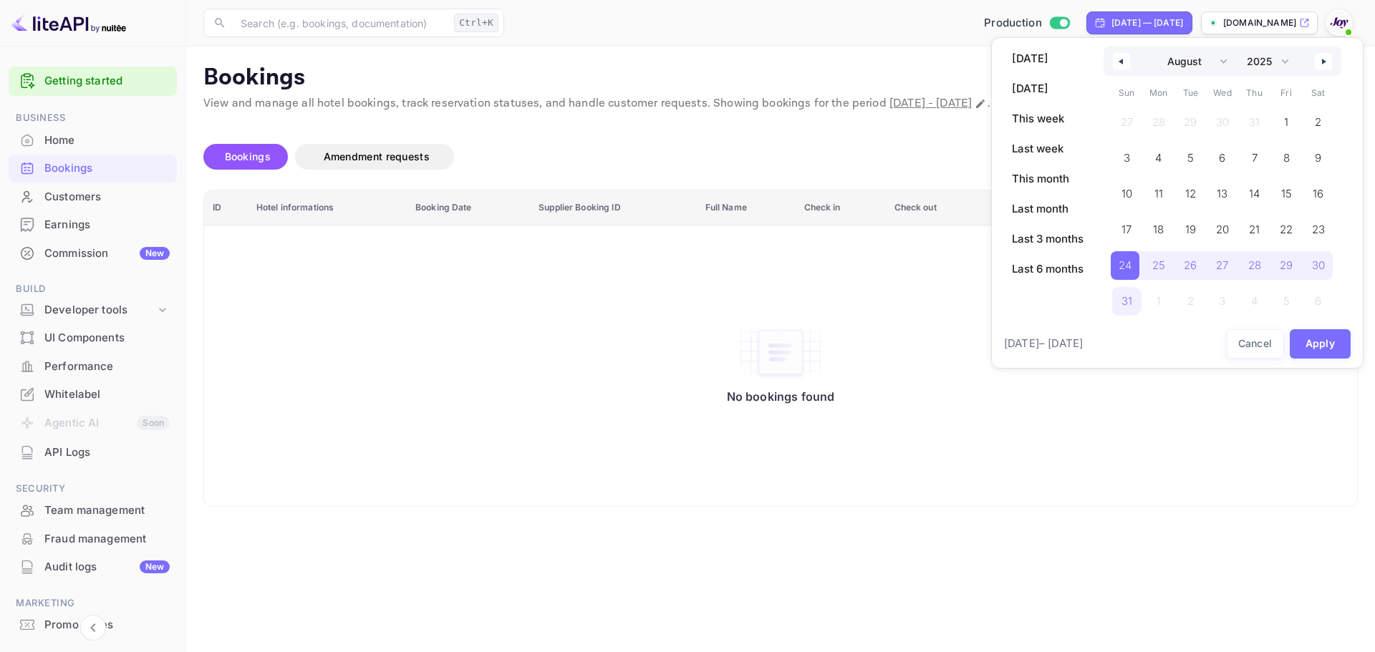
click at [1125, 63] on button "button" at bounding box center [1121, 61] width 17 height 17
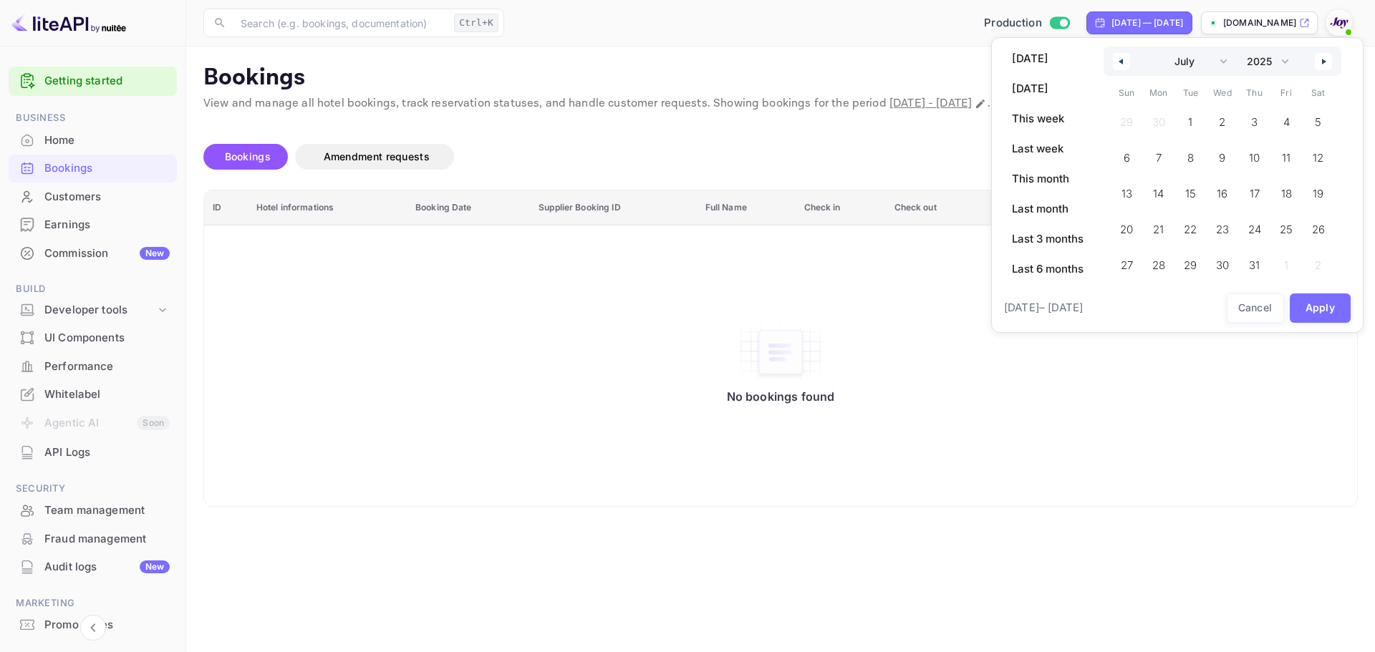
click at [1125, 63] on button "button" at bounding box center [1121, 61] width 17 height 17
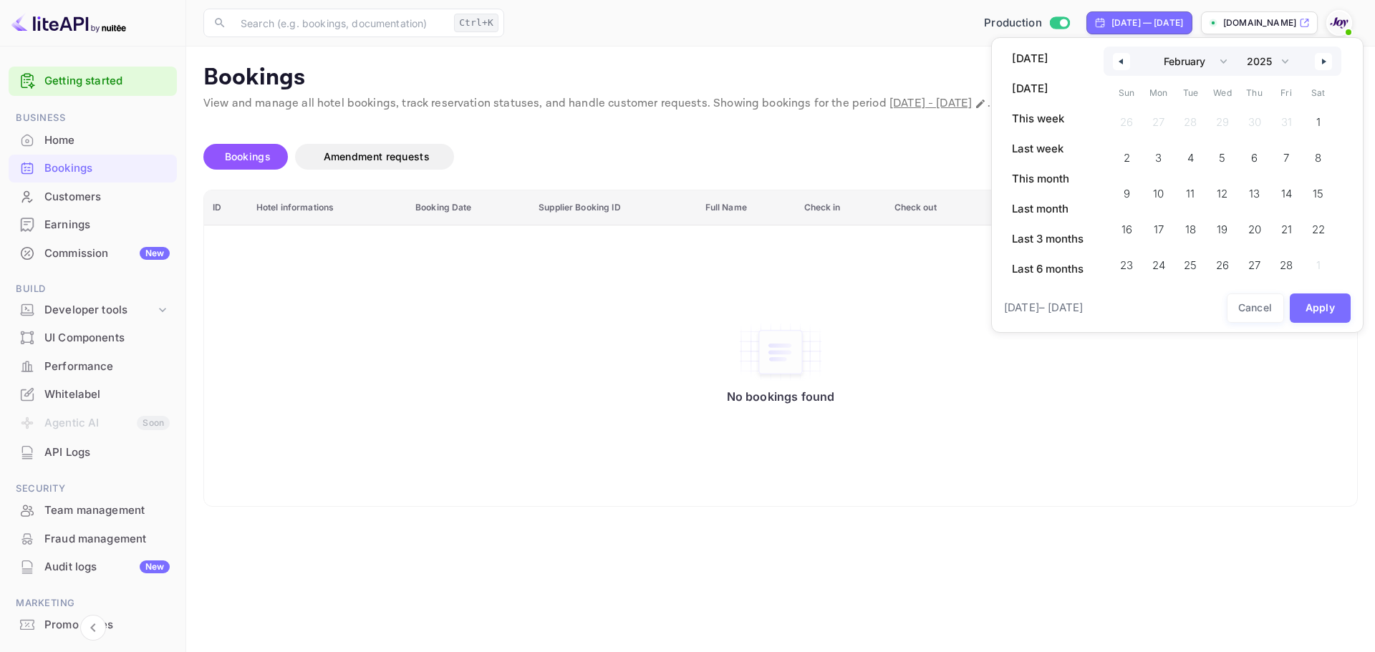
click at [1125, 63] on button "button" at bounding box center [1121, 61] width 17 height 17
click at [1220, 120] on span "1" at bounding box center [1223, 122] width 32 height 29
click at [1326, 61] on icon "button" at bounding box center [1325, 62] width 7 height 6
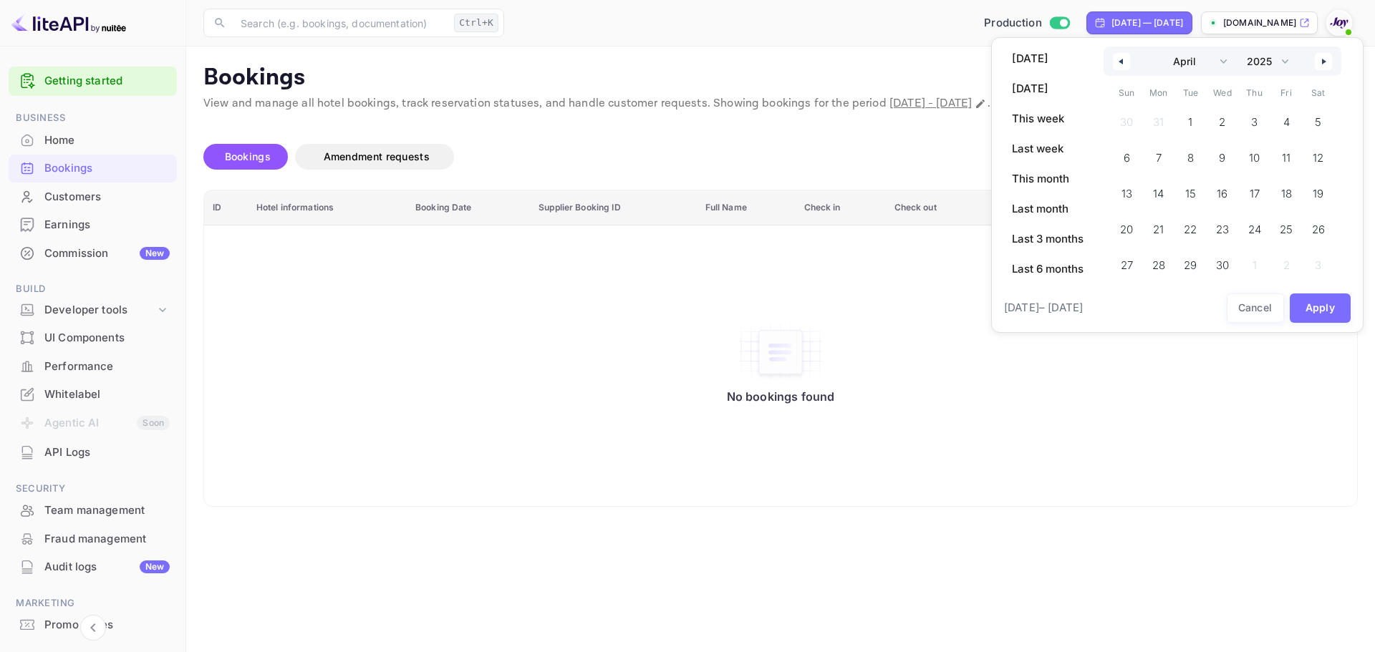
click at [1326, 61] on icon "button" at bounding box center [1325, 62] width 7 height 6
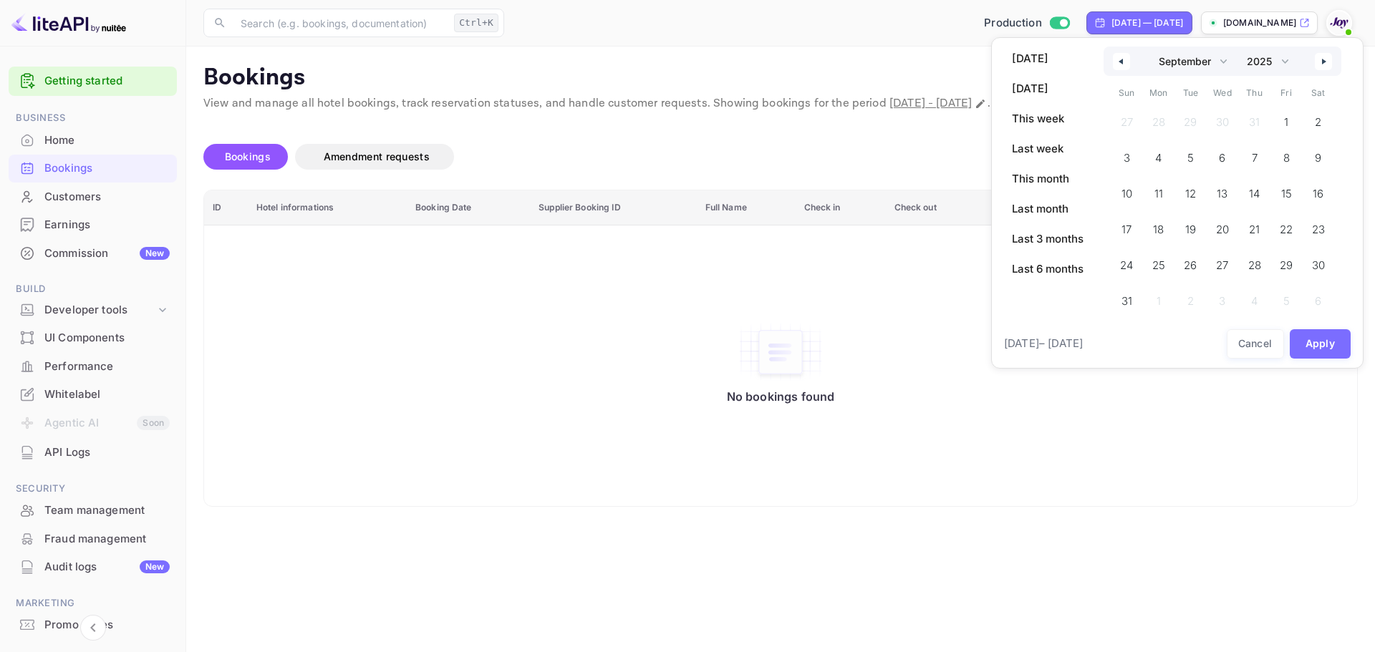
click at [1326, 61] on icon "button" at bounding box center [1325, 62] width 7 height 6
select select "0"
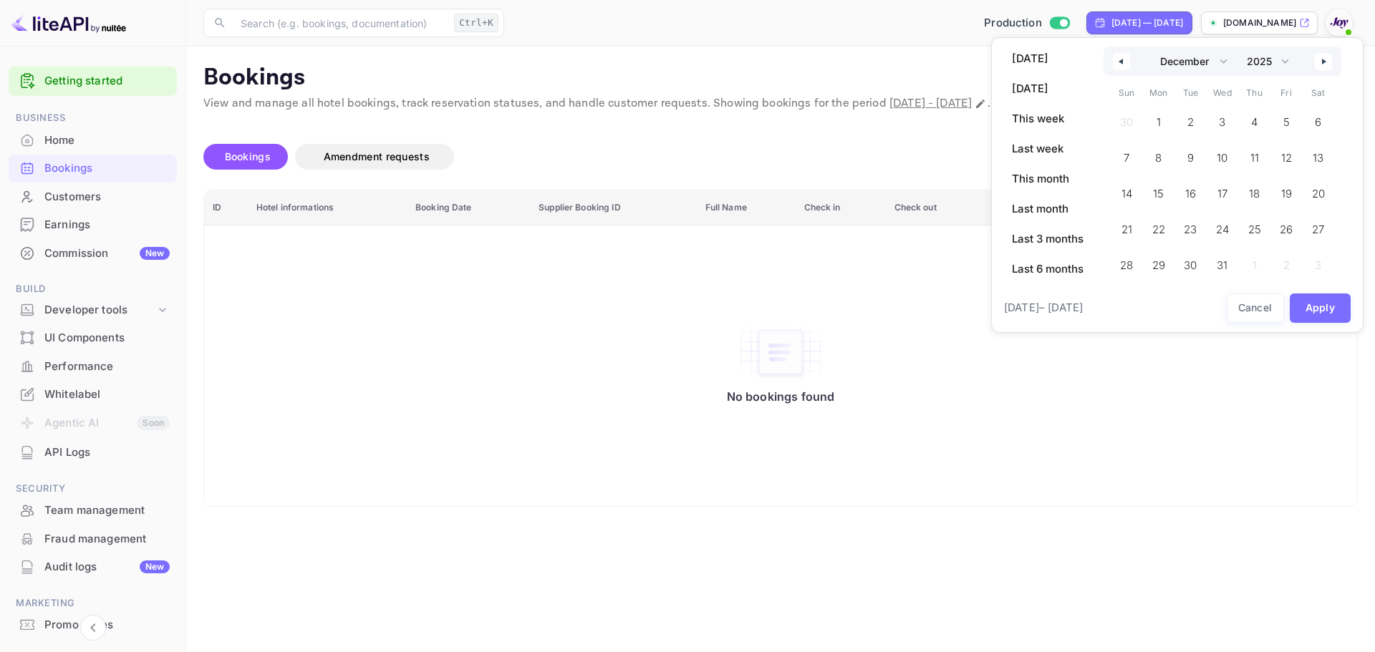
select select "2026"
click at [1326, 61] on icon "button" at bounding box center [1325, 62] width 7 height 6
click at [1326, 61] on div "January February March April May June July August September October November [D…" at bounding box center [1223, 75] width 238 height 56
click at [1331, 70] on button "button" at bounding box center [1323, 74] width 17 height 17
click at [1324, 61] on icon "button" at bounding box center [1325, 62] width 7 height 6
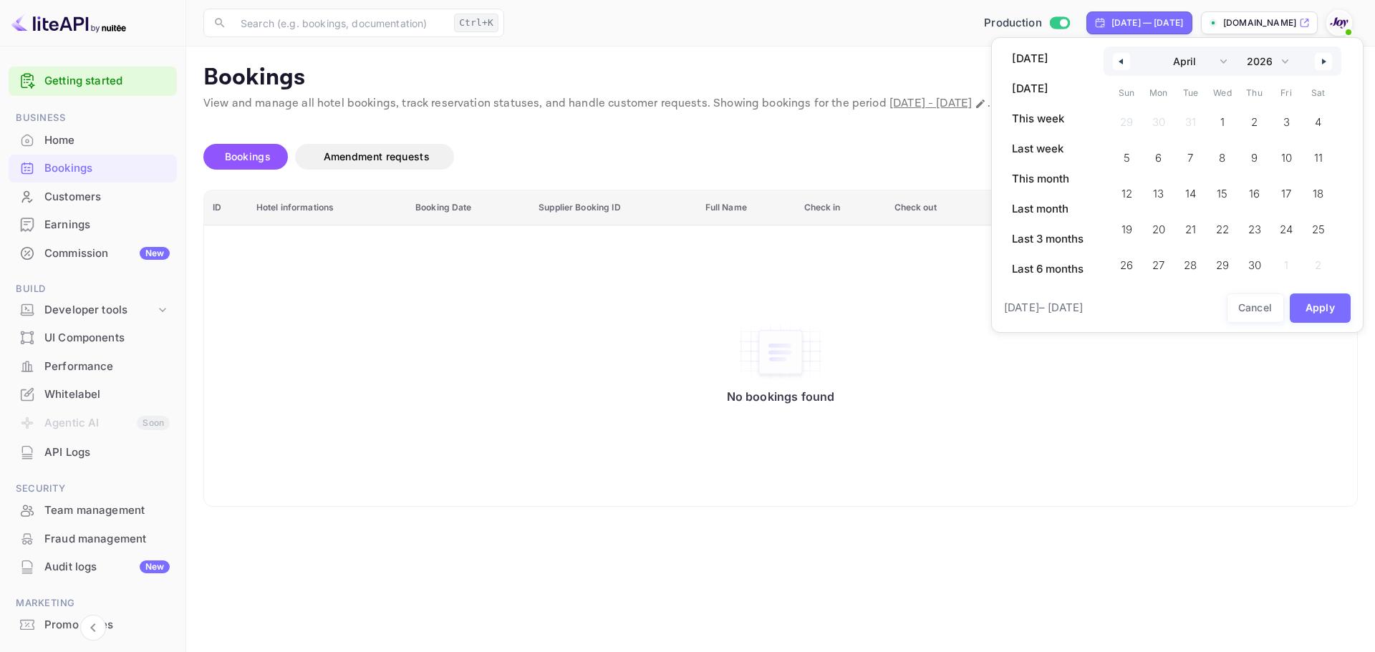
click at [1323, 67] on button "button" at bounding box center [1323, 61] width 17 height 17
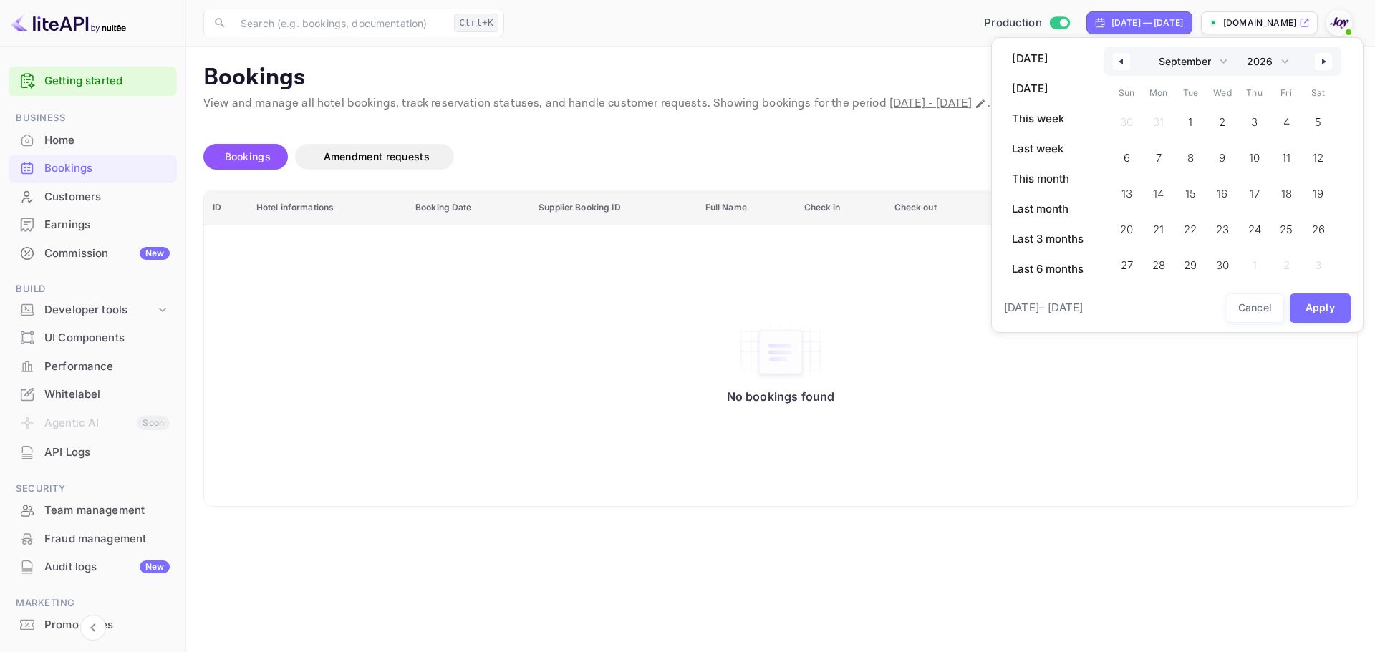
click at [1323, 67] on button "button" at bounding box center [1323, 61] width 17 height 17
click at [1323, 66] on button "button" at bounding box center [1323, 61] width 17 height 17
click at [1323, 64] on button "button" at bounding box center [1323, 61] width 17 height 17
select select "0"
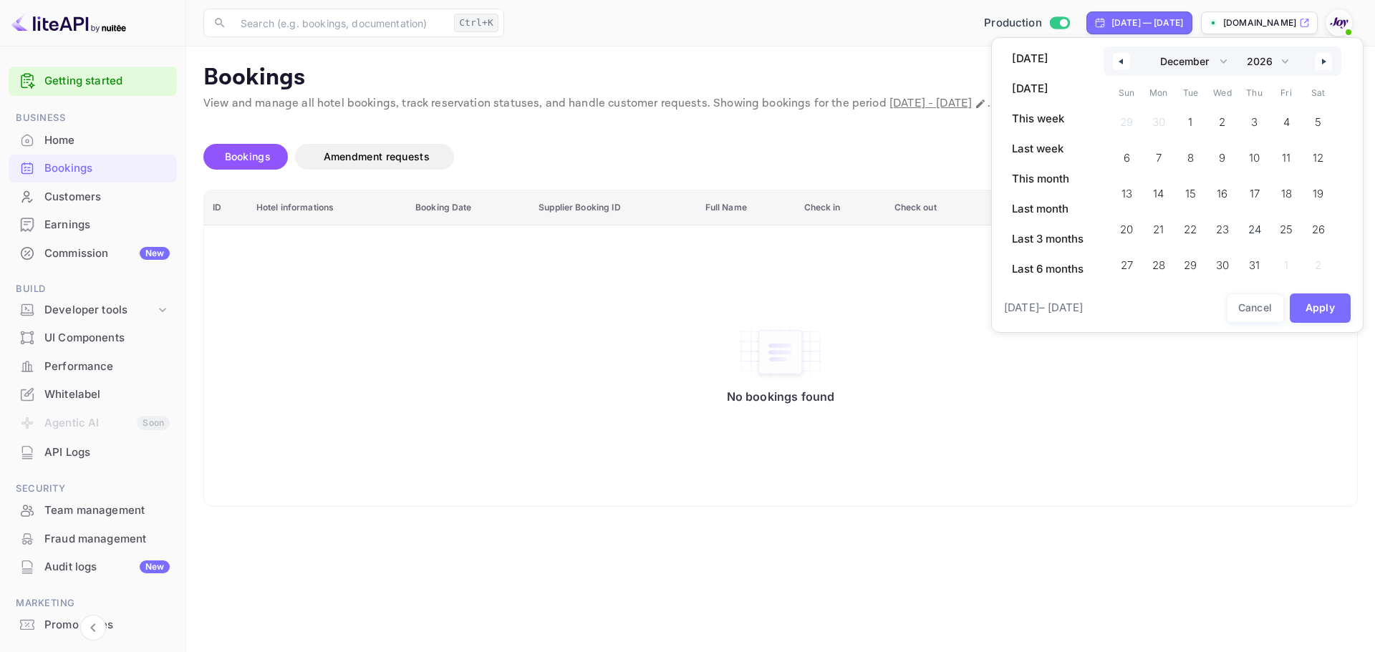
select select "2027"
click at [1116, 63] on button "button" at bounding box center [1121, 61] width 17 height 17
select select "11"
select select "2026"
click at [1253, 271] on span "31" at bounding box center [1253, 266] width 11 height 26
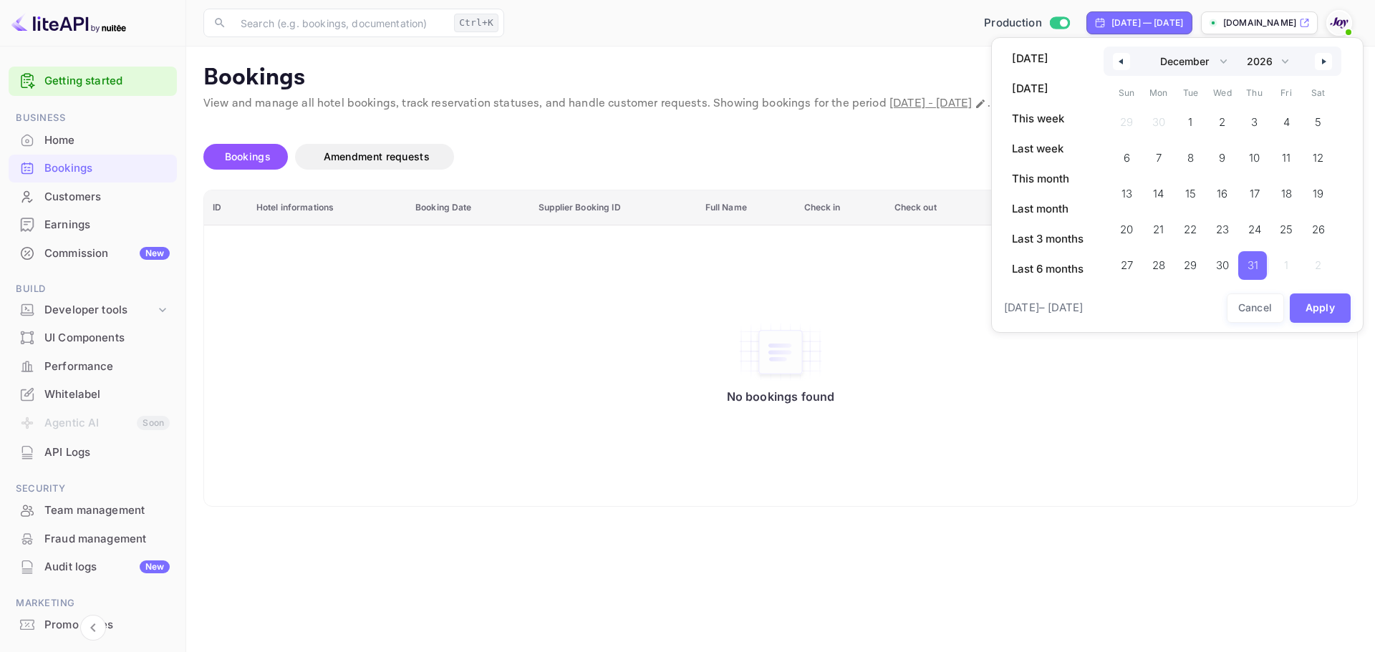
select select "0"
select select "2025"
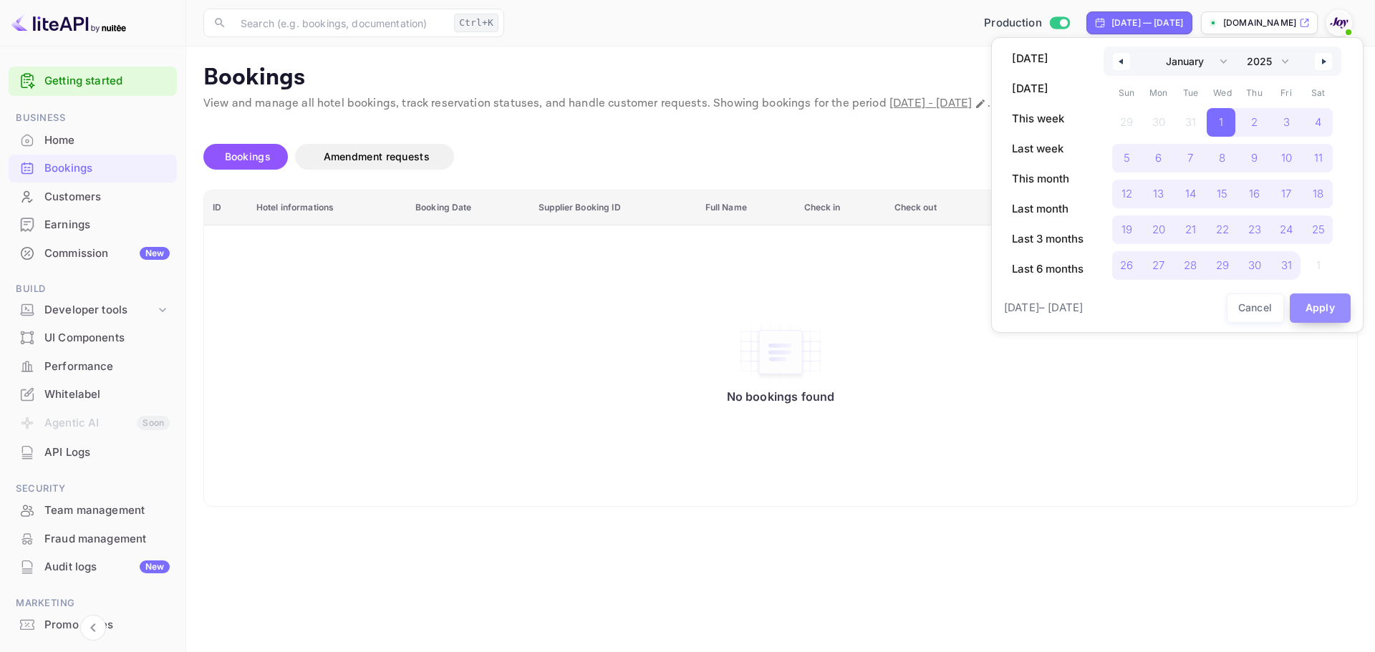
click at [1312, 304] on button "Apply" at bounding box center [1321, 308] width 62 height 29
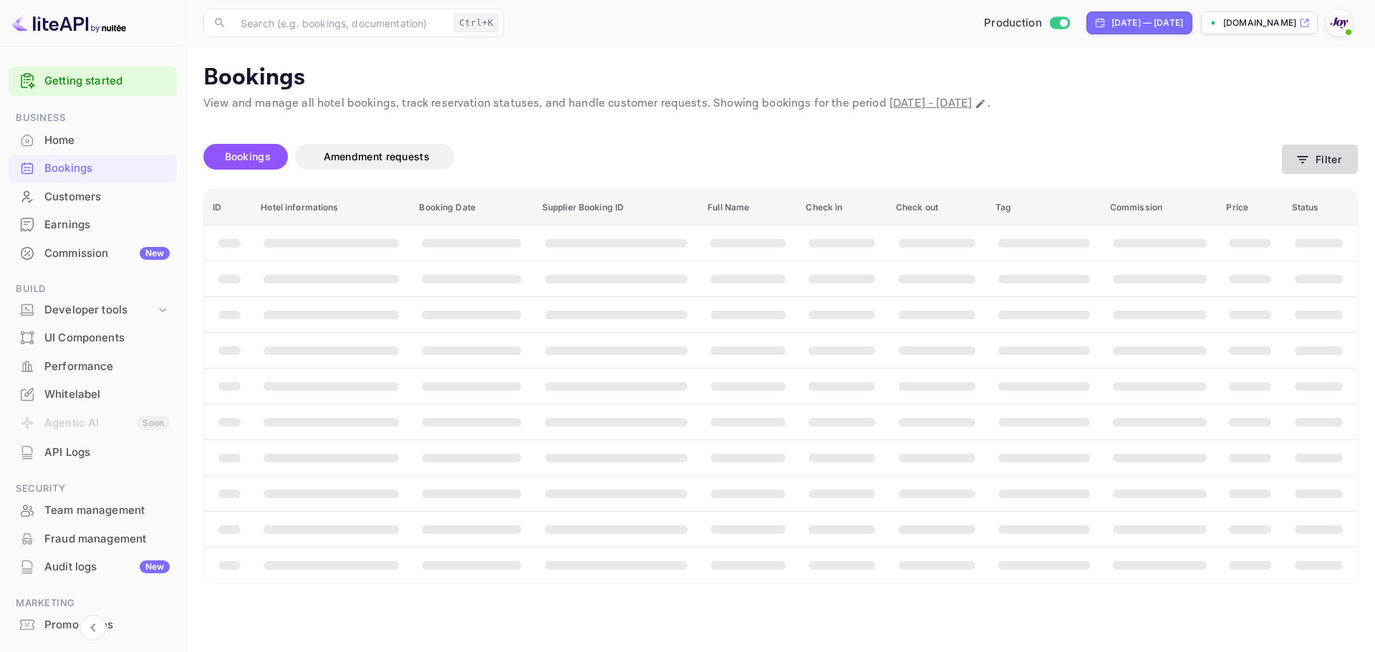
click at [1327, 168] on button "Filter" at bounding box center [1320, 159] width 76 height 29
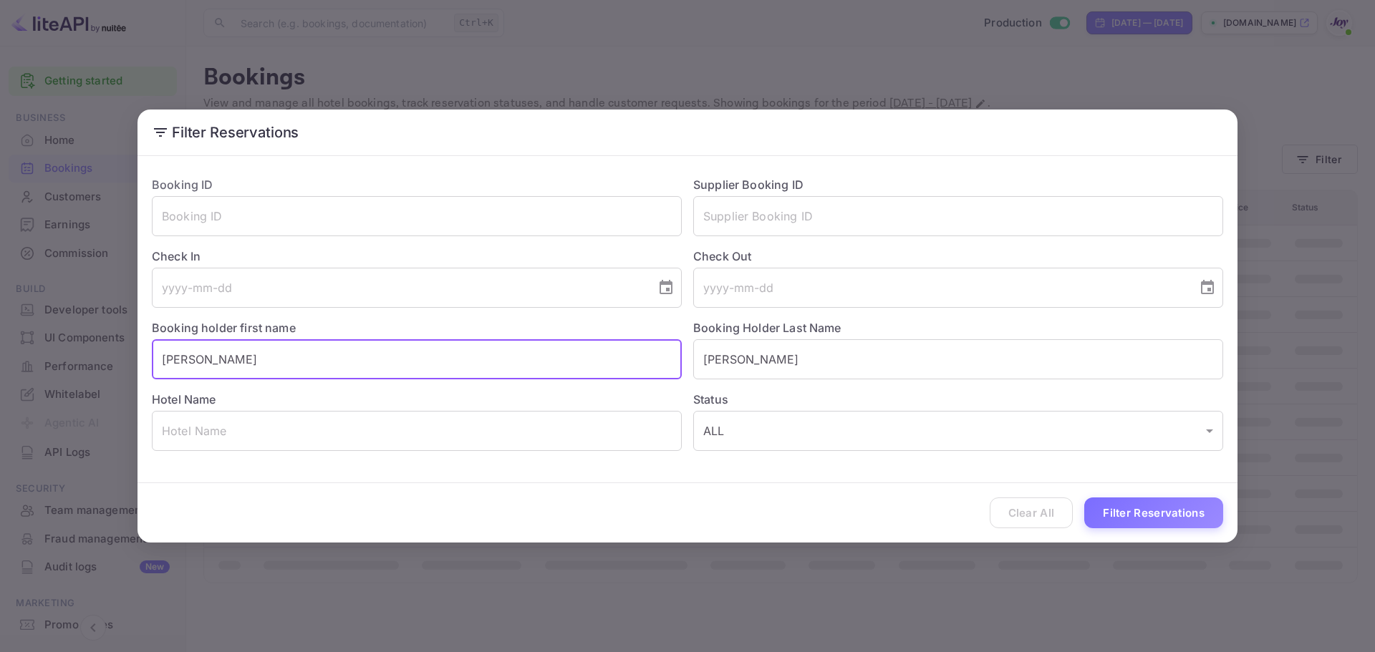
drag, startPoint x: 291, startPoint y: 377, endPoint x: 114, endPoint y: 355, distance: 178.2
click at [128, 370] on div "Filter Reservations Booking ID ​ Supplier Booking ID ​ Check In ​ Check Out ​ B…" at bounding box center [687, 326] width 1375 height 652
click at [772, 365] on input "[PERSON_NAME]" at bounding box center [958, 359] width 530 height 40
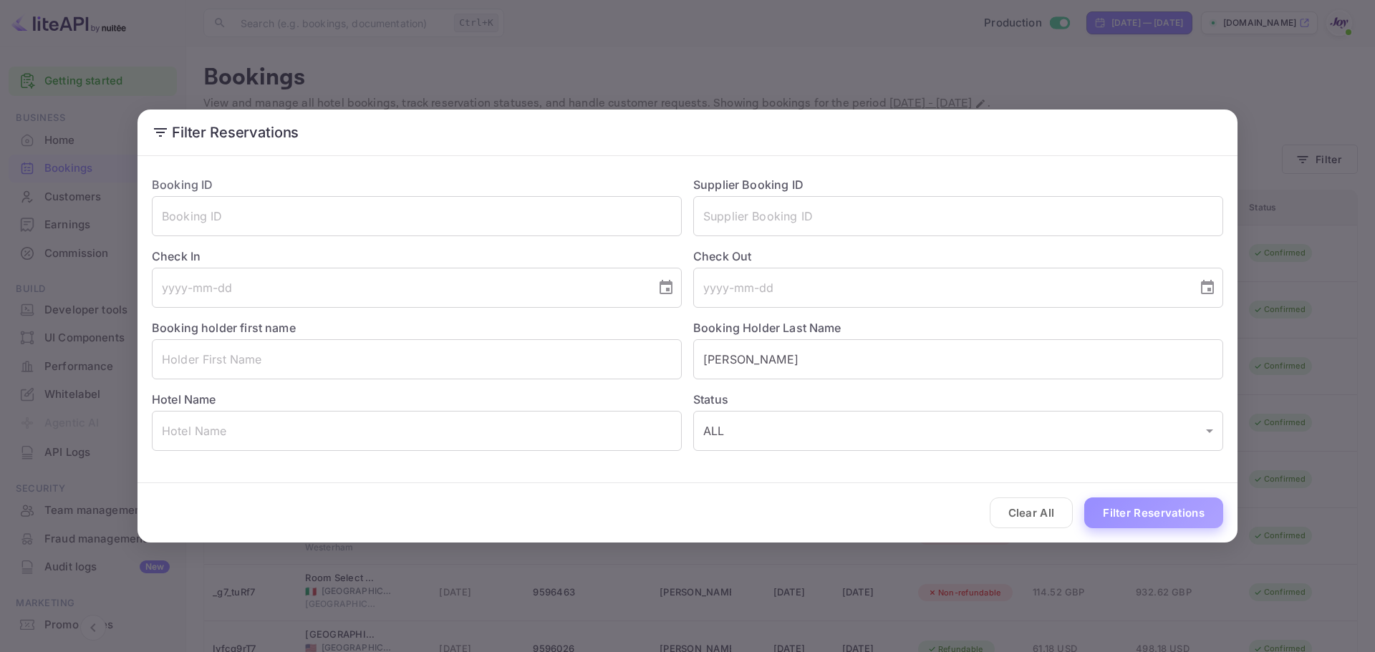
click at [1176, 516] on button "Filter Reservations" at bounding box center [1153, 513] width 139 height 31
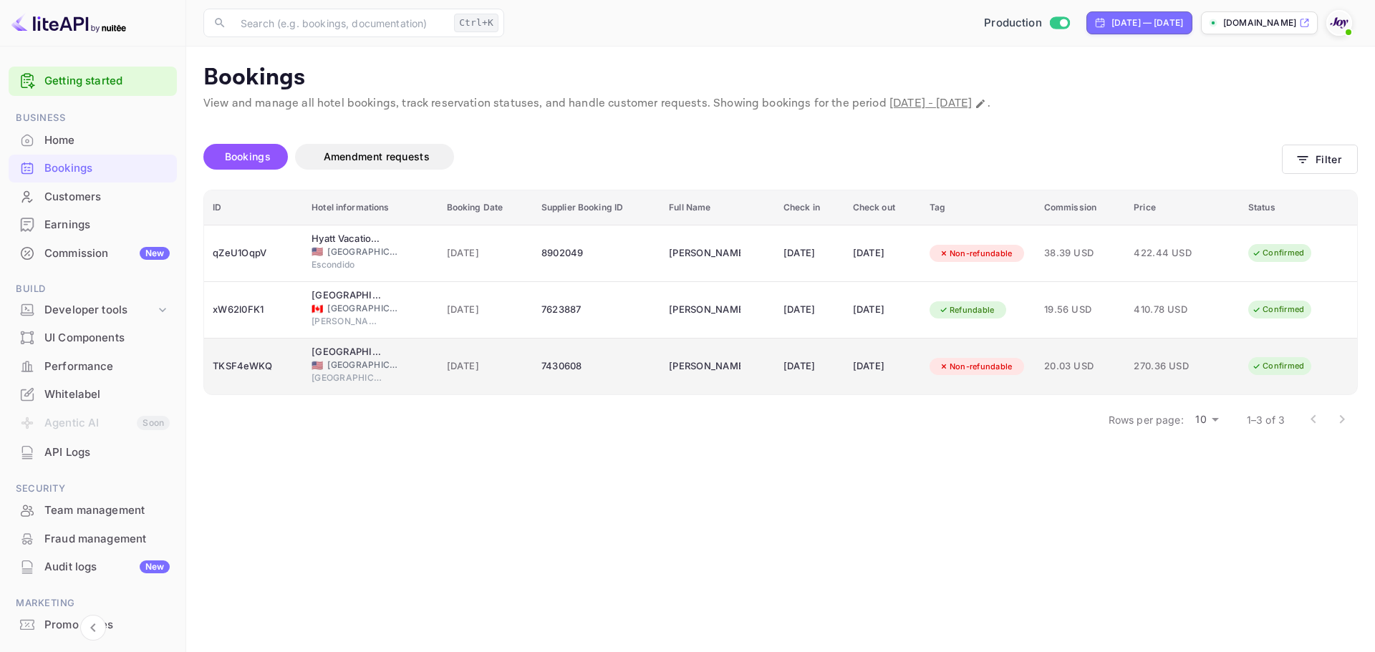
click at [485, 370] on span "[DATE]" at bounding box center [485, 367] width 77 height 16
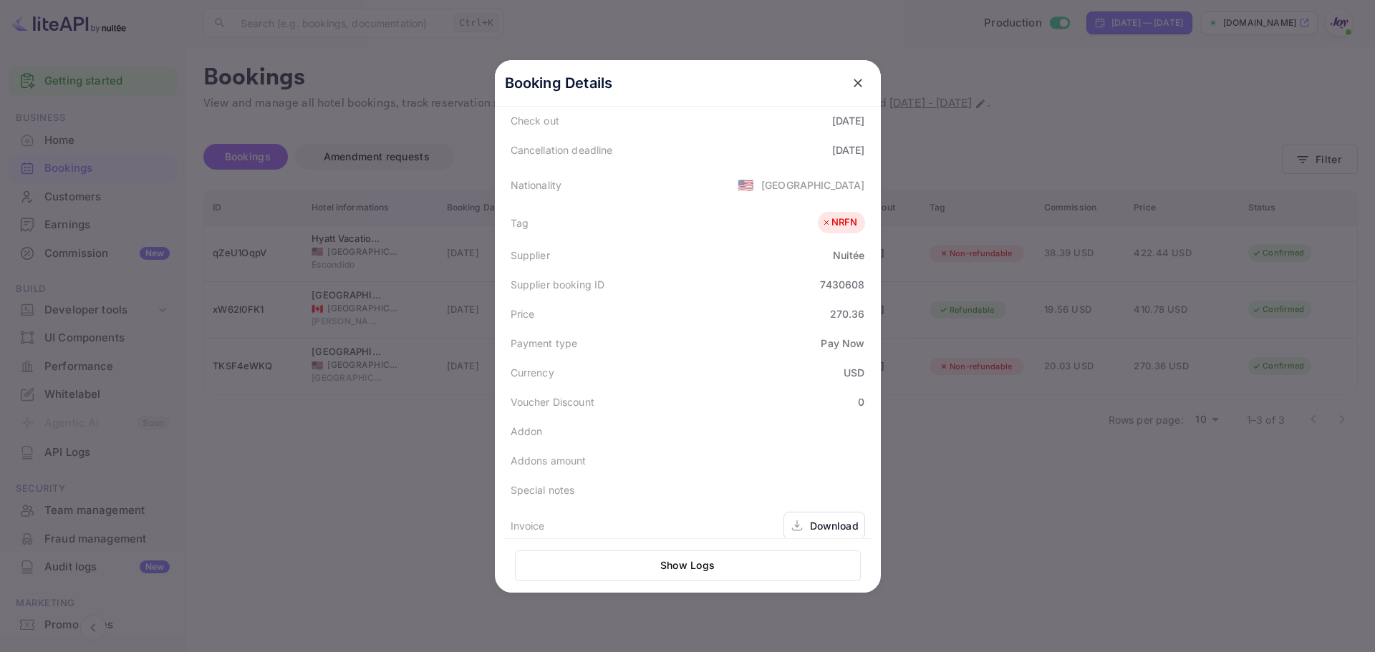
scroll to position [350, 0]
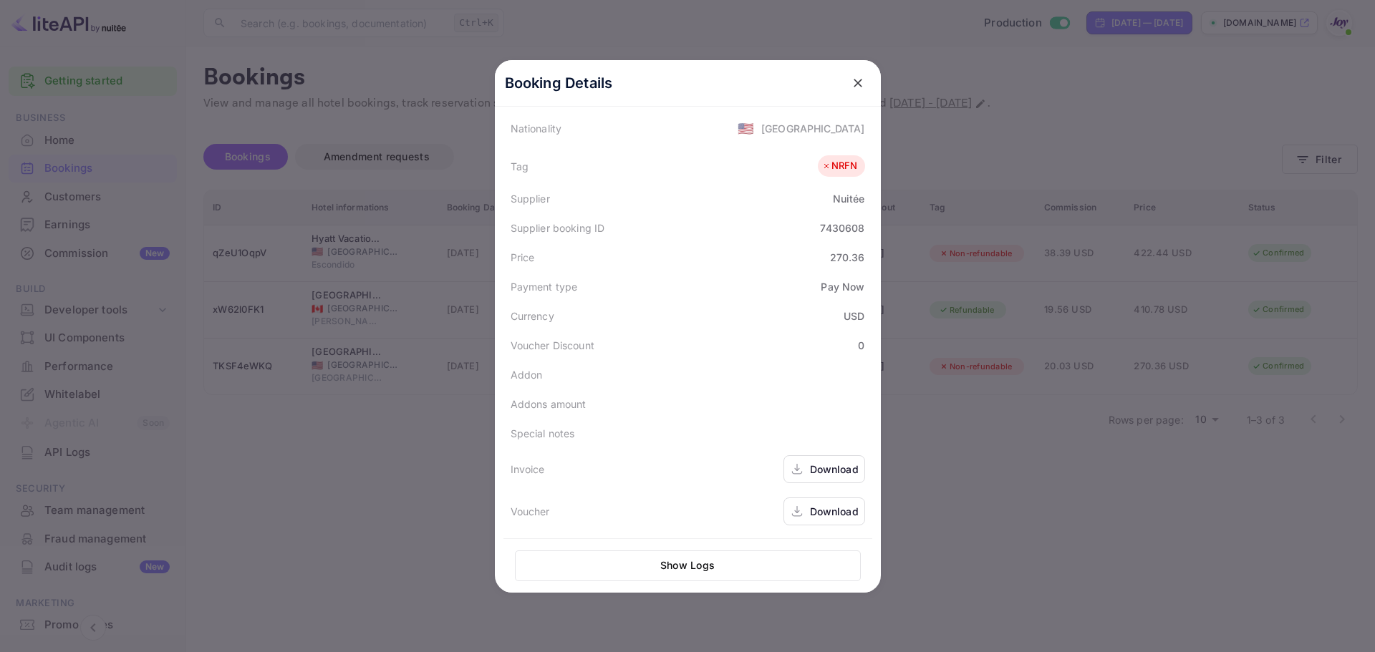
click at [840, 226] on div "7430608" at bounding box center [842, 228] width 44 height 15
copy div "7430608"
click at [817, 476] on div "Download" at bounding box center [834, 469] width 49 height 15
click at [814, 511] on div "Download" at bounding box center [834, 511] width 49 height 15
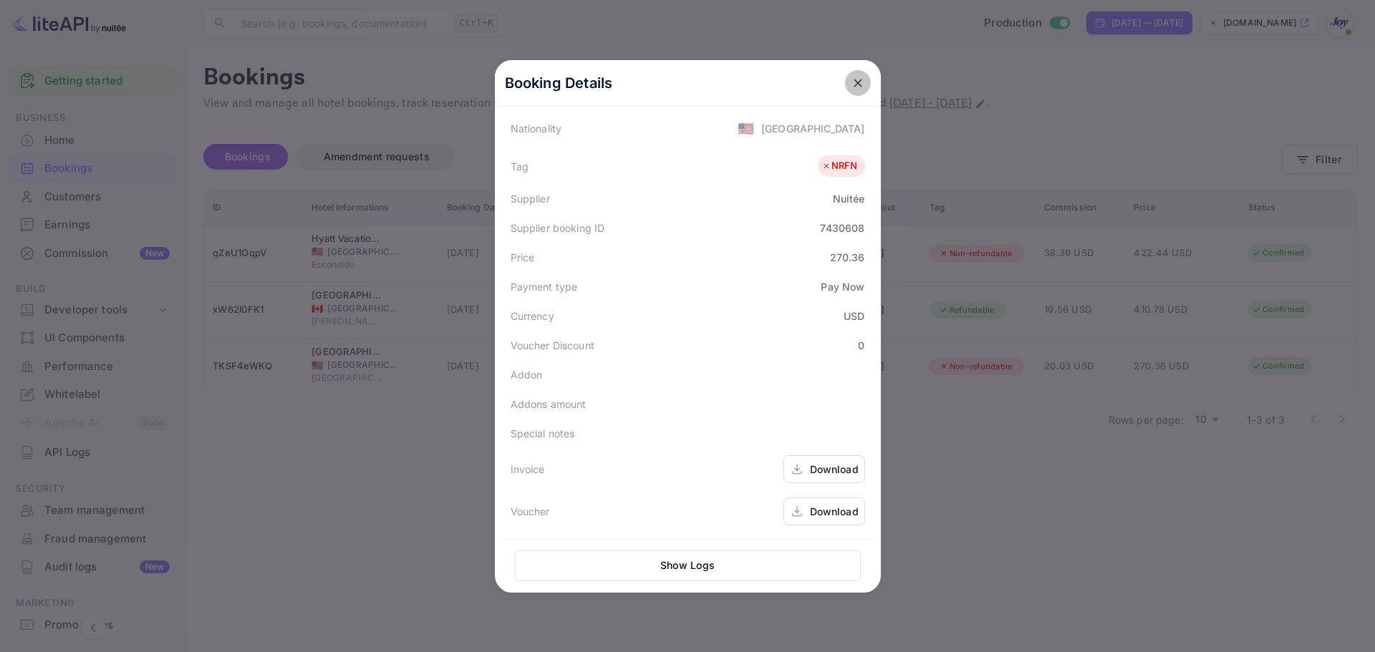
click at [851, 82] on icon "close" at bounding box center [858, 83] width 14 height 14
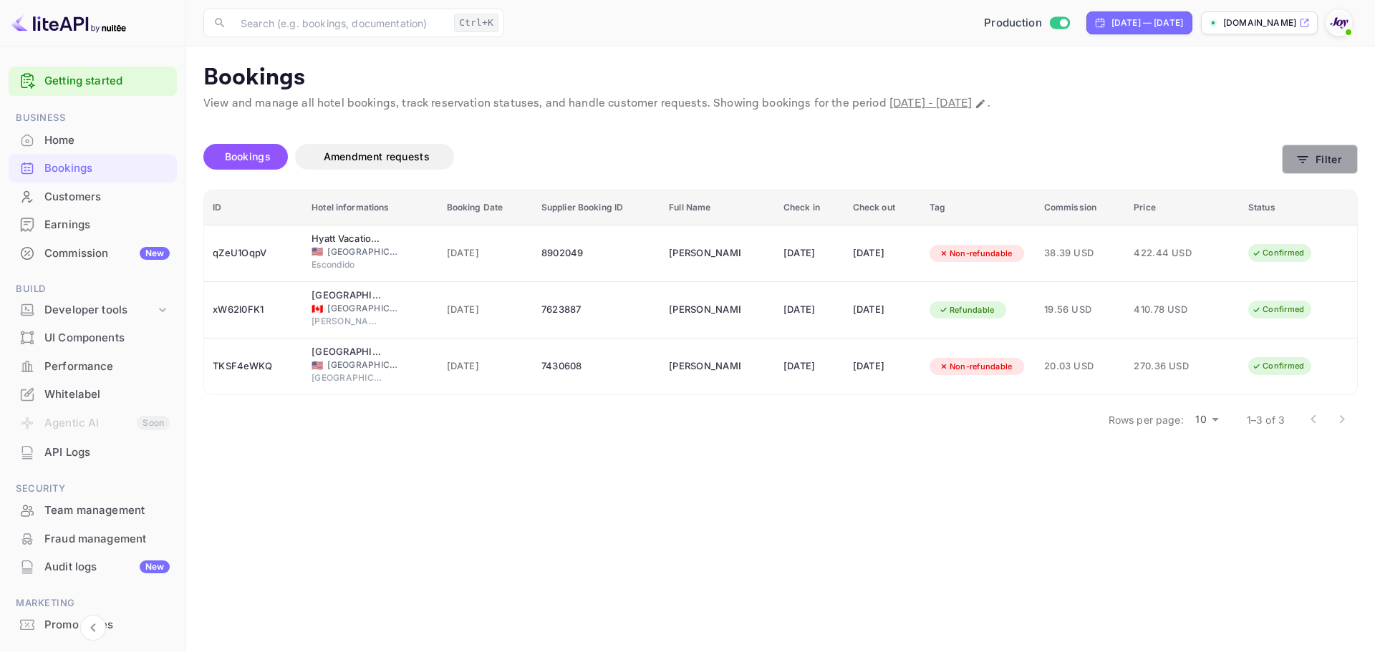
click at [1344, 165] on button "Filter" at bounding box center [1320, 159] width 76 height 29
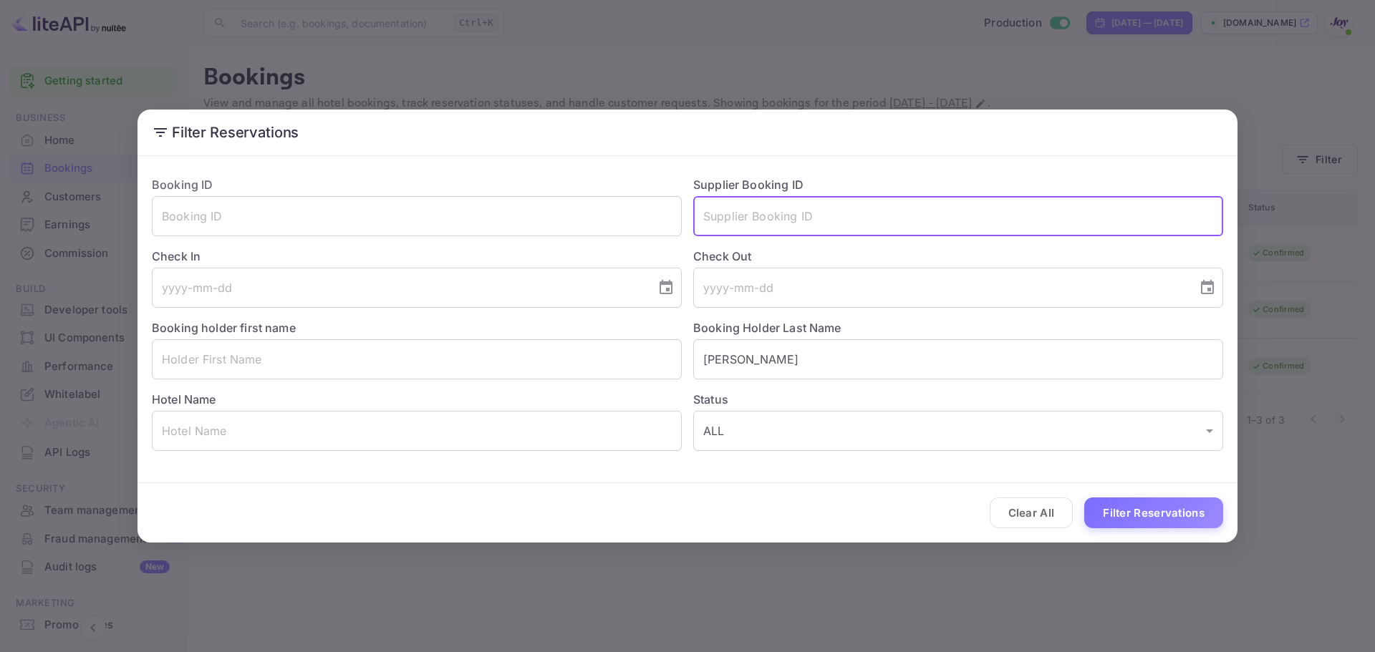
click at [882, 213] on input "text" at bounding box center [958, 216] width 530 height 40
paste input "2284497540"
type input "2284497540"
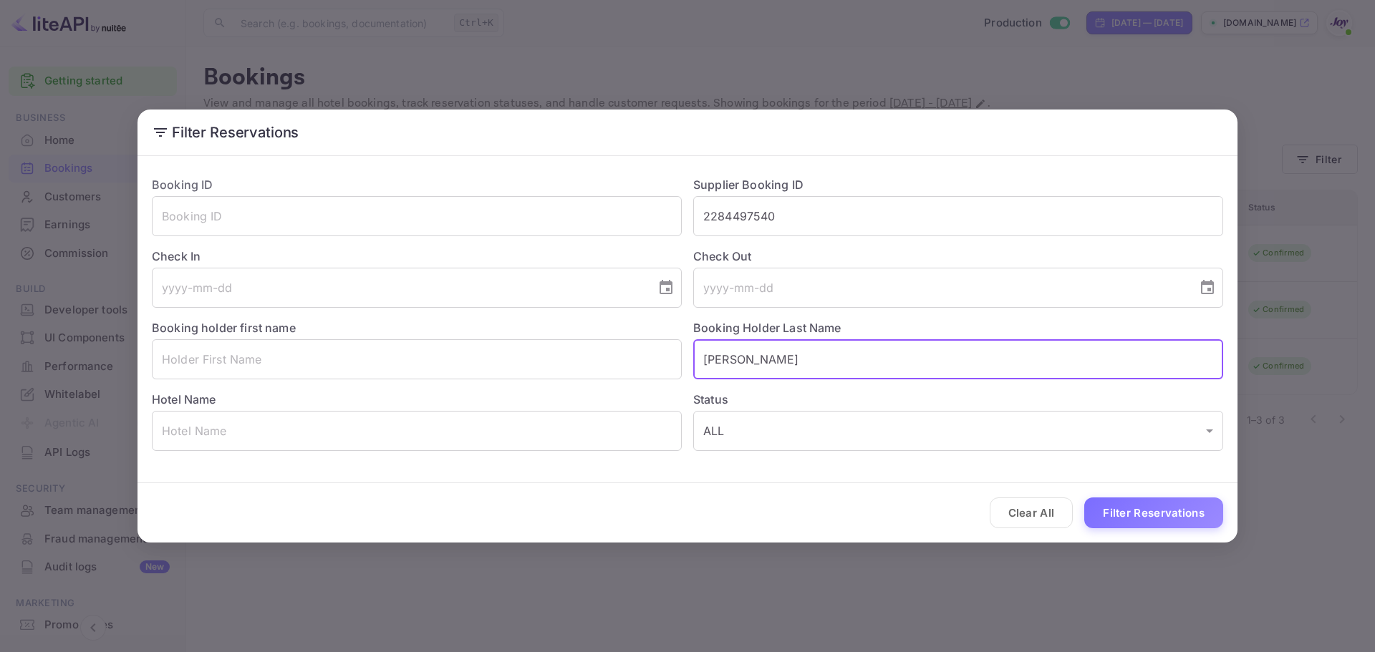
drag, startPoint x: 781, startPoint y: 359, endPoint x: 568, endPoint y: 339, distance: 214.4
click at [568, 339] on div "Booking ID ​ Supplier Booking ID 2284497540 ​ Check In ​ Check Out ​ Booking ho…" at bounding box center [681, 308] width 1083 height 286
click at [1147, 521] on button "Filter Reservations" at bounding box center [1153, 513] width 139 height 31
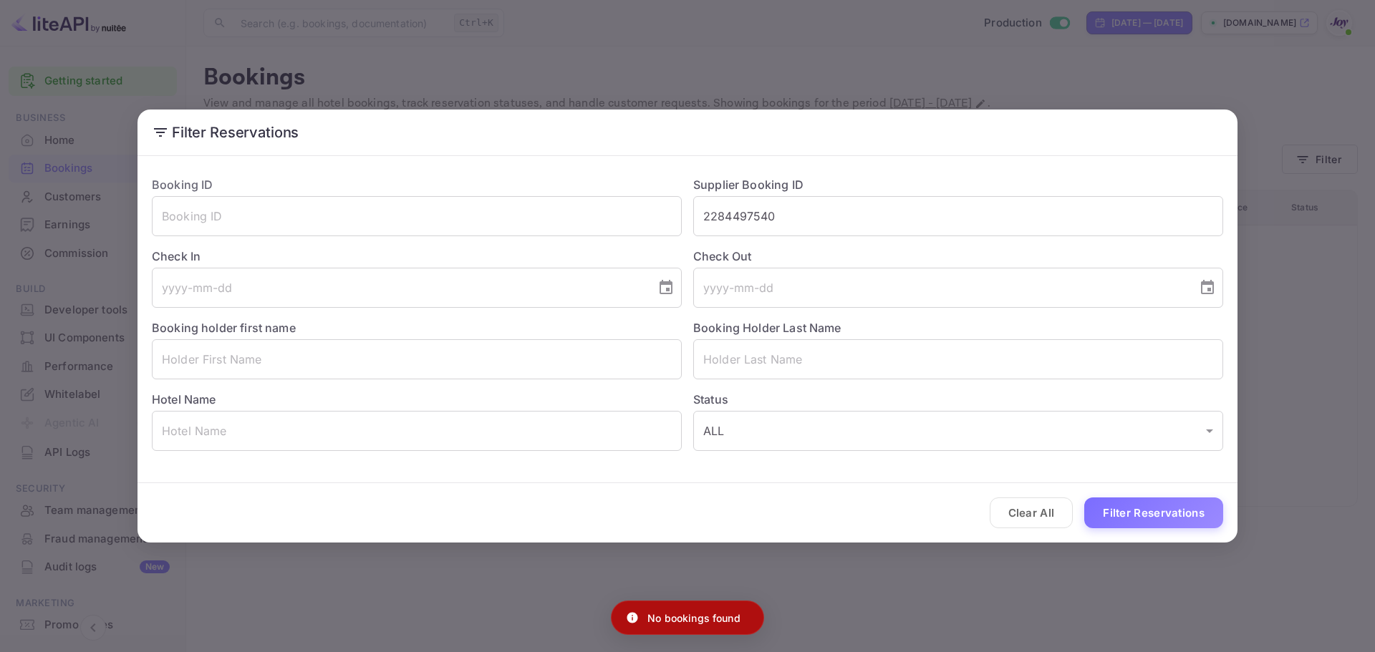
click at [544, 95] on div "Filter Reservations Booking ID ​ Supplier Booking ID 2284497540 ​ Check In ​ Ch…" at bounding box center [687, 326] width 1375 height 652
